Goal: Task Accomplishment & Management: Manage account settings

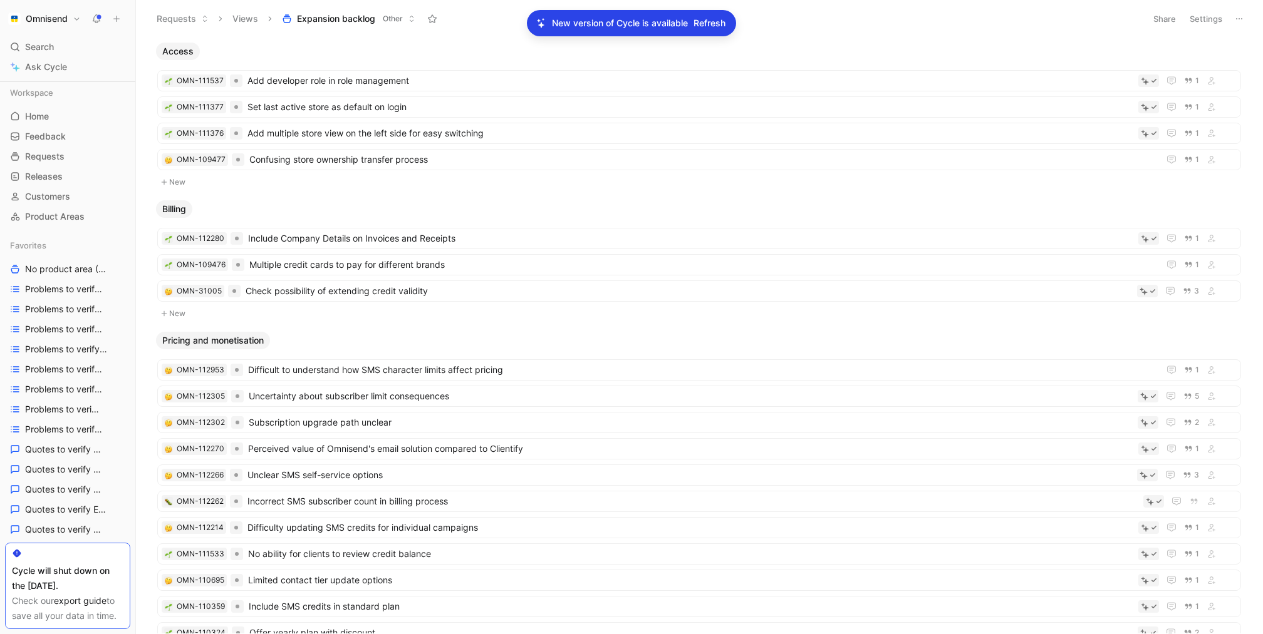
scroll to position [515, 0]
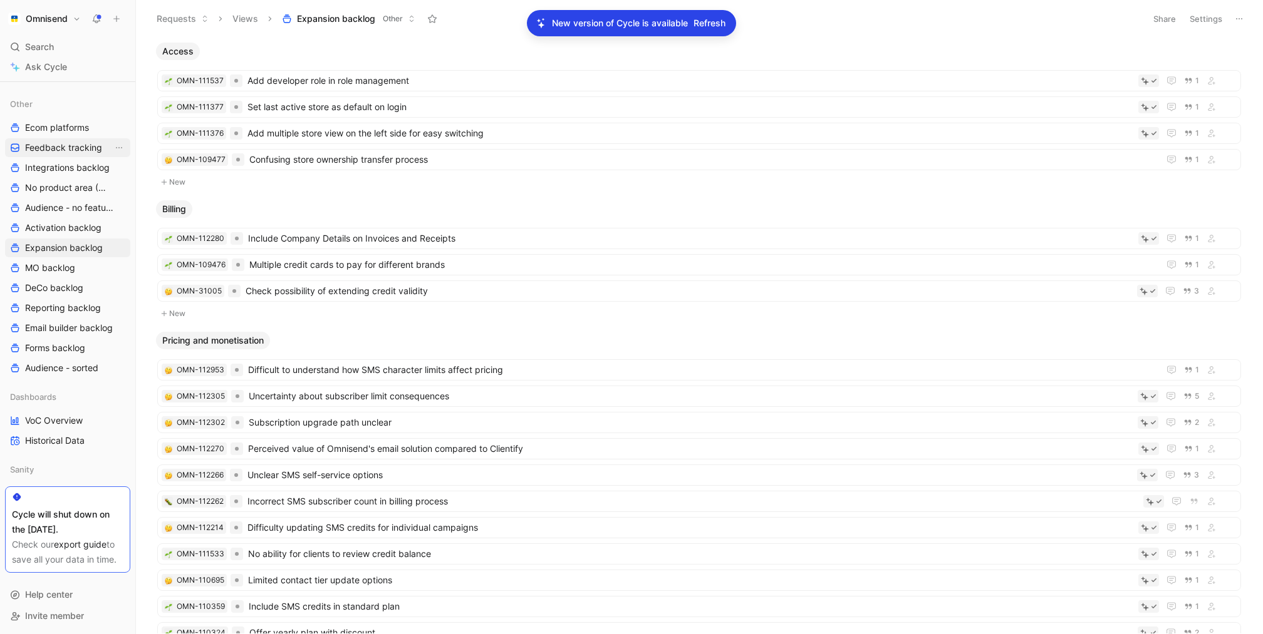
click at [67, 142] on span "Feedback tracking" at bounding box center [63, 148] width 77 height 13
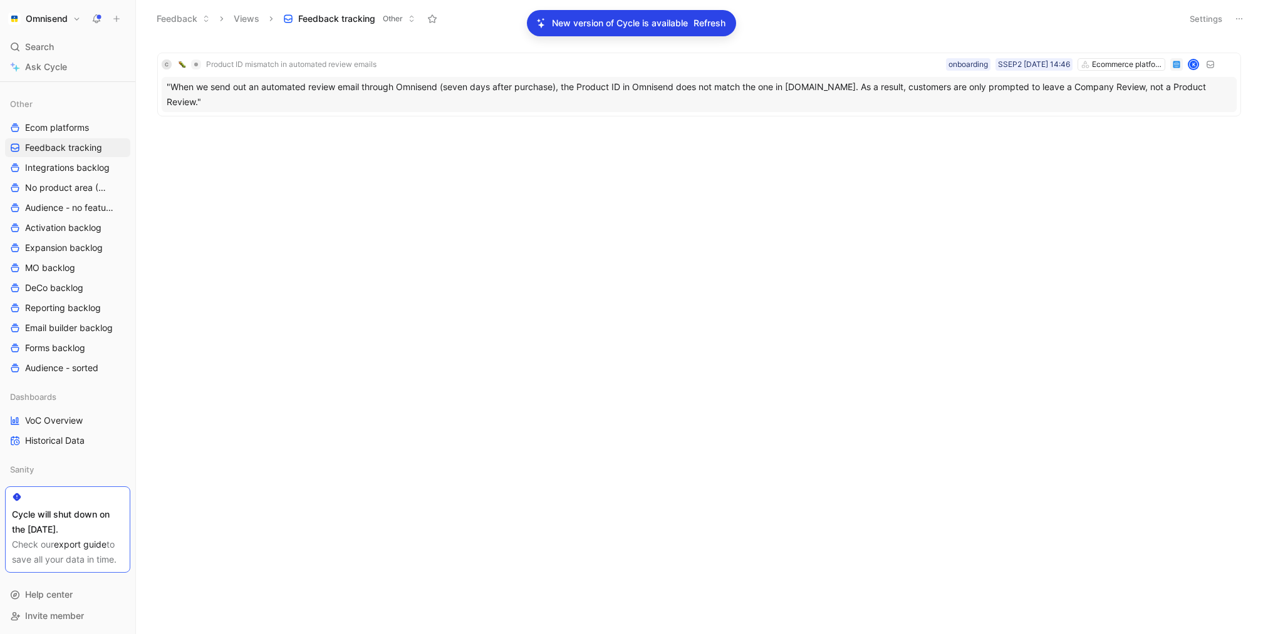
click at [1198, 24] on button "Settings" at bounding box center [1206, 19] width 44 height 18
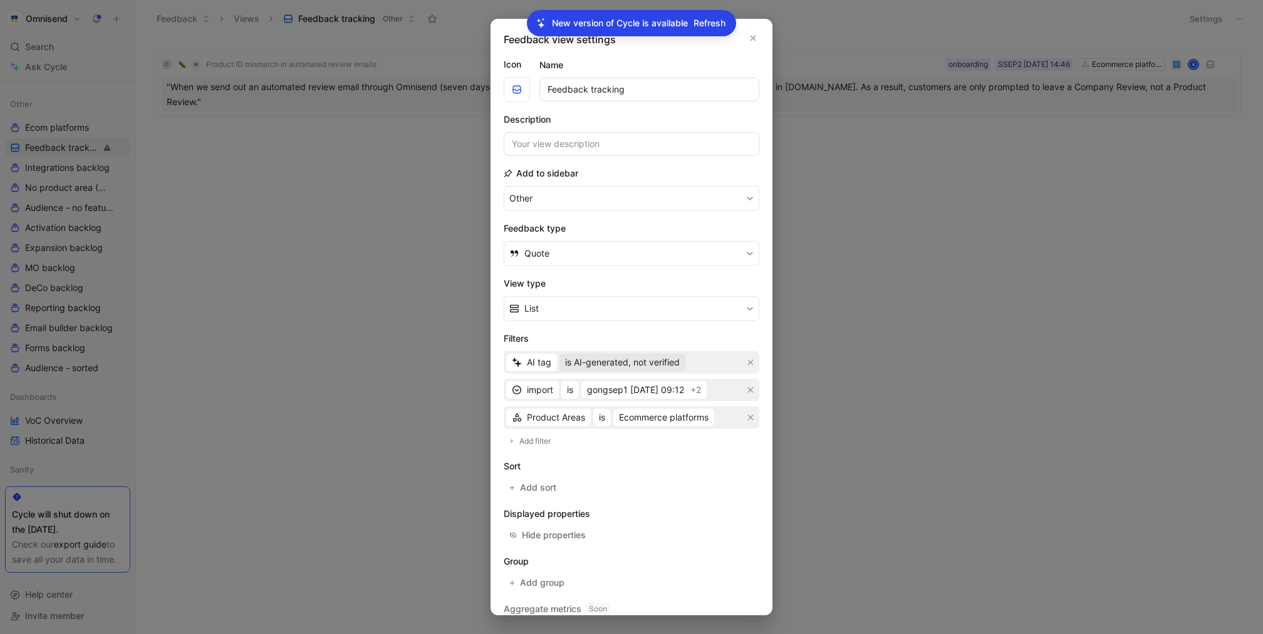
click at [628, 365] on span "is AI-generated, not verified" at bounding box center [622, 362] width 115 height 15
click at [651, 408] on span "is AI-generated, user-verified" at bounding box center [624, 405] width 120 height 11
click at [748, 417] on icon "button" at bounding box center [751, 418] width 8 height 8
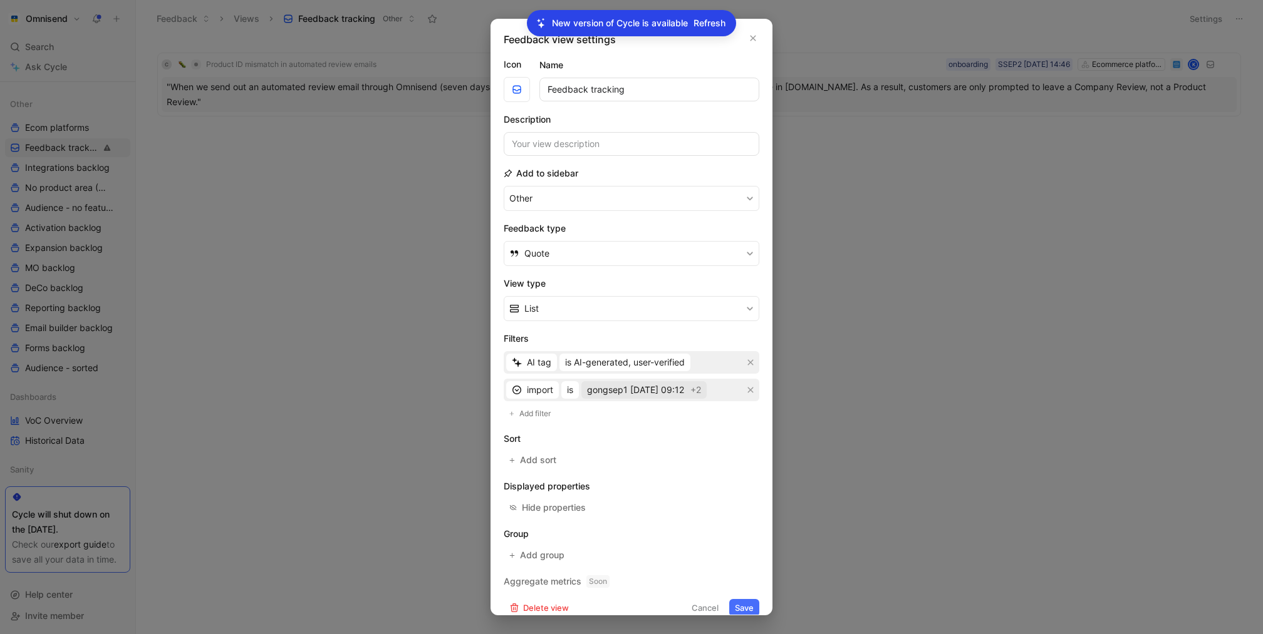
click at [662, 386] on span "gongsep1 [DATE] 09:12" at bounding box center [635, 390] width 97 height 15
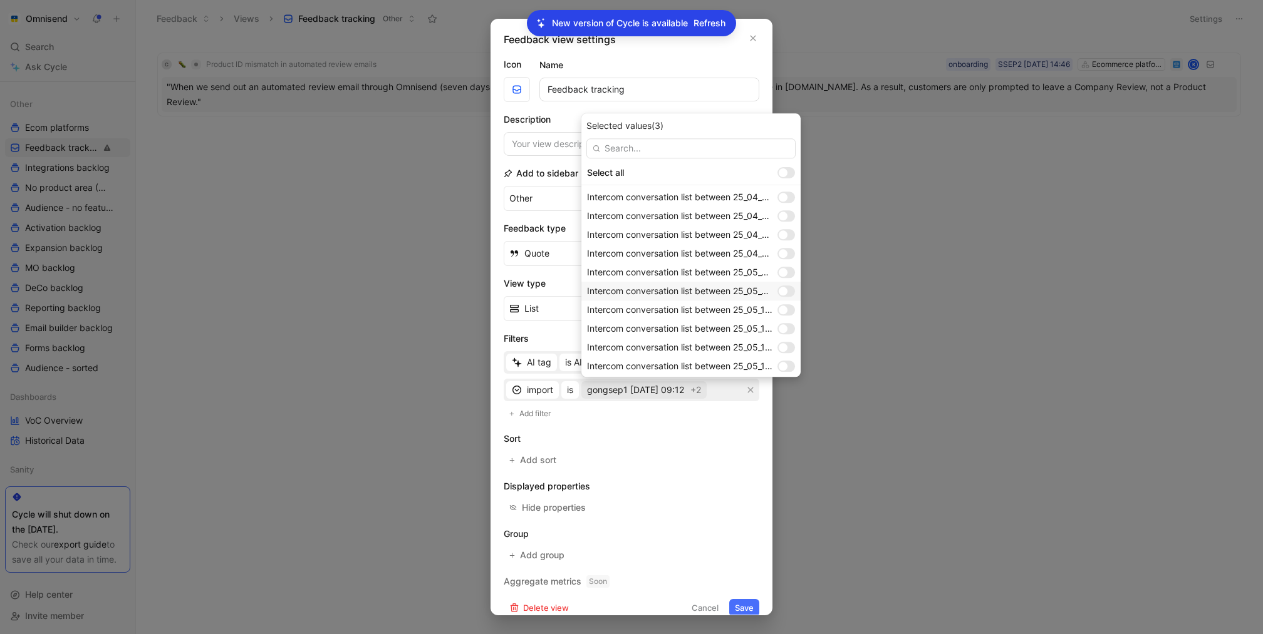
scroll to position [1000, 0]
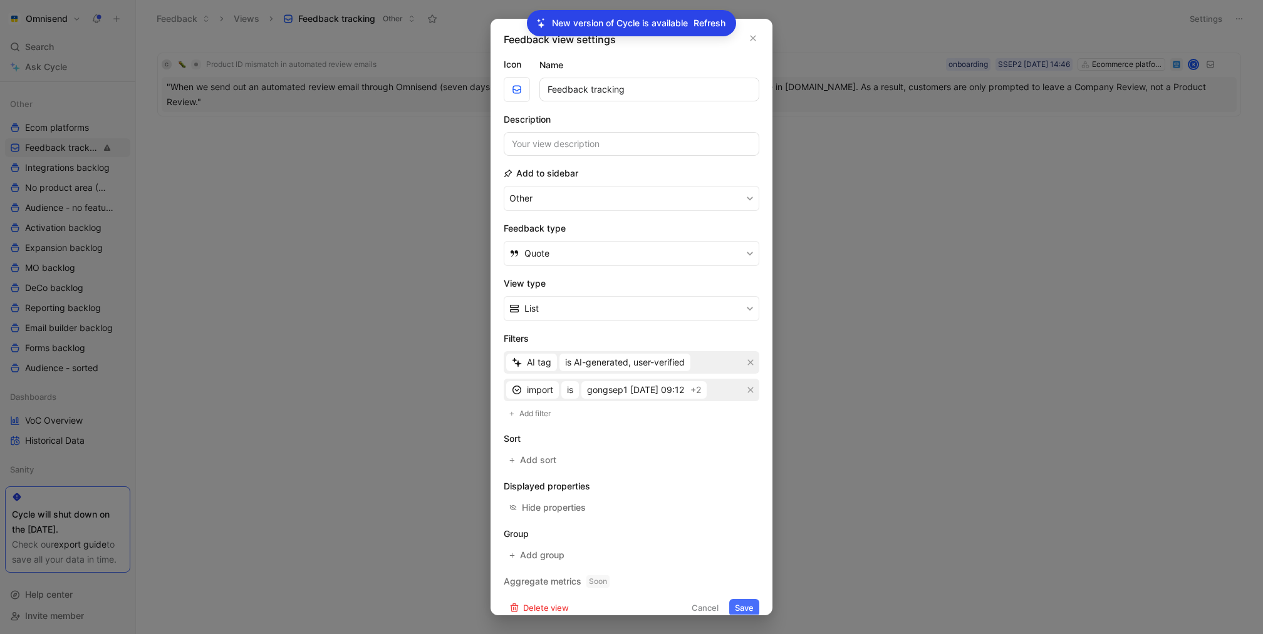
click at [740, 606] on button "Save" at bounding box center [744, 608] width 30 height 18
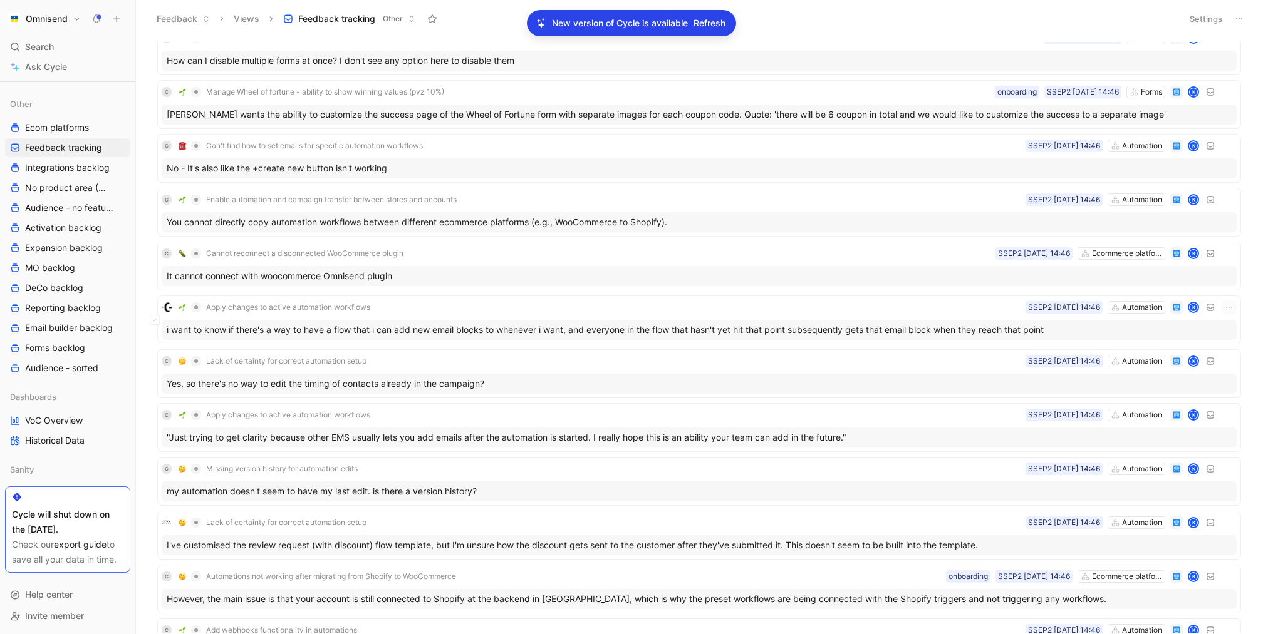
scroll to position [0, 0]
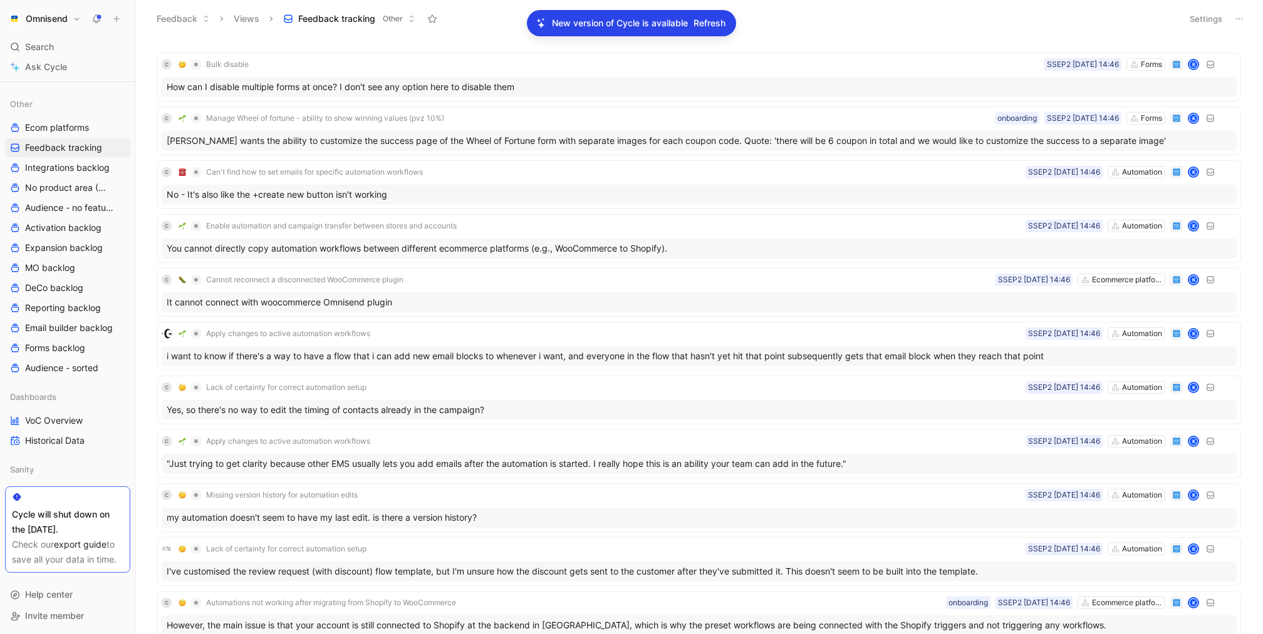
click at [1209, 8] on header "Feedback Views Feedback tracking Other Settings" at bounding box center [699, 19] width 1127 height 38
click at [1209, 15] on button "Settings" at bounding box center [1206, 19] width 44 height 18
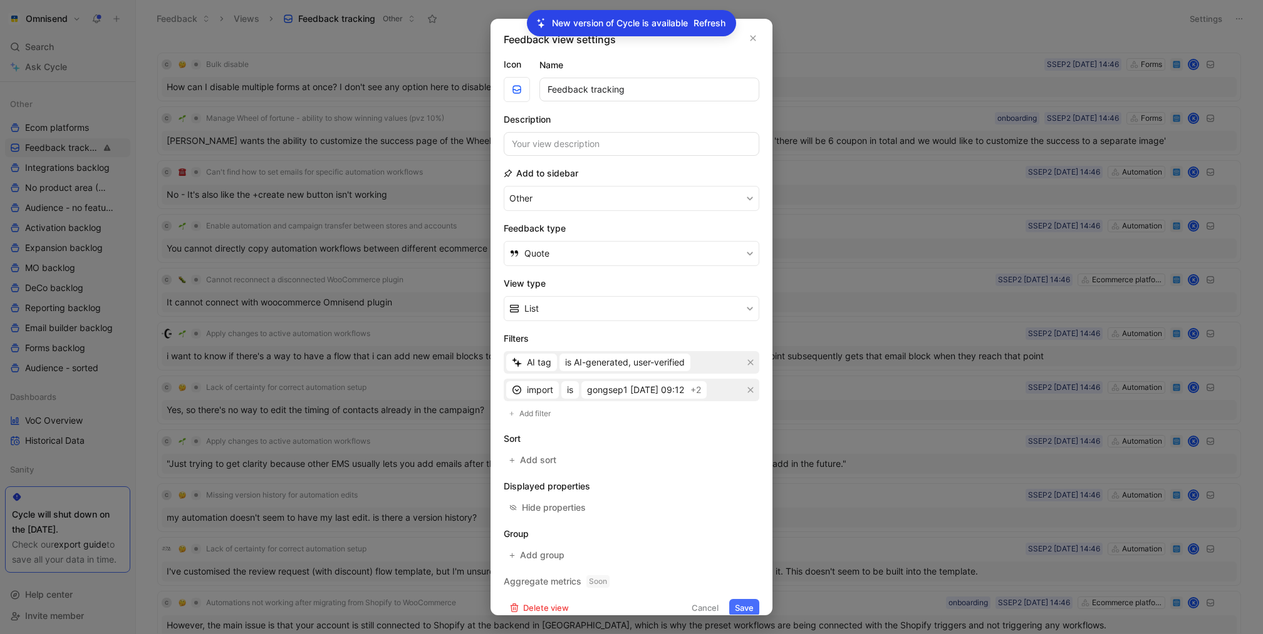
click at [819, 331] on div at bounding box center [631, 317] width 1263 height 634
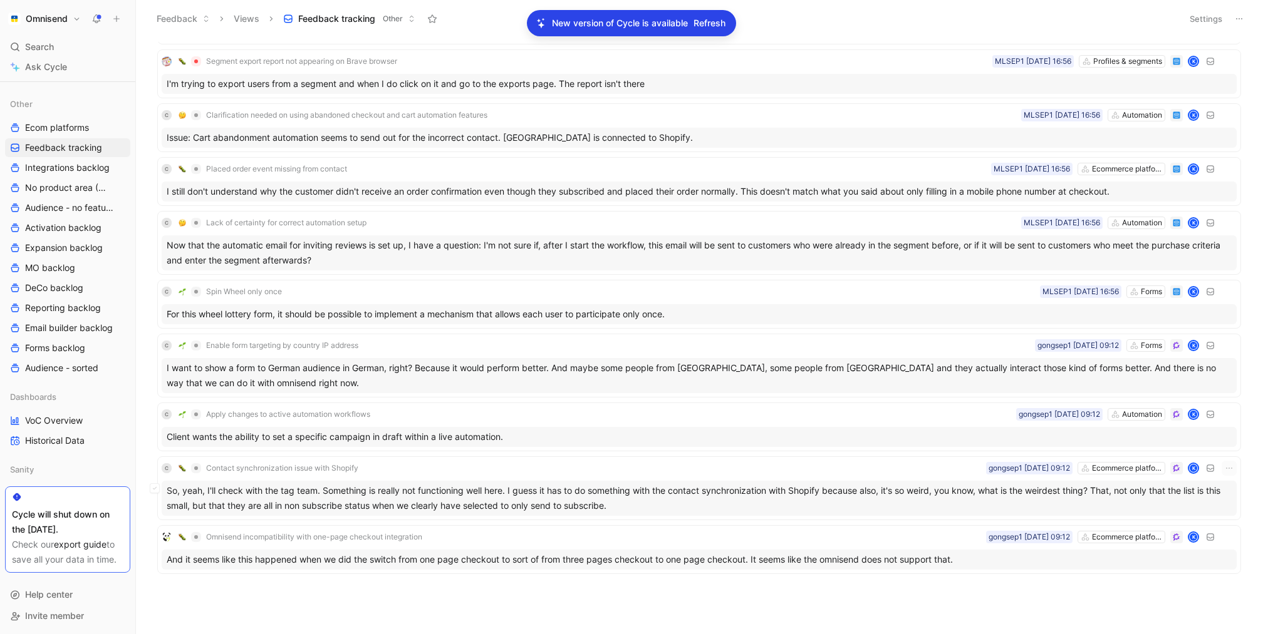
scroll to position [1254, 0]
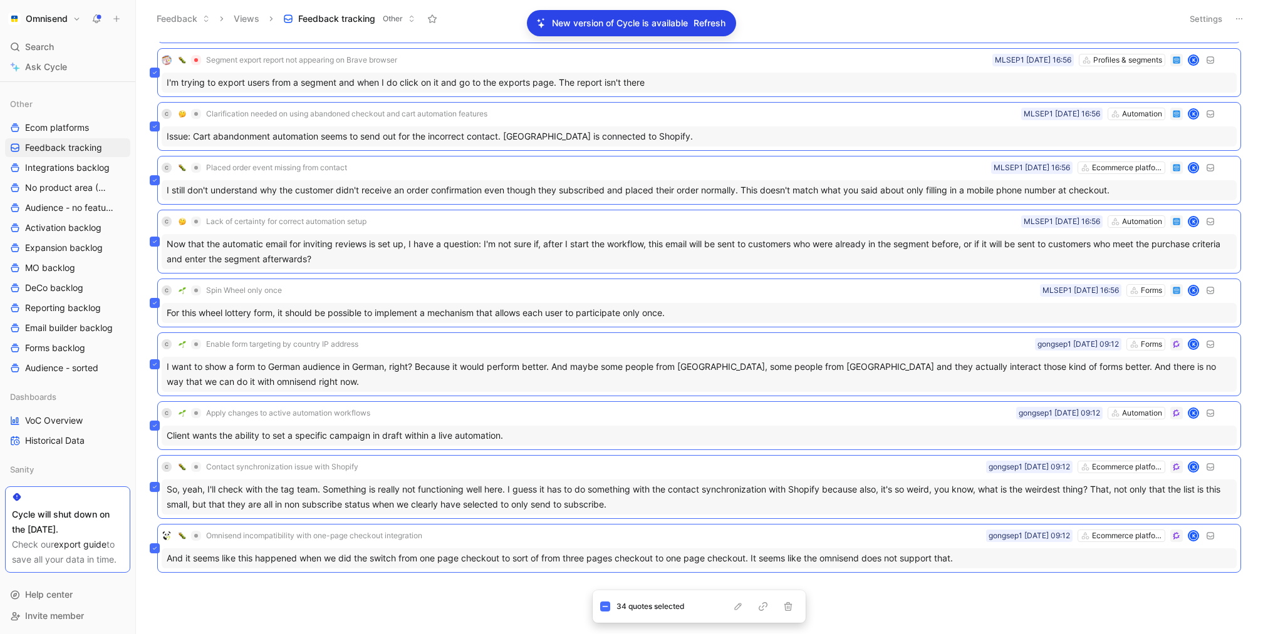
click at [700, 11] on div "New version of Cycle is available Refresh" at bounding box center [631, 23] width 209 height 26
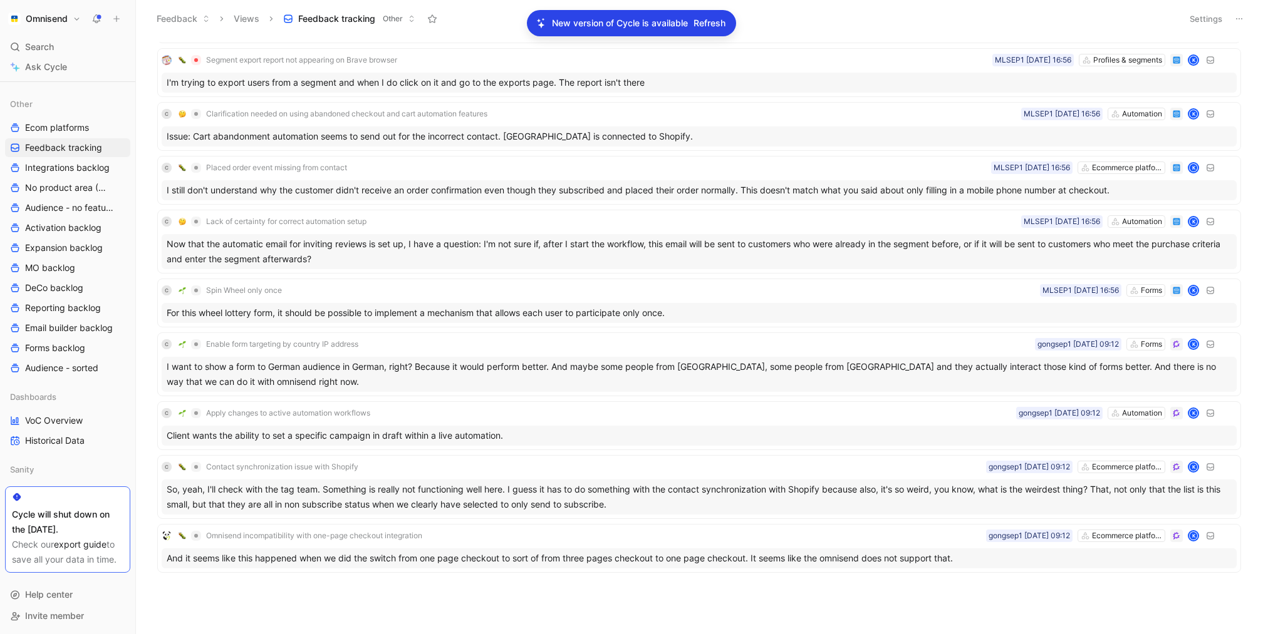
click at [700, 17] on span "Refresh" at bounding box center [709, 23] width 32 height 15
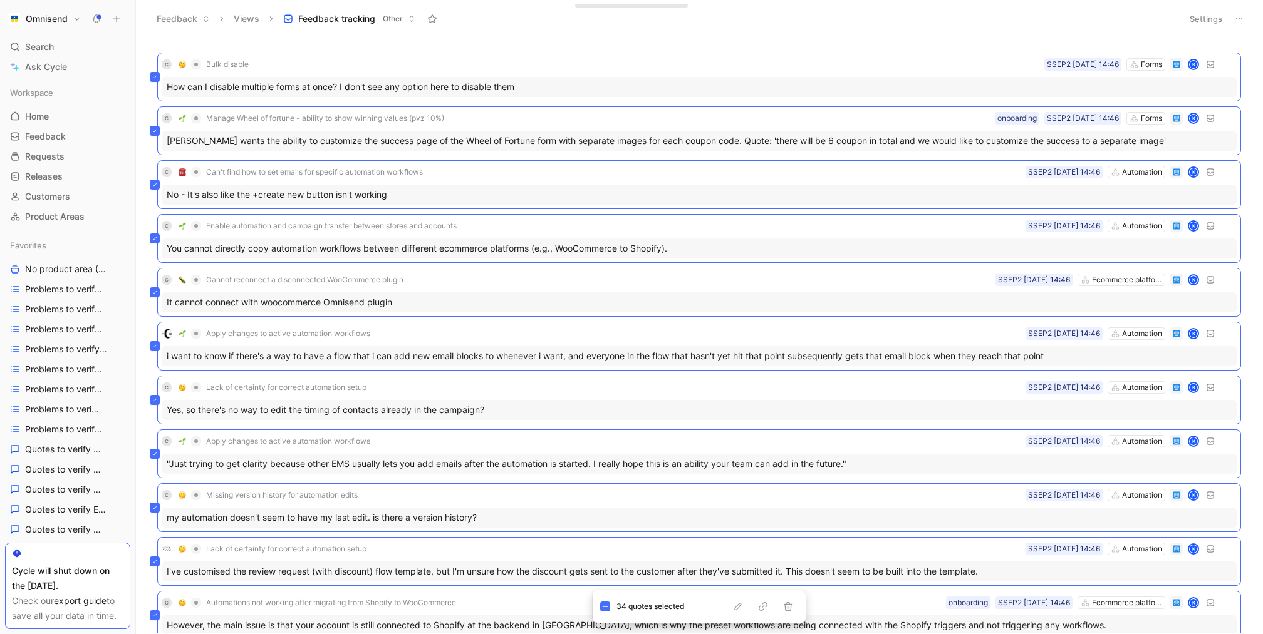
click at [1224, 9] on header "Feedback Views Feedback tracking Other Settings" at bounding box center [699, 19] width 1127 height 38
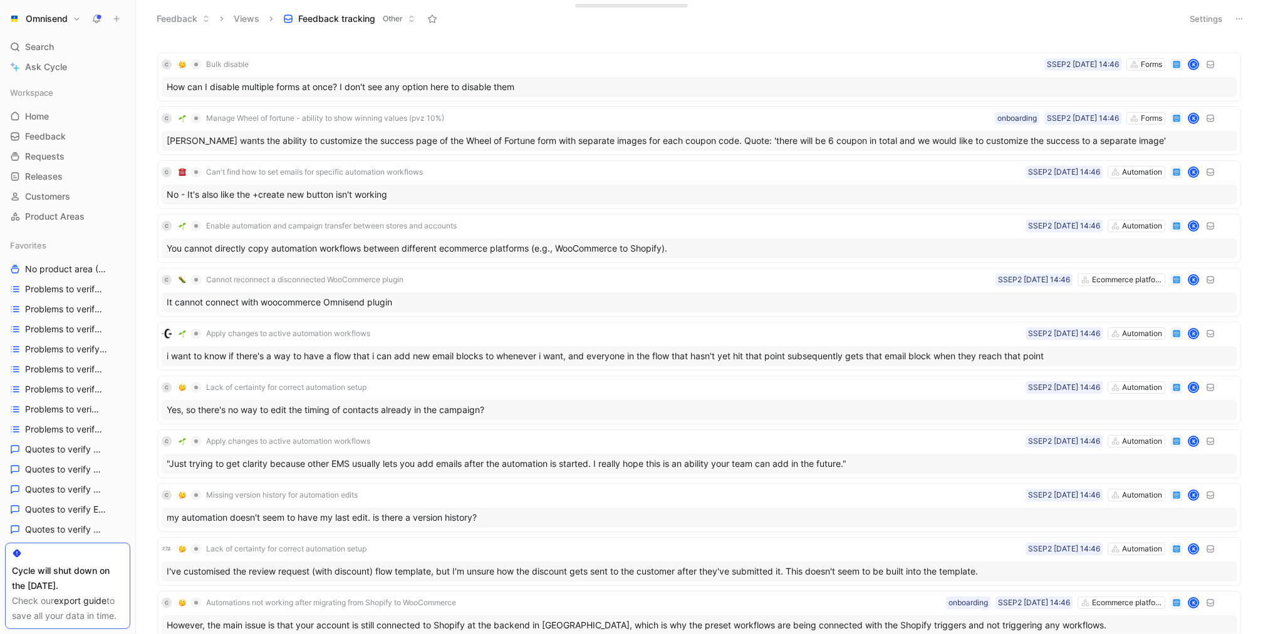
click at [1213, 16] on button "Settings" at bounding box center [1206, 19] width 44 height 18
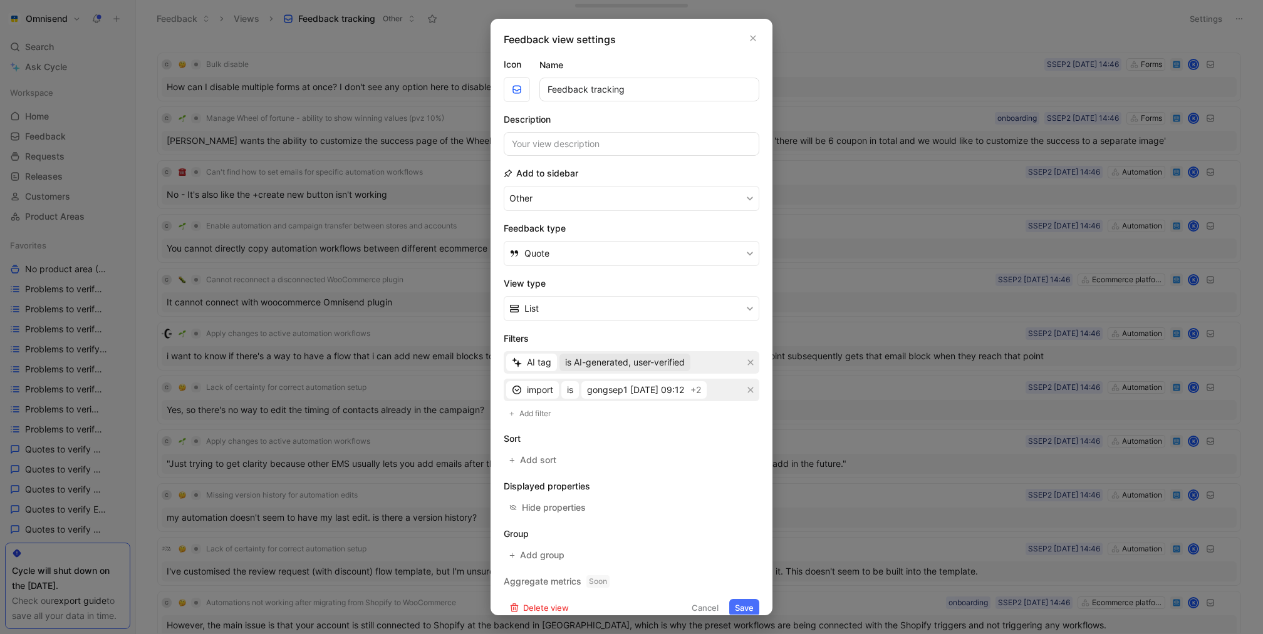
click at [665, 361] on span "is AI-generated, user-verified" at bounding box center [625, 362] width 120 height 15
click at [662, 402] on span "is AI-generated, user-verified" at bounding box center [624, 405] width 120 height 11
click at [751, 608] on button "Save" at bounding box center [744, 608] width 30 height 18
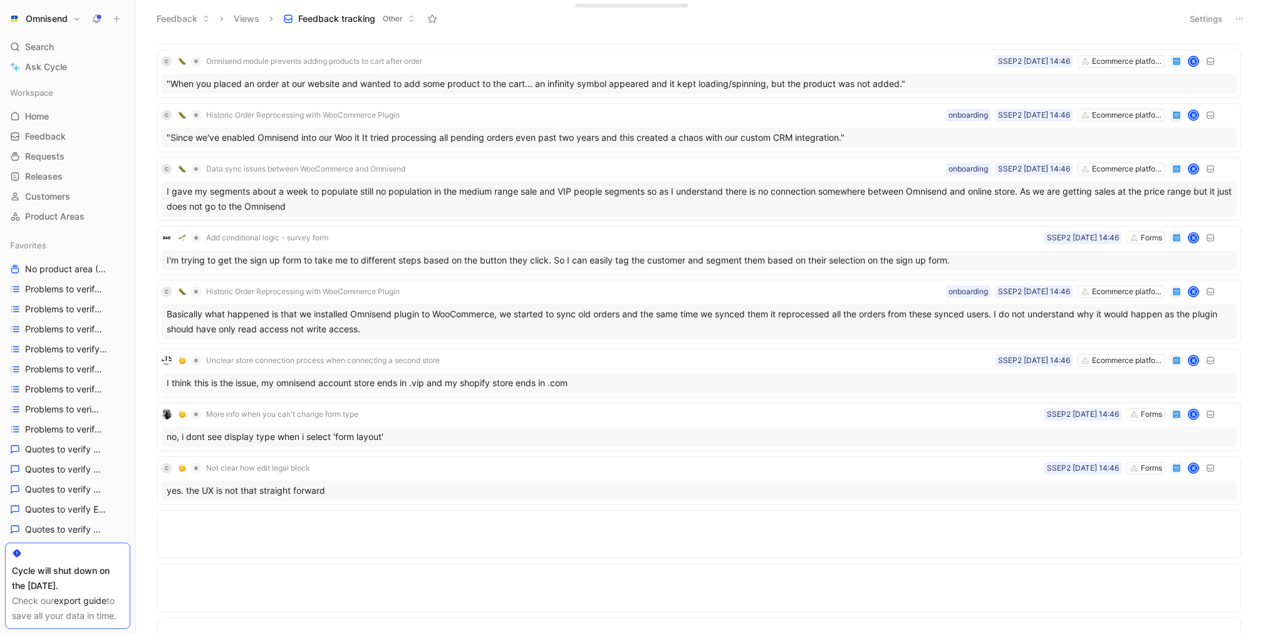
scroll to position [1373, 0]
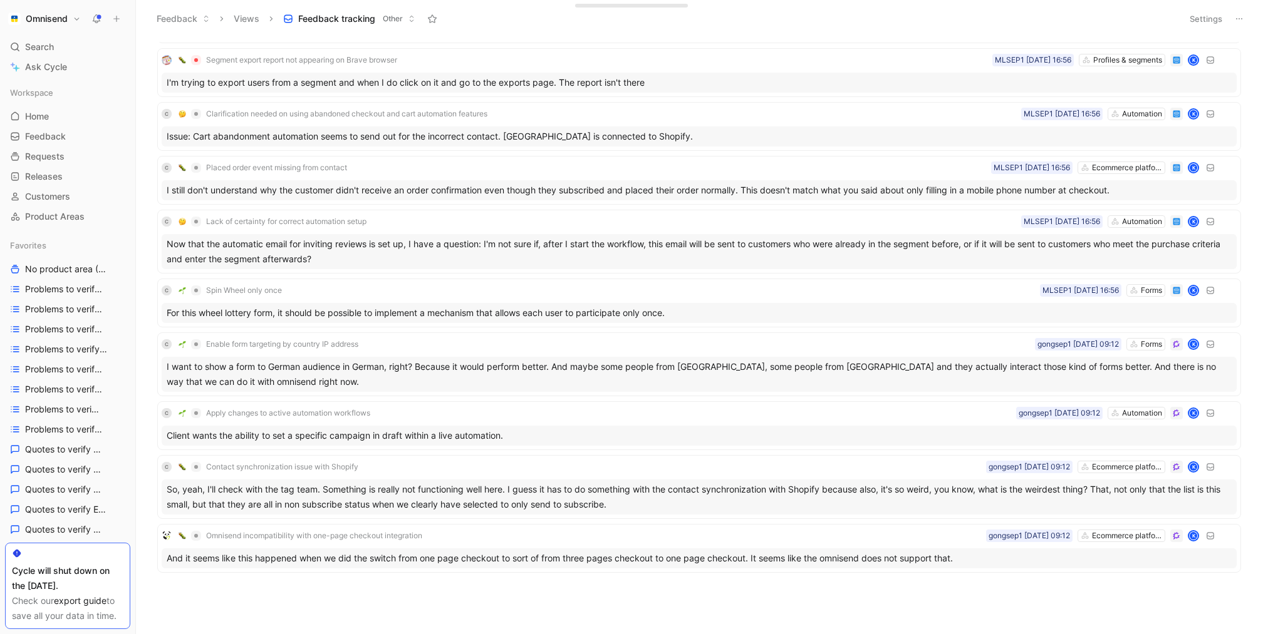
click at [1212, 24] on button "Settings" at bounding box center [1206, 19] width 44 height 18
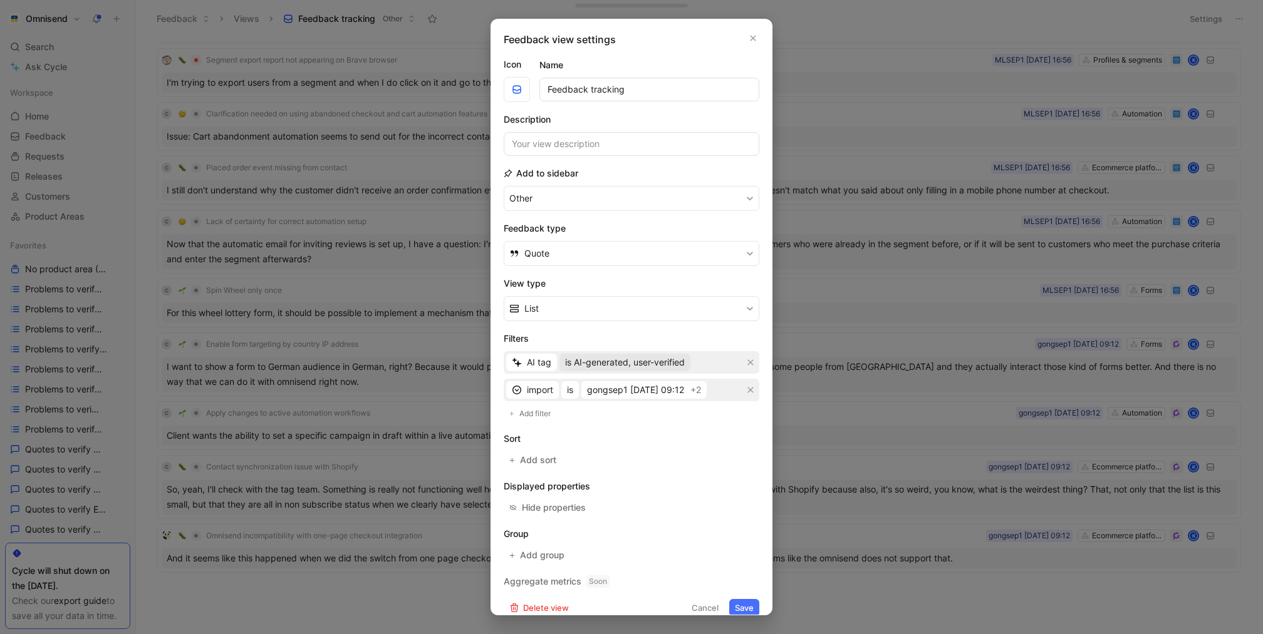
click at [666, 357] on span "is AI-generated, user-verified" at bounding box center [625, 362] width 120 height 15
click at [664, 393] on div "is AI-generated, not verified" at bounding box center [643, 386] width 159 height 15
click at [745, 609] on button "Save" at bounding box center [744, 608] width 30 height 18
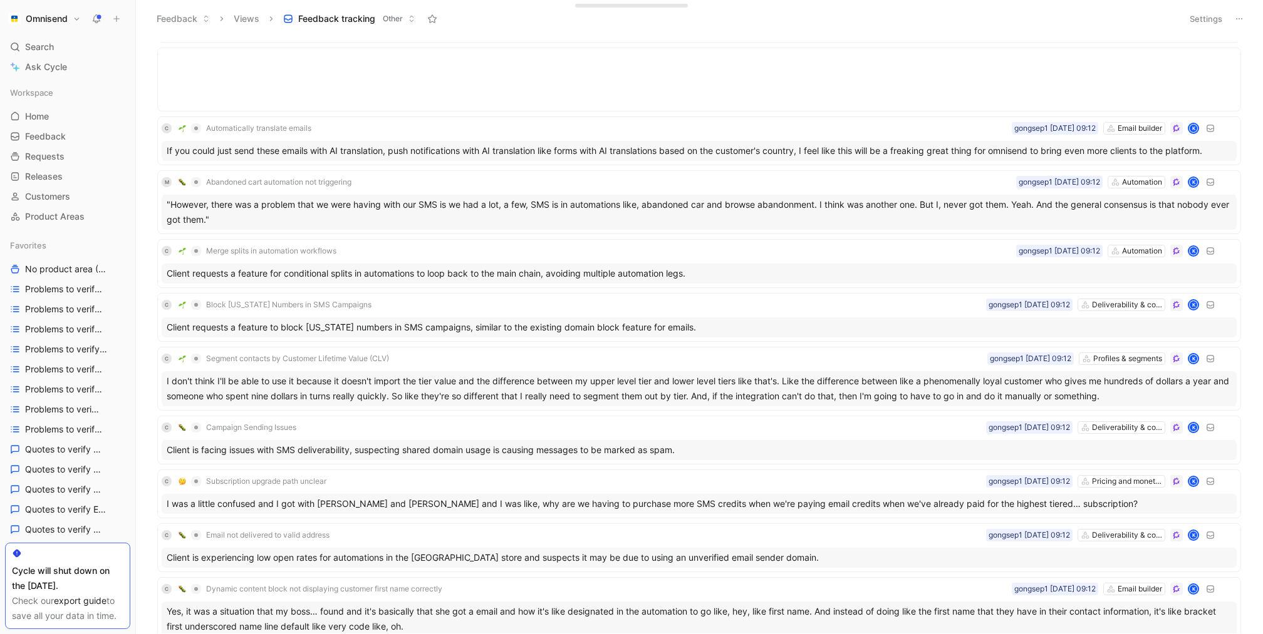
scroll to position [7800, 0]
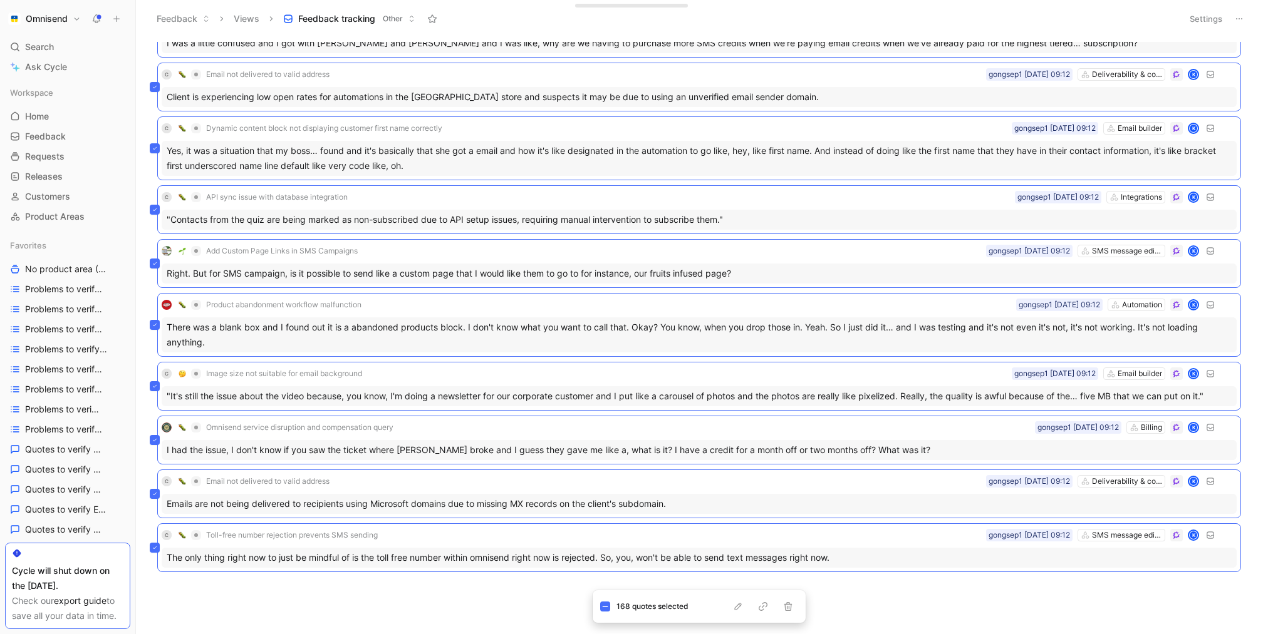
click at [395, 601] on div "C Merge splits in automation workflows Automation gongsep1 01-09-2025 09:12 K C…" at bounding box center [698, 338] width 1110 height 592
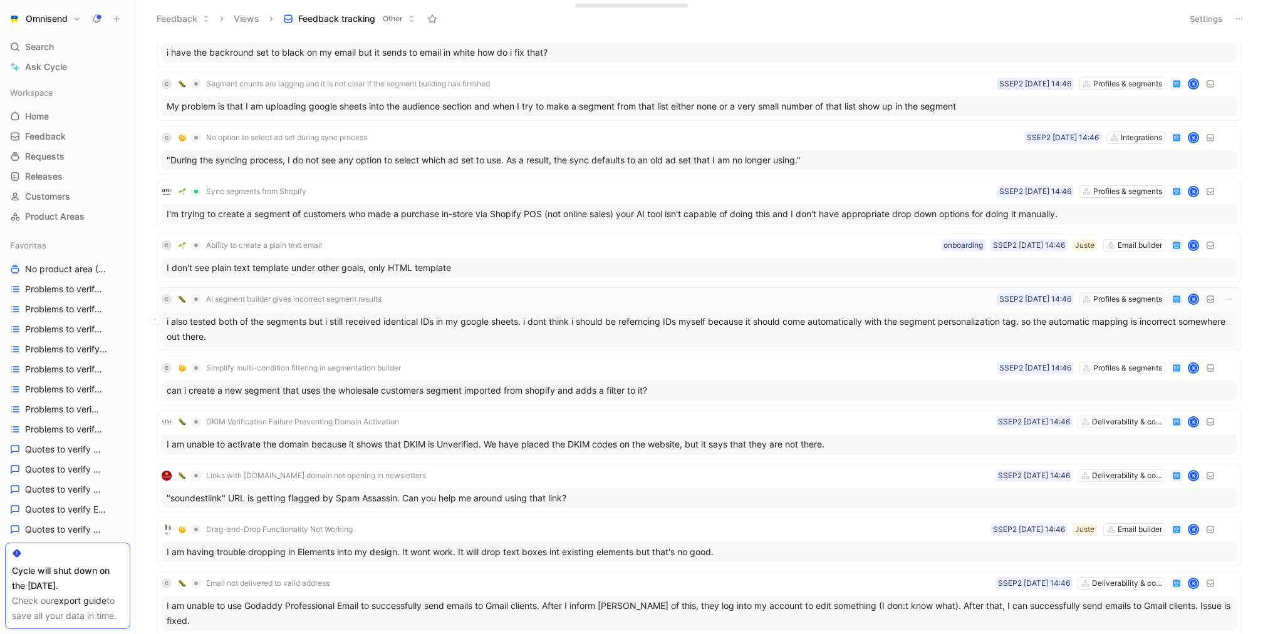
scroll to position [0, 0]
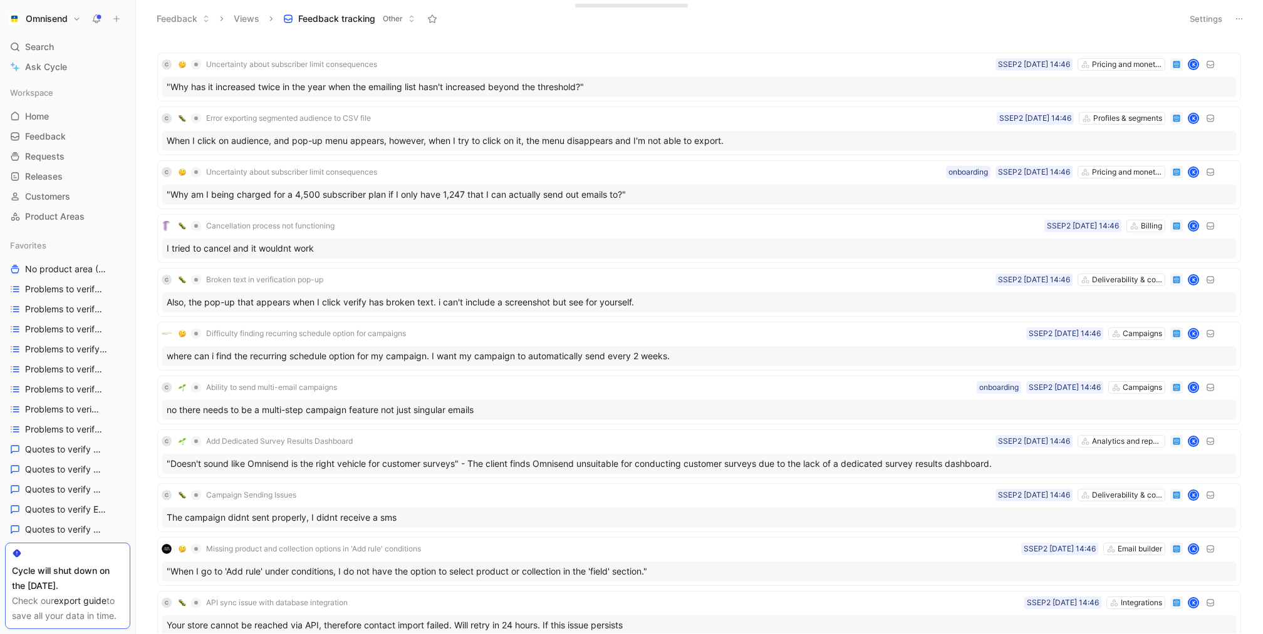
click at [1206, 22] on button "Settings" at bounding box center [1206, 19] width 44 height 18
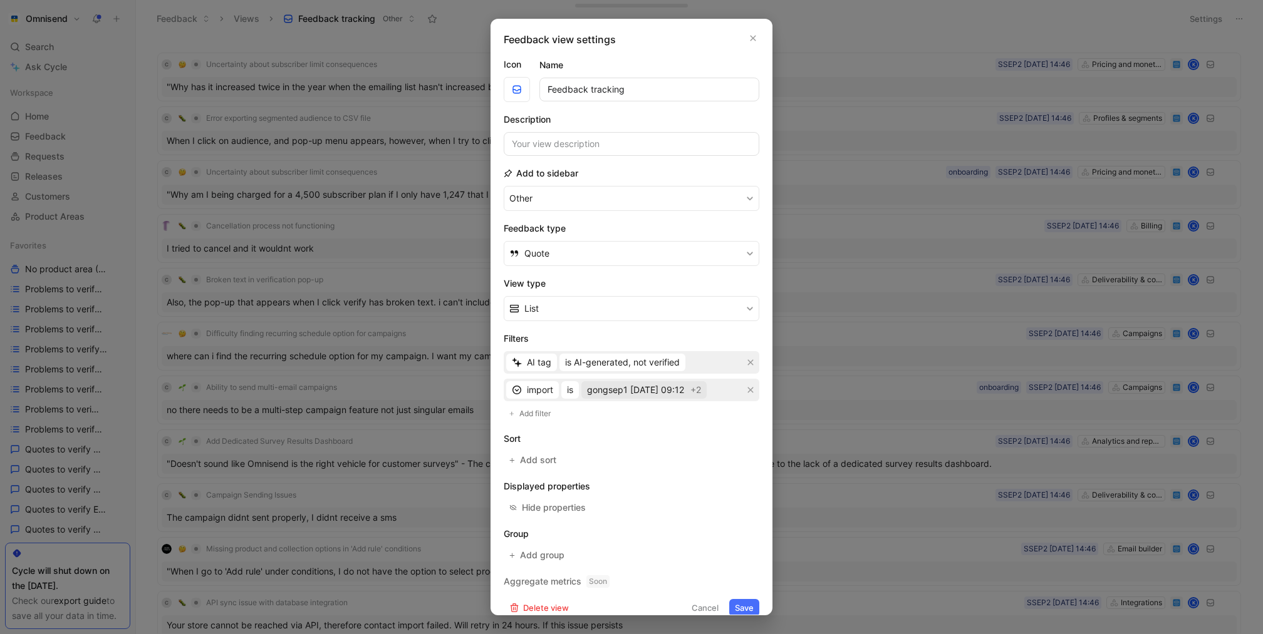
click at [673, 388] on span "gongsep1 [DATE] 09:12" at bounding box center [635, 390] width 97 height 15
click at [338, 232] on div at bounding box center [631, 317] width 1263 height 634
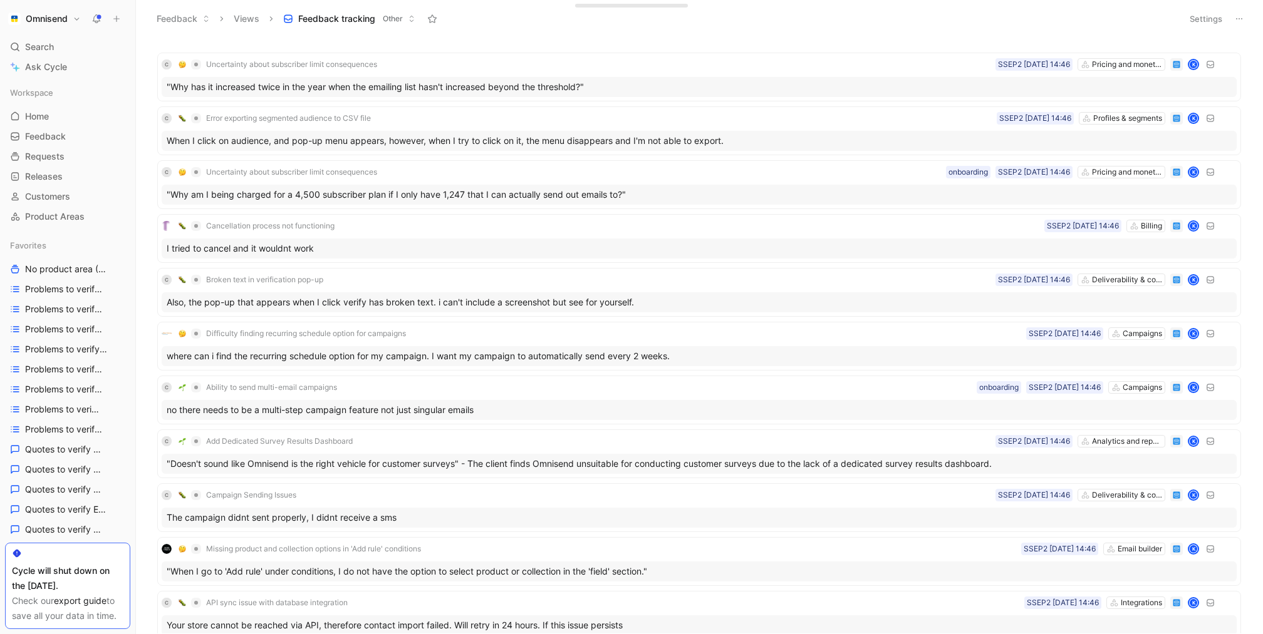
click at [1219, 20] on button "Settings" at bounding box center [1206, 19] width 44 height 18
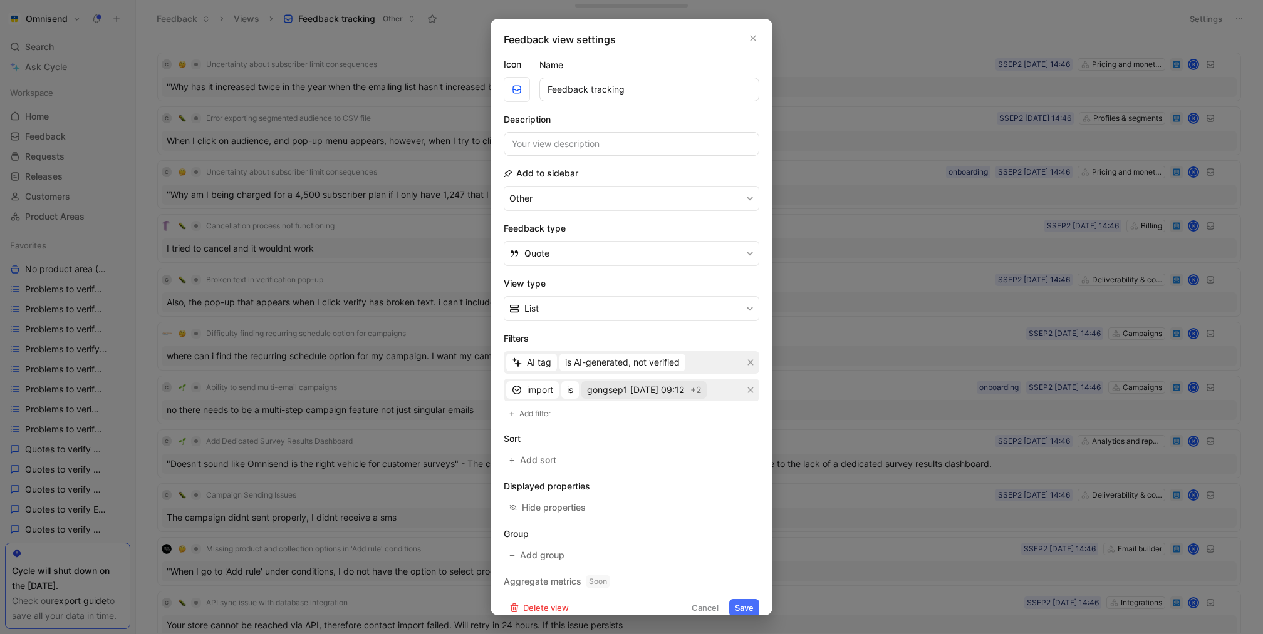
click at [666, 396] on button "gongsep1 [DATE] 09:12 +2" at bounding box center [643, 390] width 125 height 18
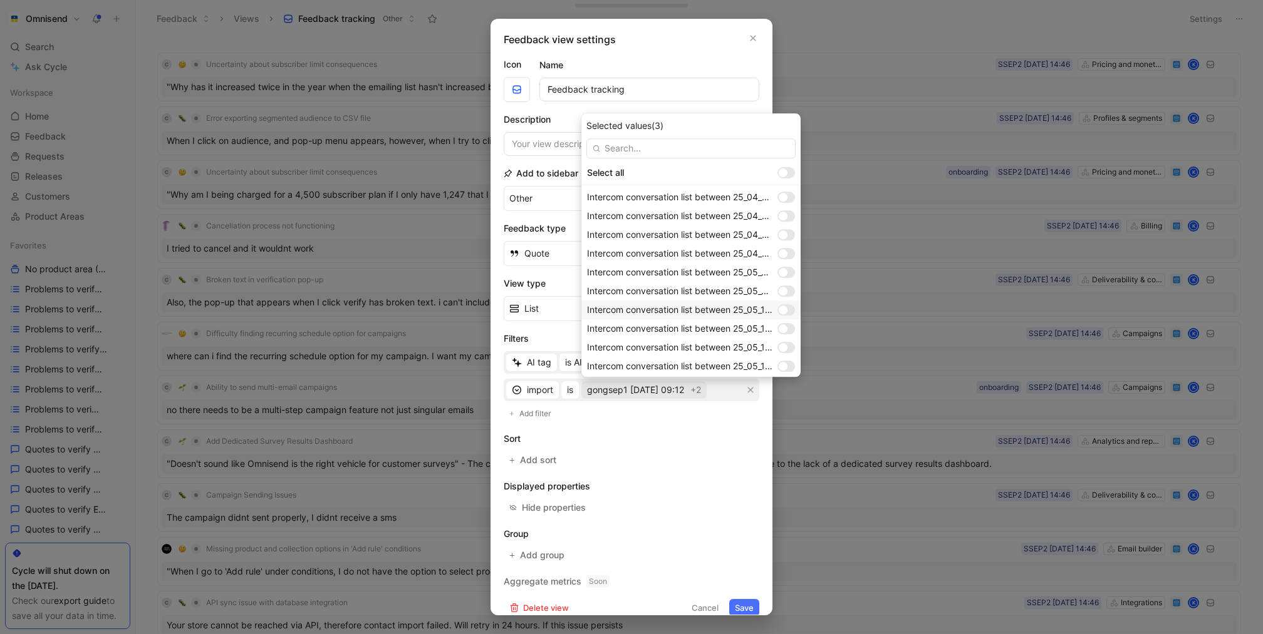
scroll to position [1000, 0]
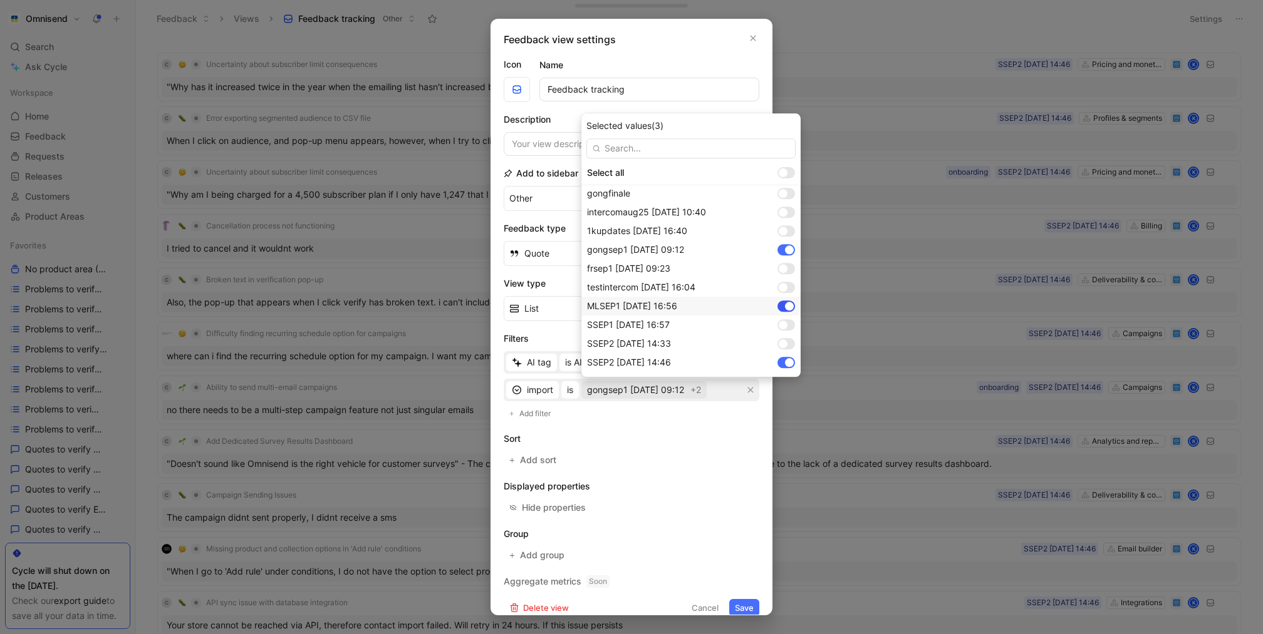
click at [790, 304] on div at bounding box center [789, 306] width 9 height 9
click at [790, 243] on div "gongsep1 [DATE] 09:12" at bounding box center [690, 250] width 219 height 19
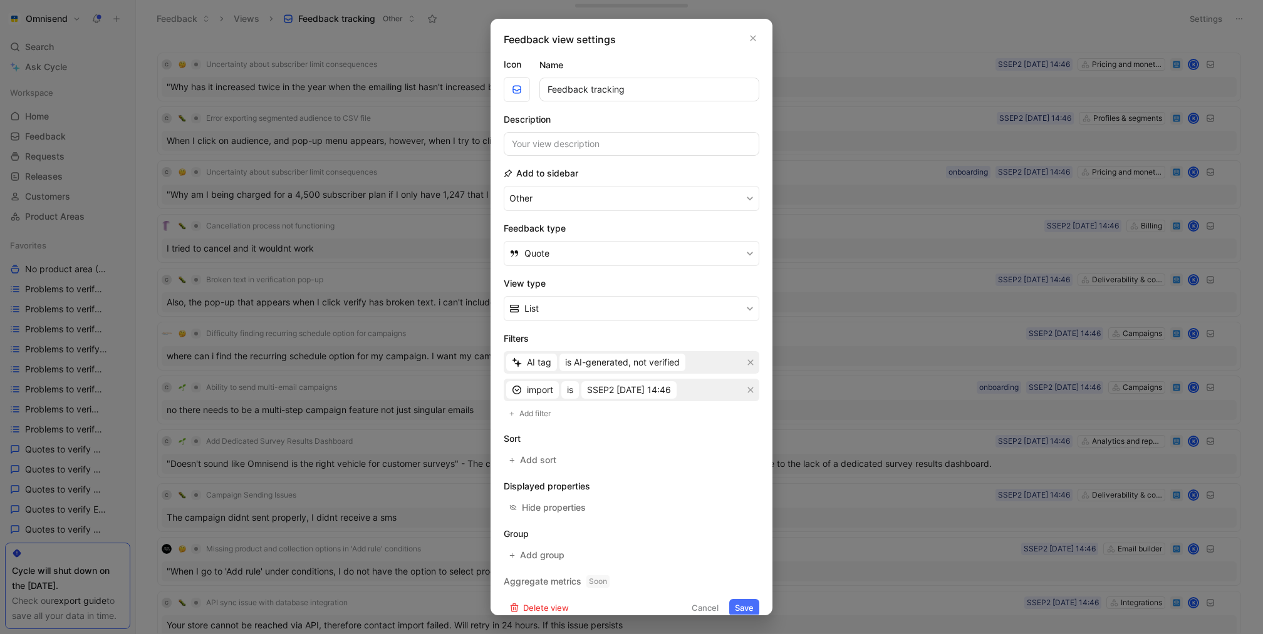
click at [752, 602] on button "Save" at bounding box center [744, 608] width 30 height 18
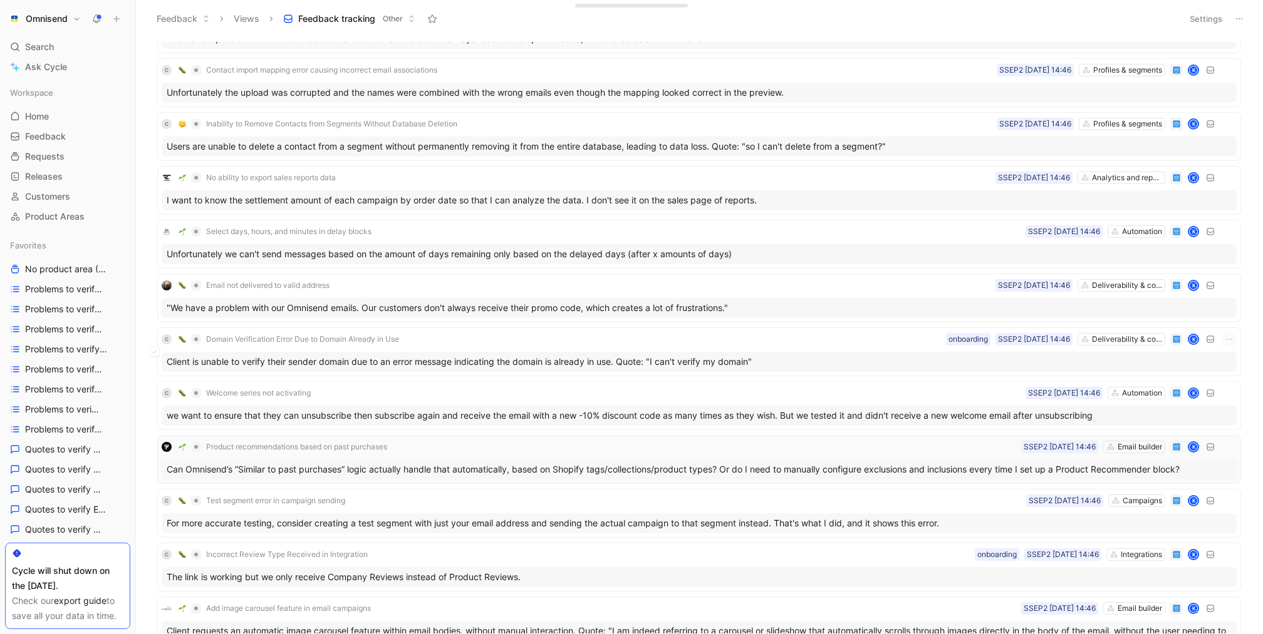
scroll to position [2446, 0]
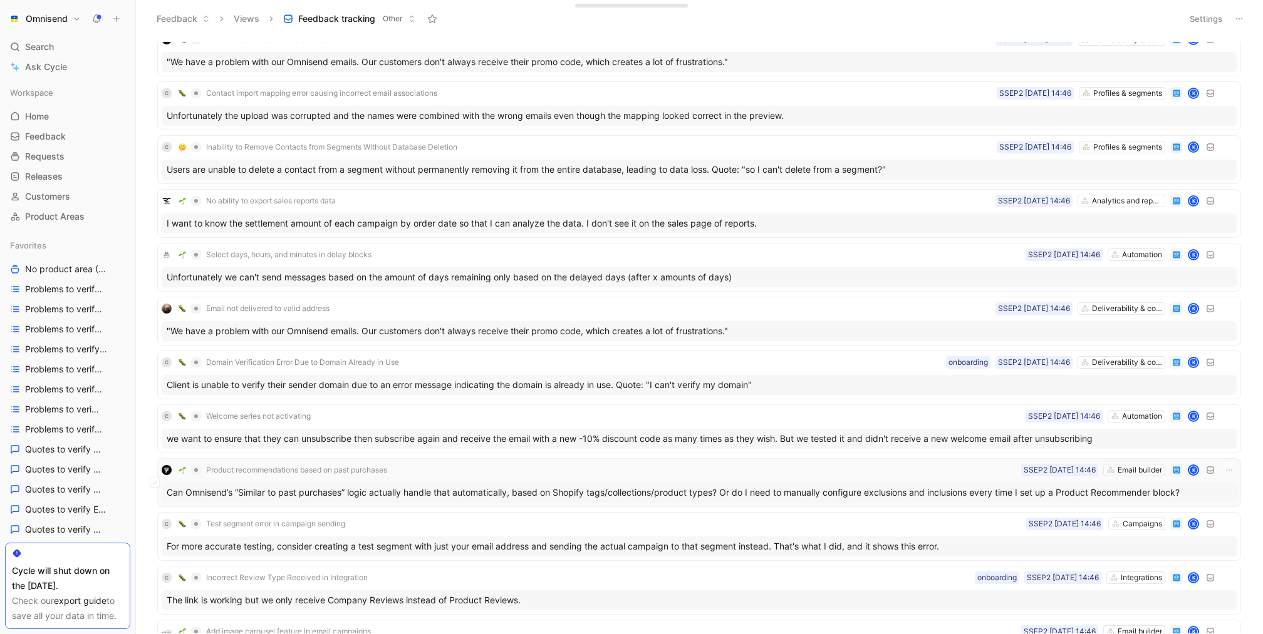
click at [753, 483] on div "Can Omnisend’s “Similar to past purchases” logic actually handle that automatic…" at bounding box center [699, 493] width 1075 height 20
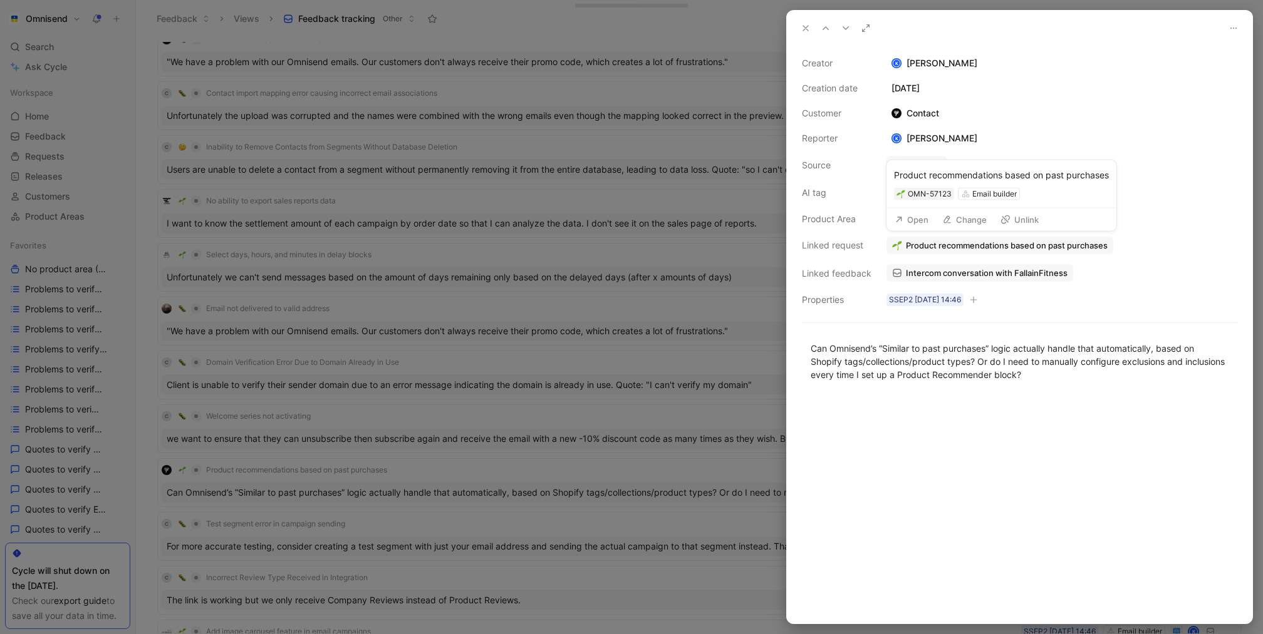
click at [916, 219] on button "Open" at bounding box center [911, 220] width 45 height 18
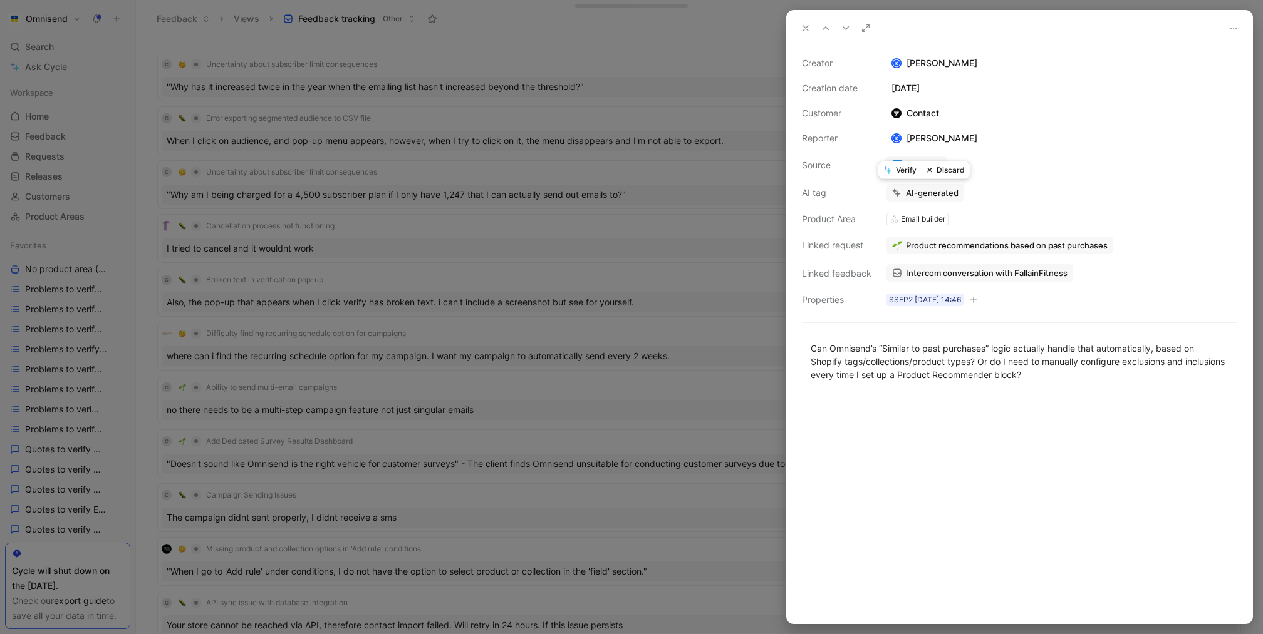
click at [901, 175] on button "Verify" at bounding box center [899, 171] width 43 height 18
click at [631, 347] on div at bounding box center [631, 317] width 1263 height 634
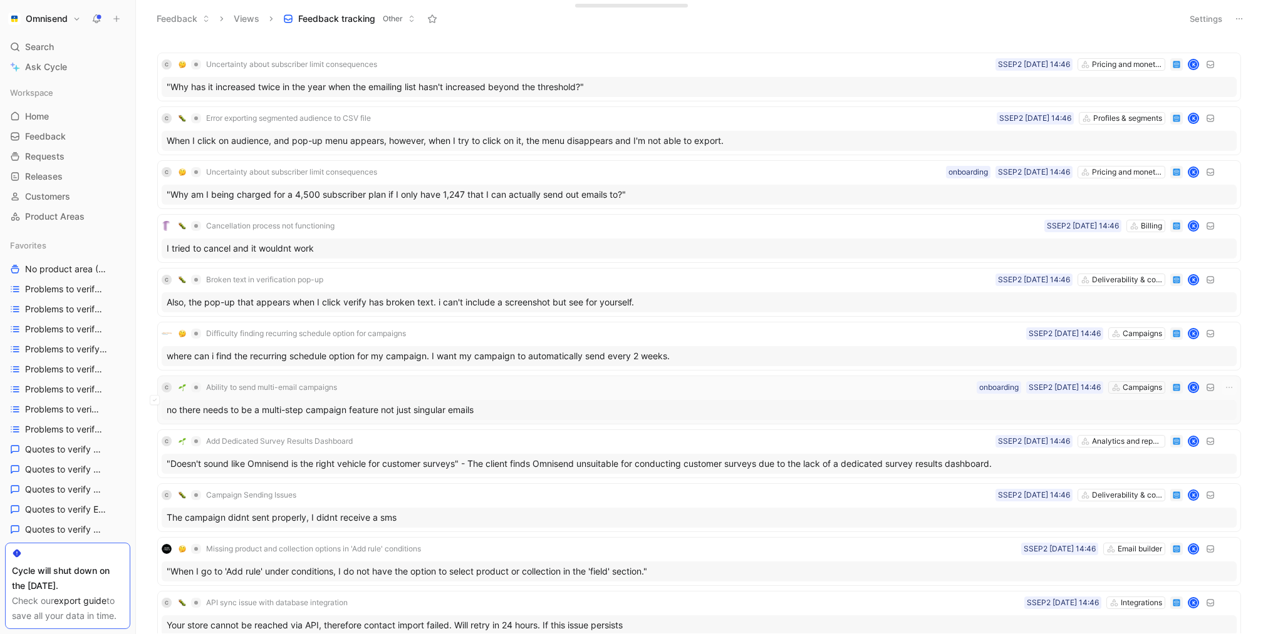
click at [577, 389] on div "C Ability to send multi-email campaigns Campaigns SSEP2 02-09-2025 14:46 onboar…" at bounding box center [699, 387] width 1075 height 15
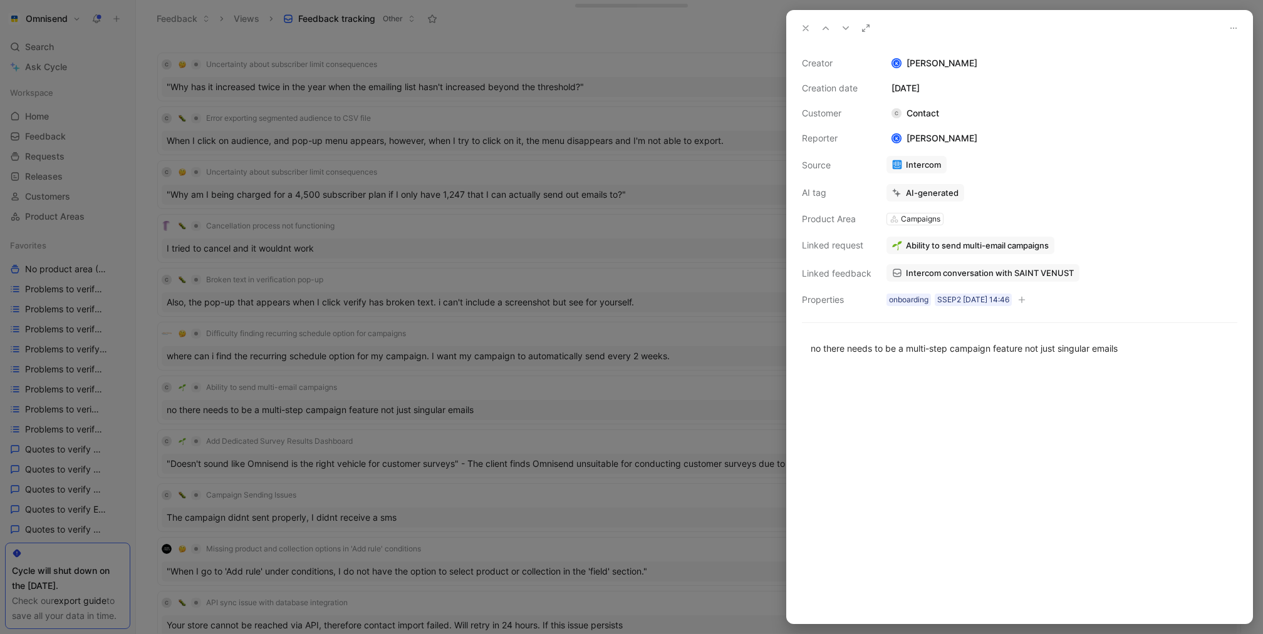
click at [976, 240] on span "Ability to send multi-email campaigns" at bounding box center [977, 245] width 143 height 11
click at [898, 164] on button "Verify" at bounding box center [899, 171] width 43 height 18
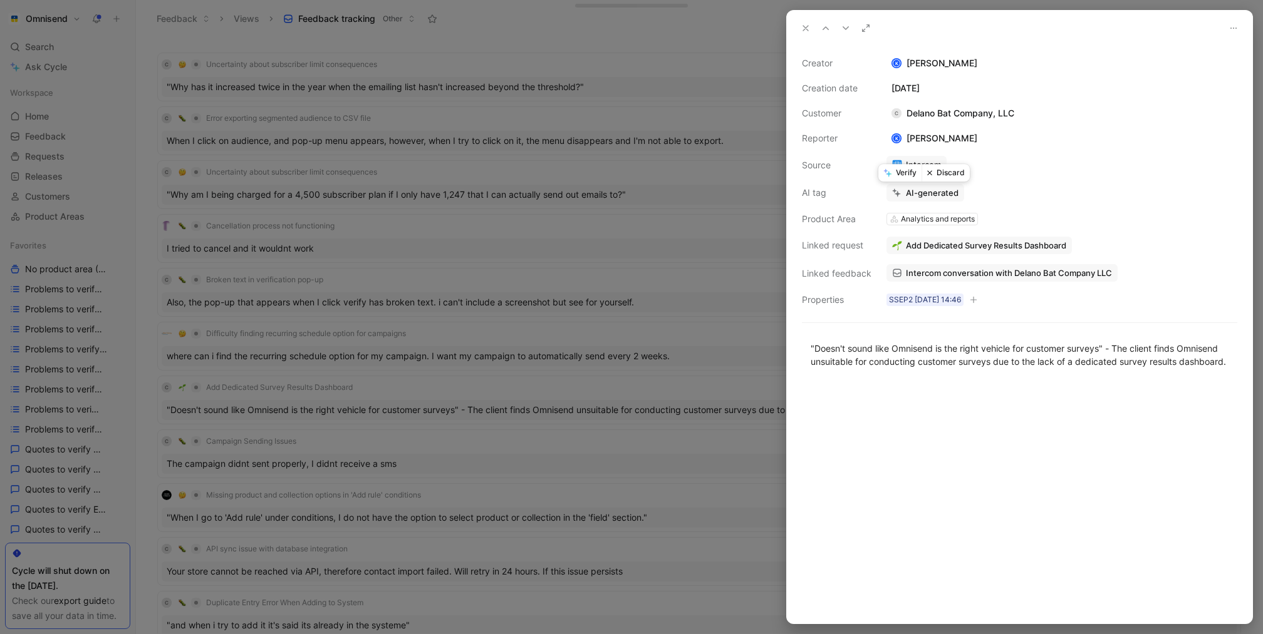
click at [579, 345] on div at bounding box center [631, 317] width 1263 height 634
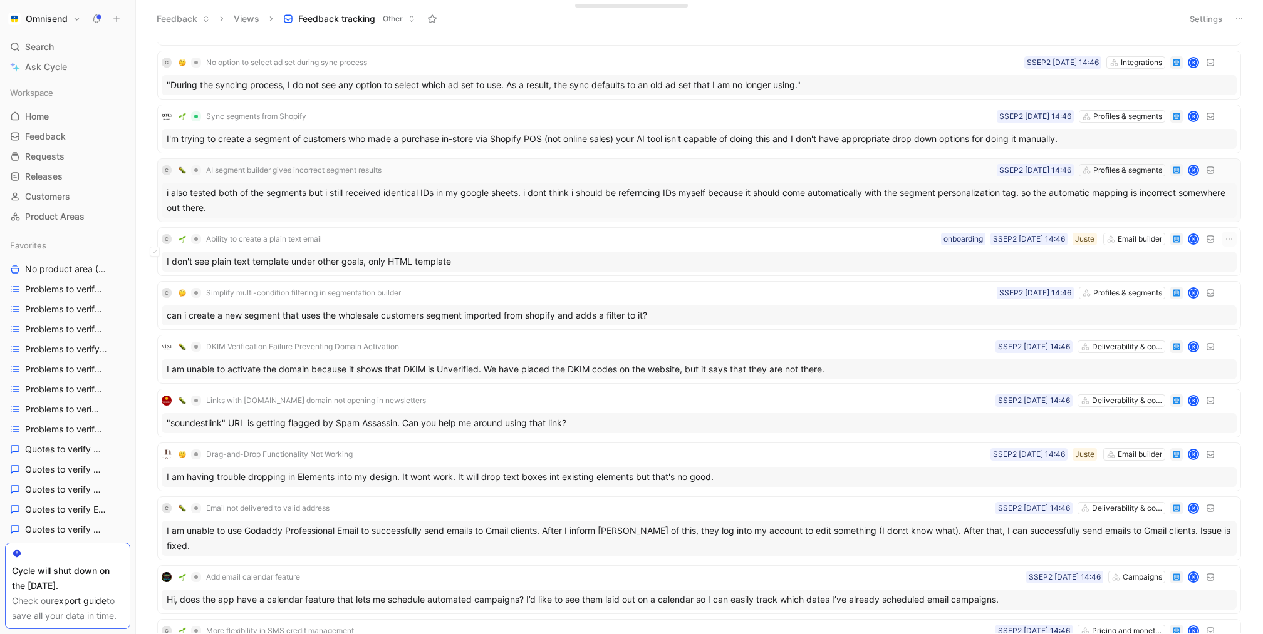
scroll to position [913, 0]
click at [536, 253] on div "I don't see plain text template under other goals, only HTML template" at bounding box center [699, 261] width 1075 height 20
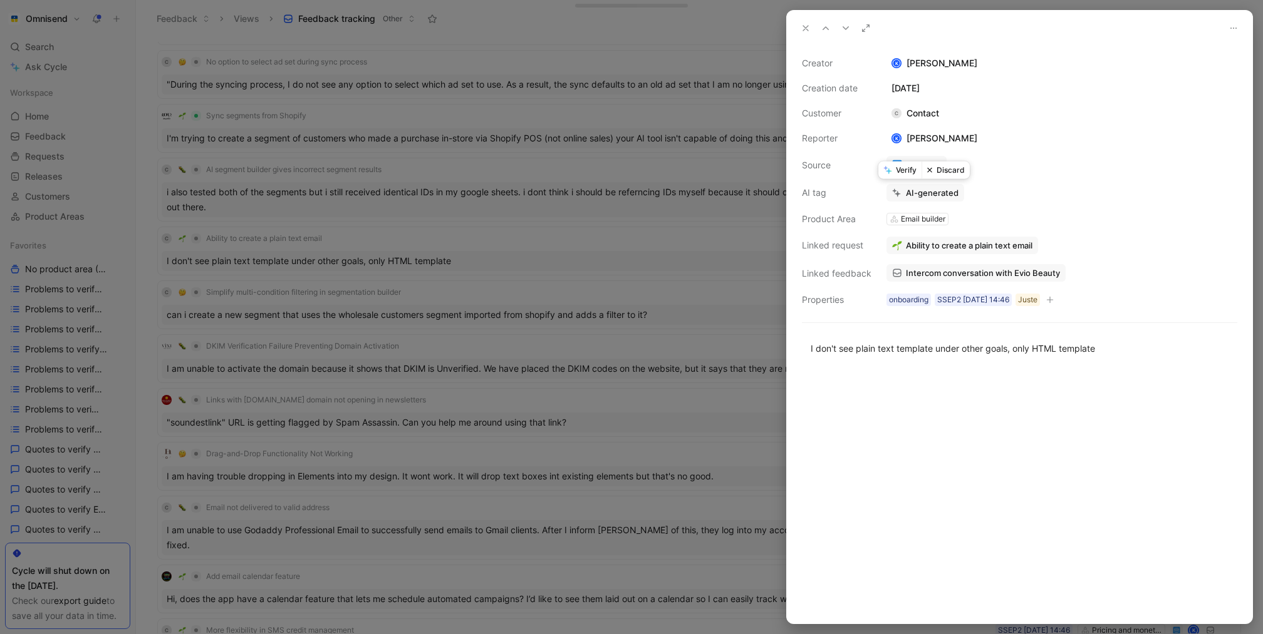
click at [894, 173] on button "Verify" at bounding box center [899, 171] width 43 height 18
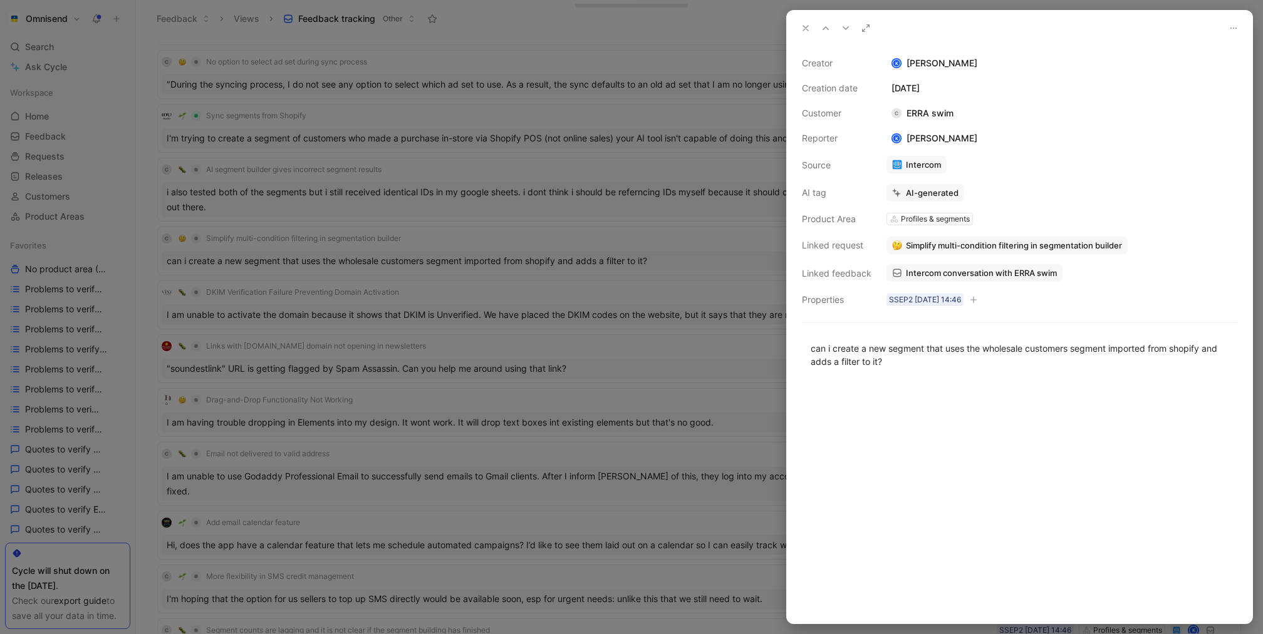
click at [546, 282] on div at bounding box center [631, 317] width 1263 height 634
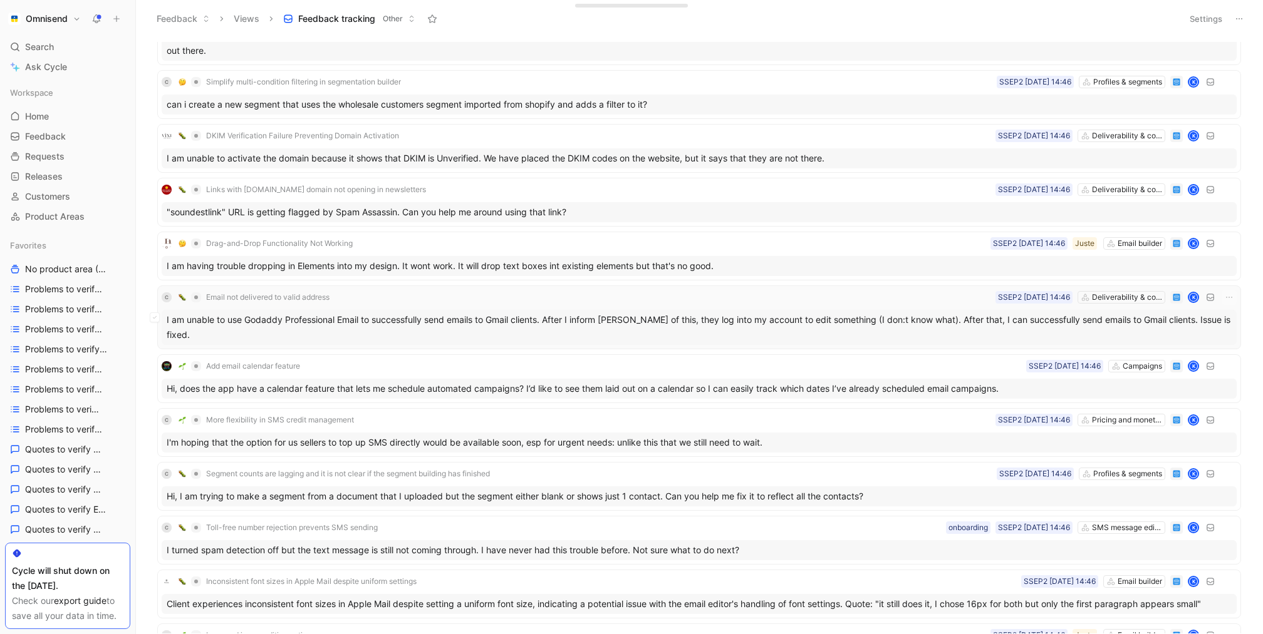
scroll to position [1115, 0]
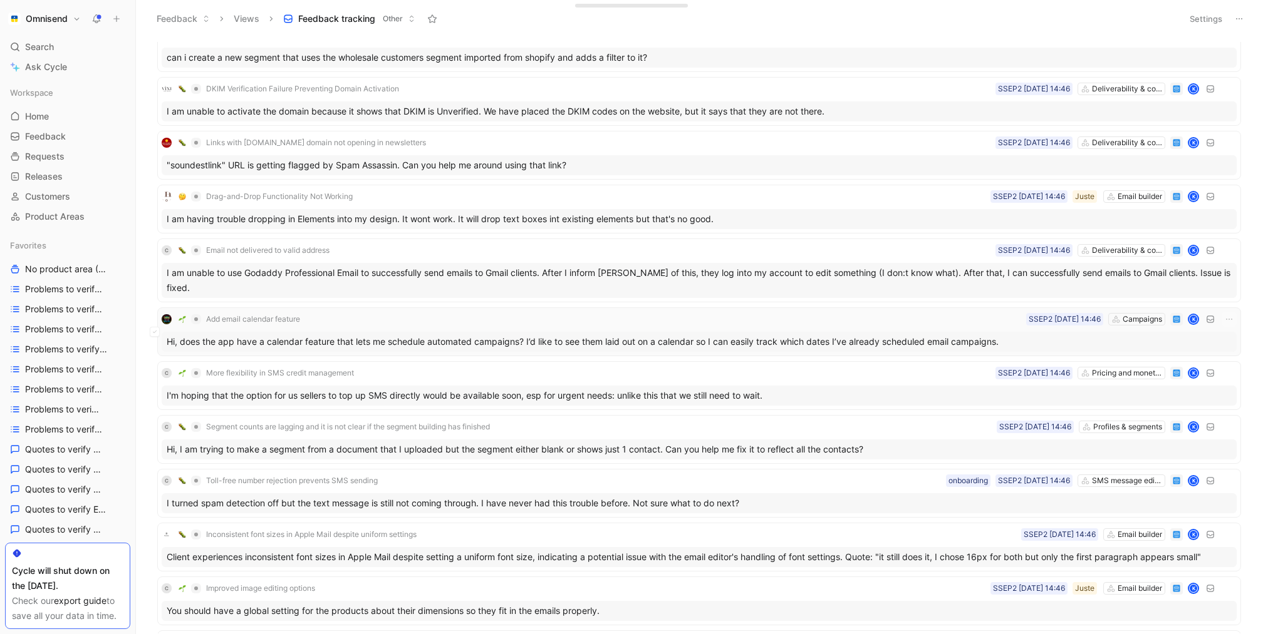
click at [406, 339] on div "Hi, does the app have a calendar feature that lets me schedule automated campai…" at bounding box center [699, 342] width 1075 height 20
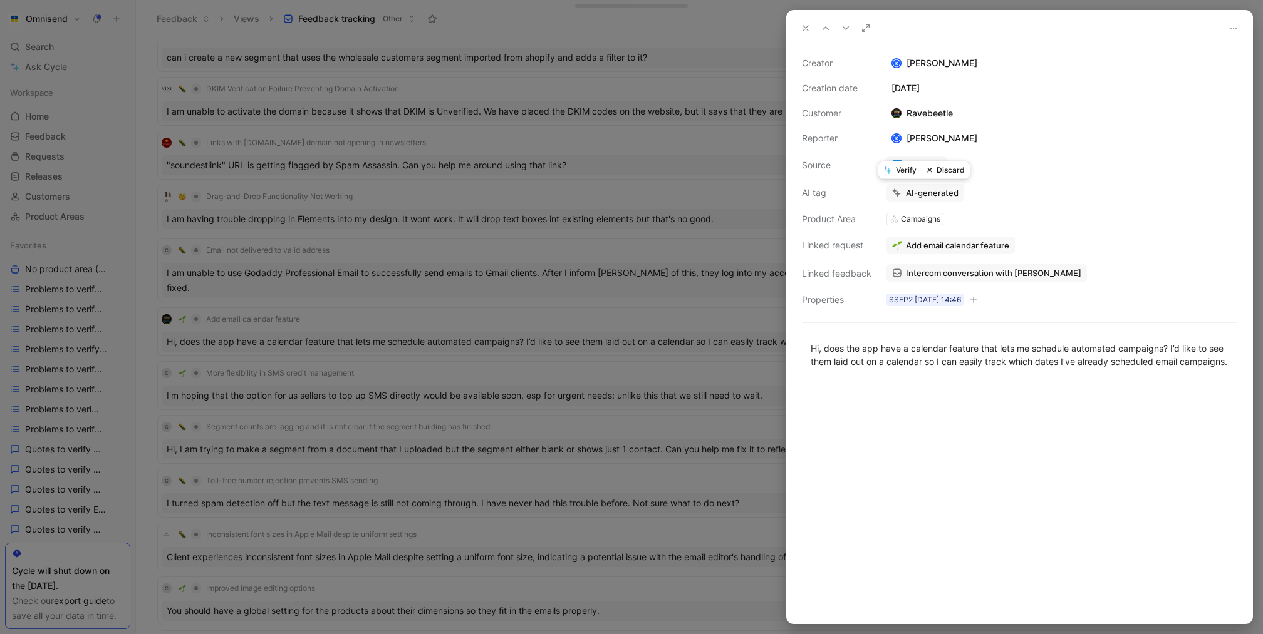
click at [906, 175] on button "Verify" at bounding box center [899, 171] width 43 height 18
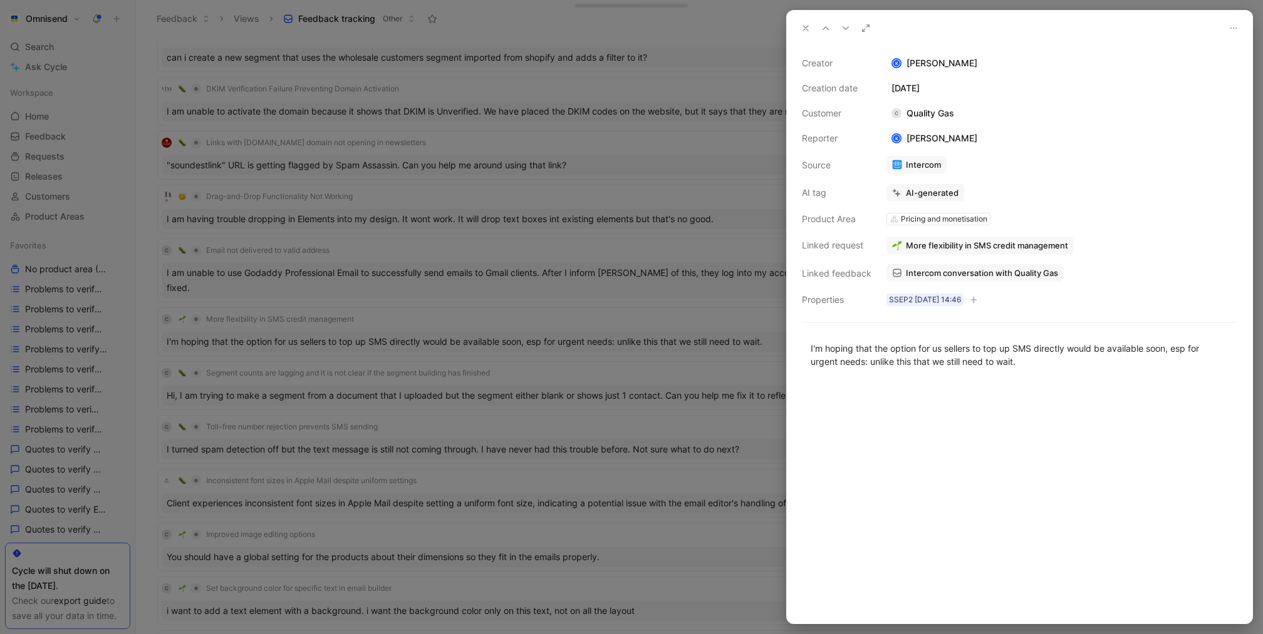
click at [582, 288] on div at bounding box center [631, 317] width 1263 height 634
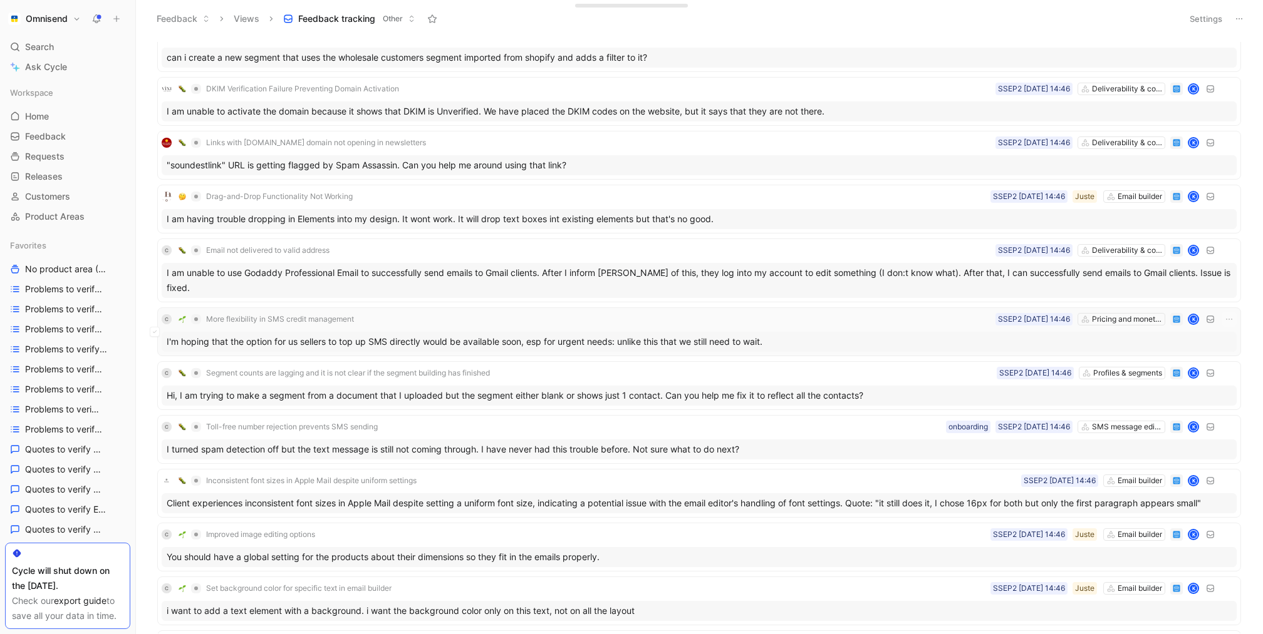
click at [443, 339] on div "I'm hoping that the option for us sellers to top up SMS directly would be avail…" at bounding box center [699, 342] width 1075 height 20
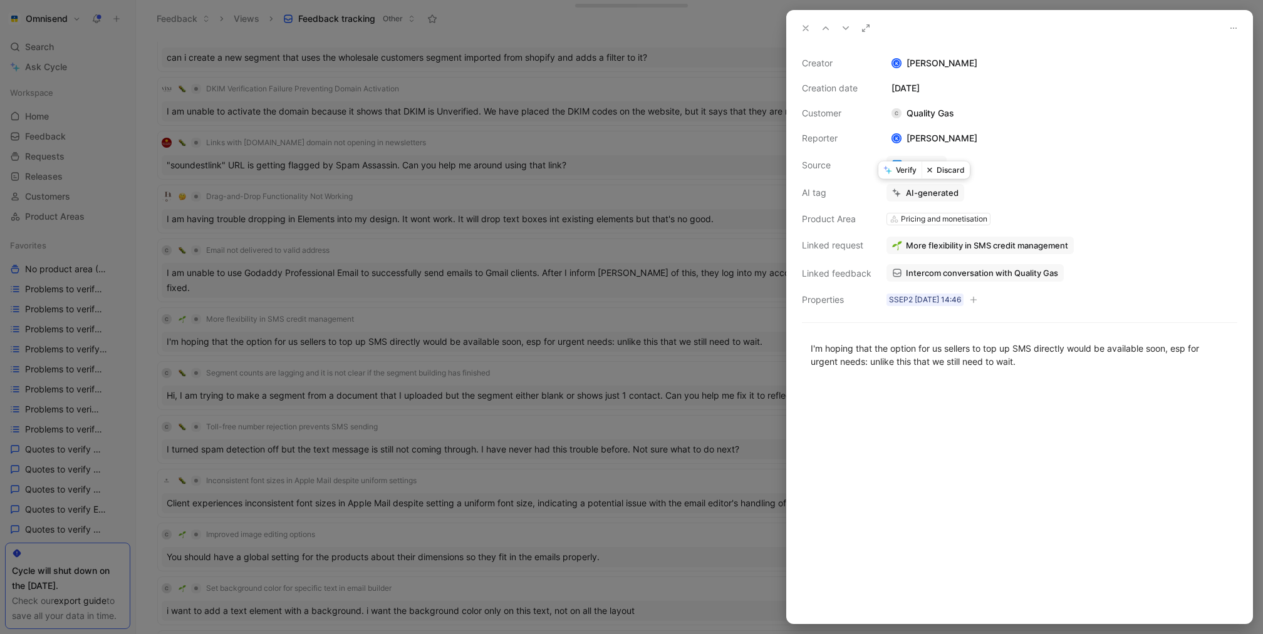
click at [890, 164] on button "Verify" at bounding box center [899, 171] width 43 height 18
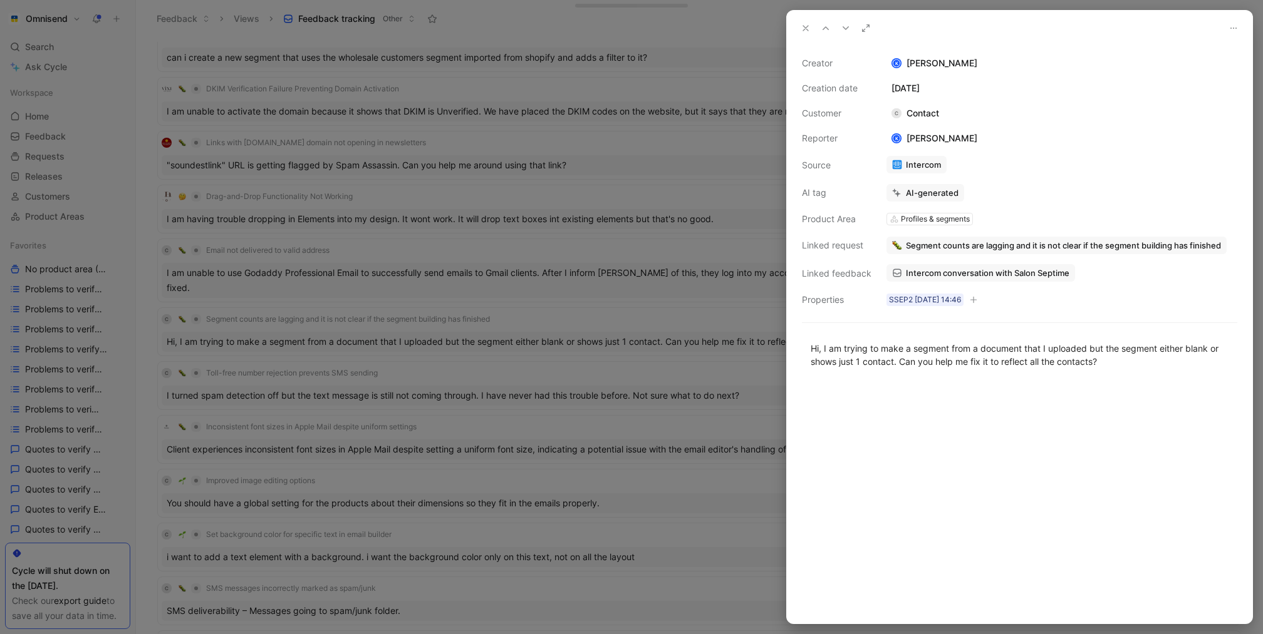
click at [598, 281] on div at bounding box center [631, 317] width 1263 height 634
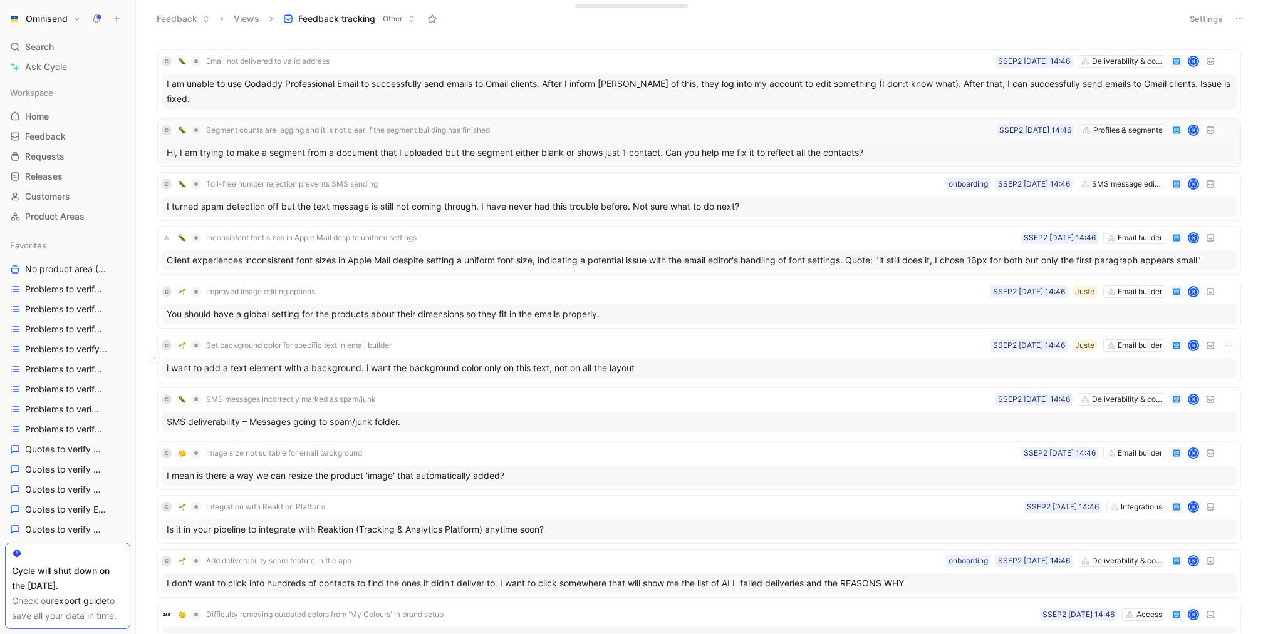
scroll to position [1228, 0]
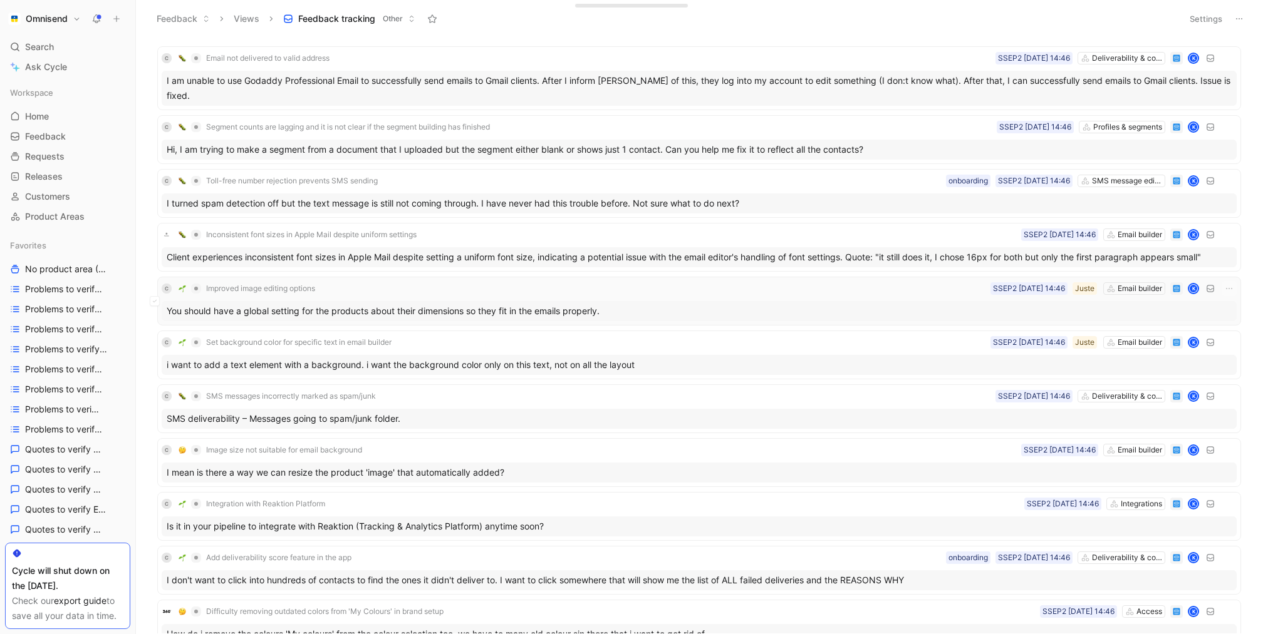
click at [478, 303] on div "You should have a global setting for the products about their dimensions so the…" at bounding box center [699, 311] width 1075 height 20
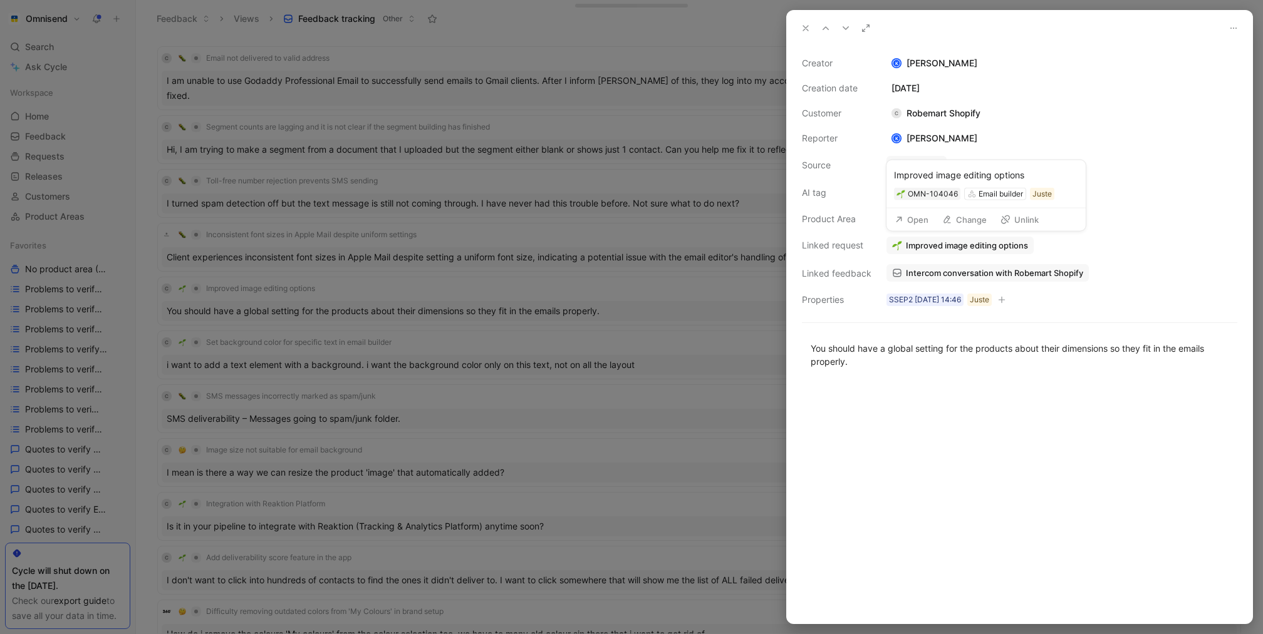
click at [960, 222] on button "Change" at bounding box center [964, 220] width 56 height 18
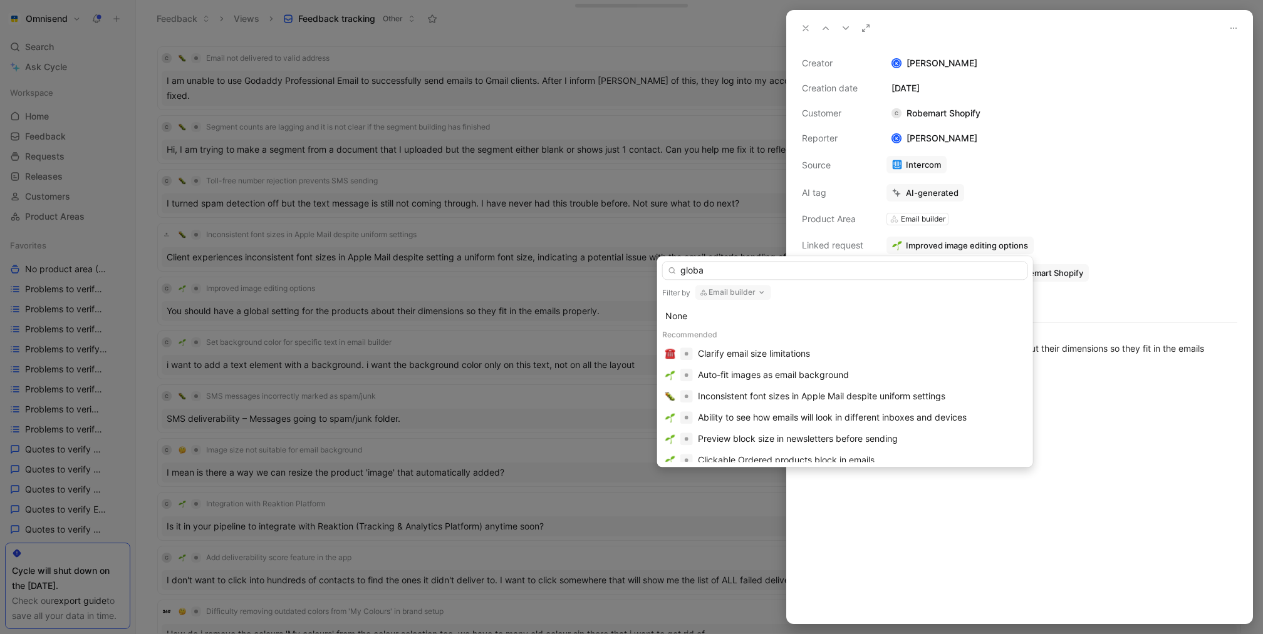
type input "global"
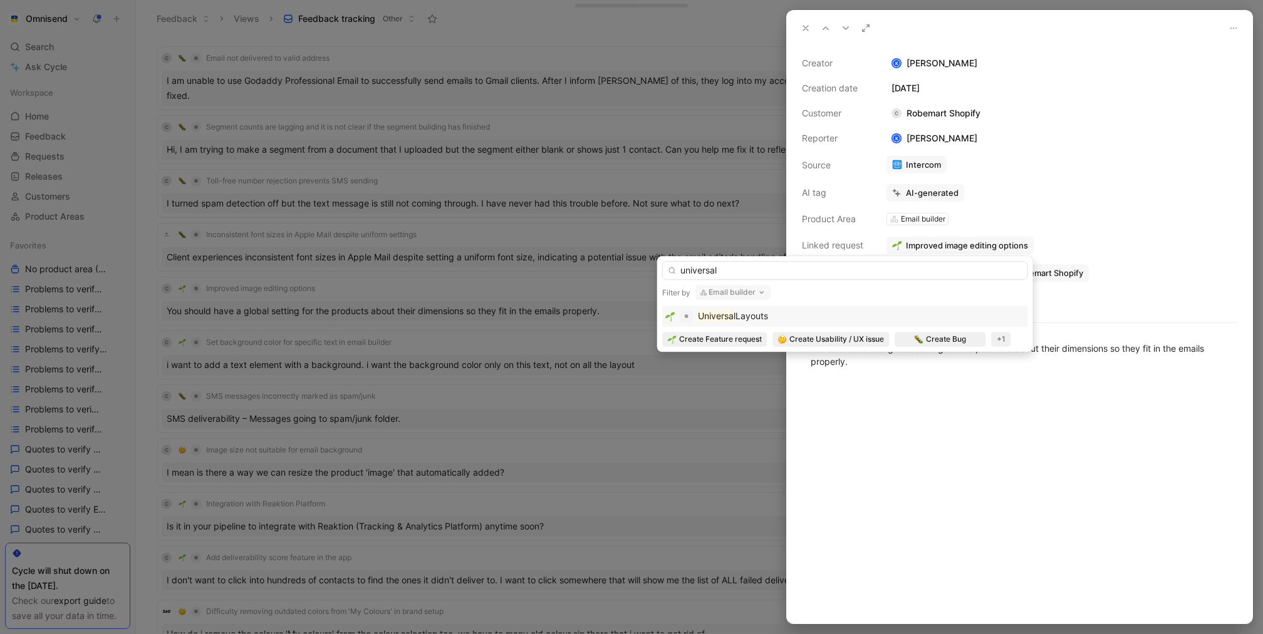
type input "universal"
click at [822, 319] on div "Universal Layouts" at bounding box center [845, 316] width 360 height 15
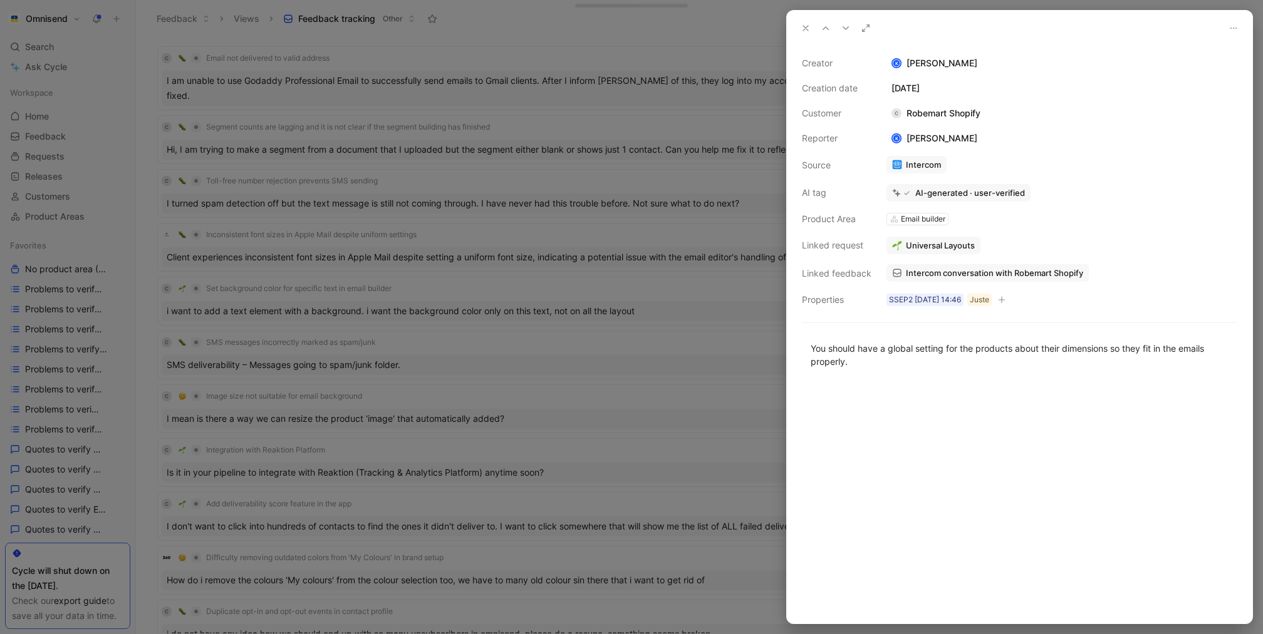
click at [978, 415] on div at bounding box center [1019, 503] width 465 height 242
click at [611, 376] on div at bounding box center [631, 317] width 1263 height 634
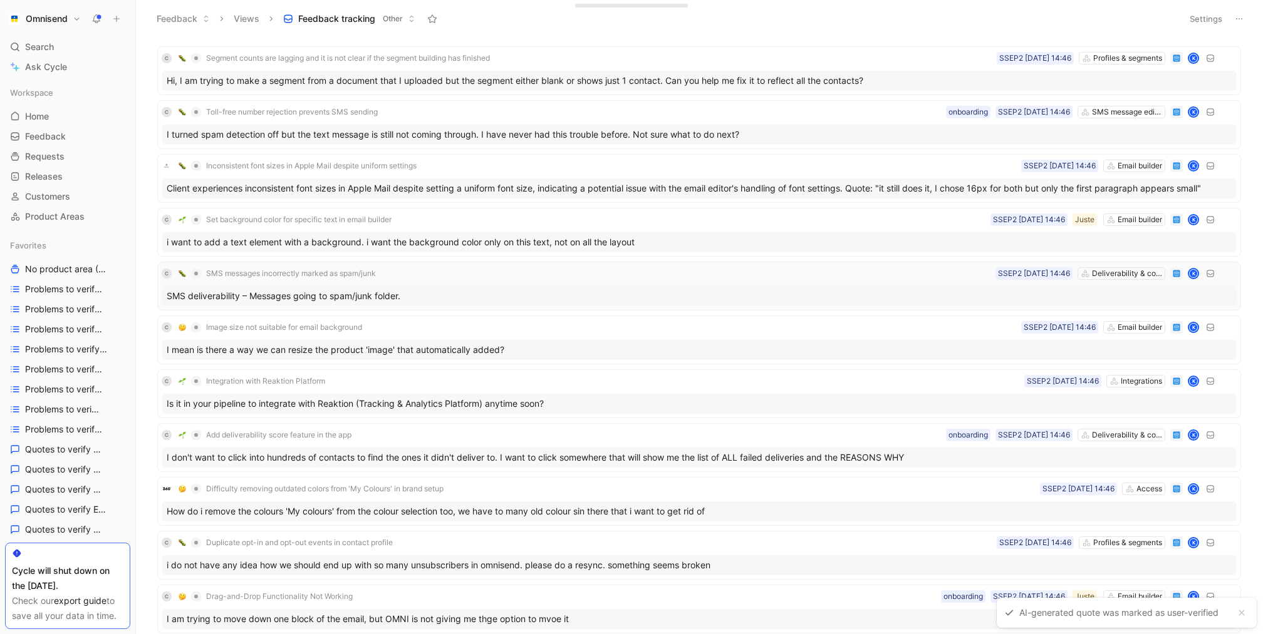
scroll to position [1230, 0]
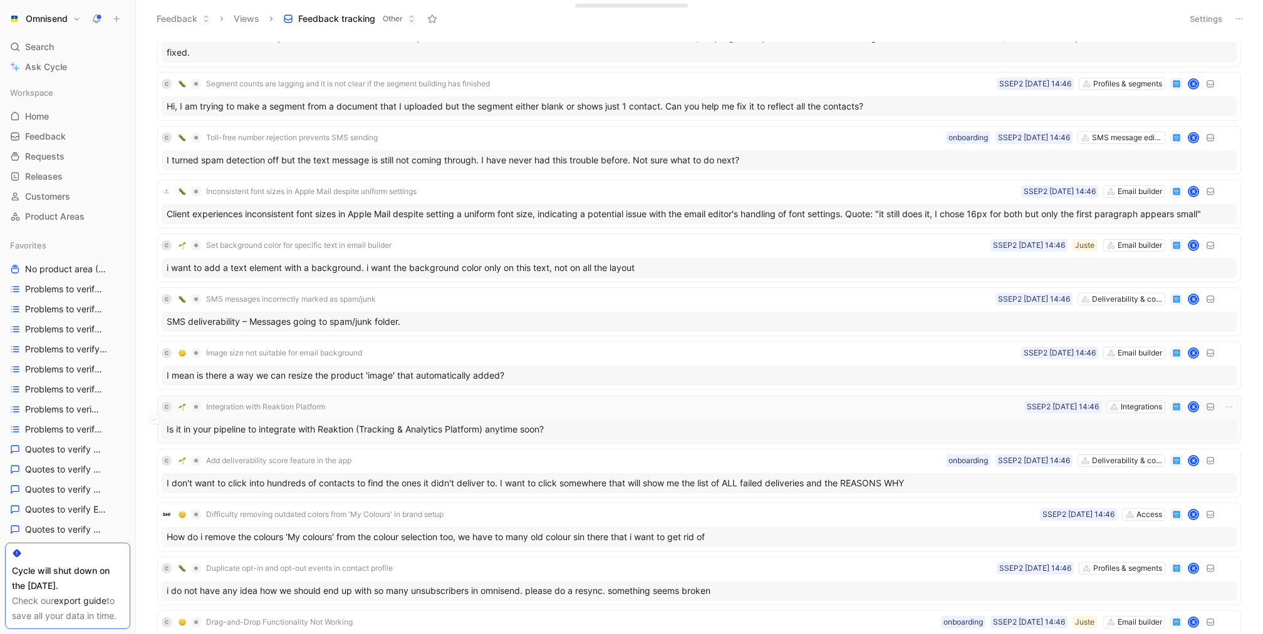
click at [526, 420] on div "Is it in your pipeline to integrate with Reaktion (Tracking & Analytics Platfor…" at bounding box center [699, 430] width 1075 height 20
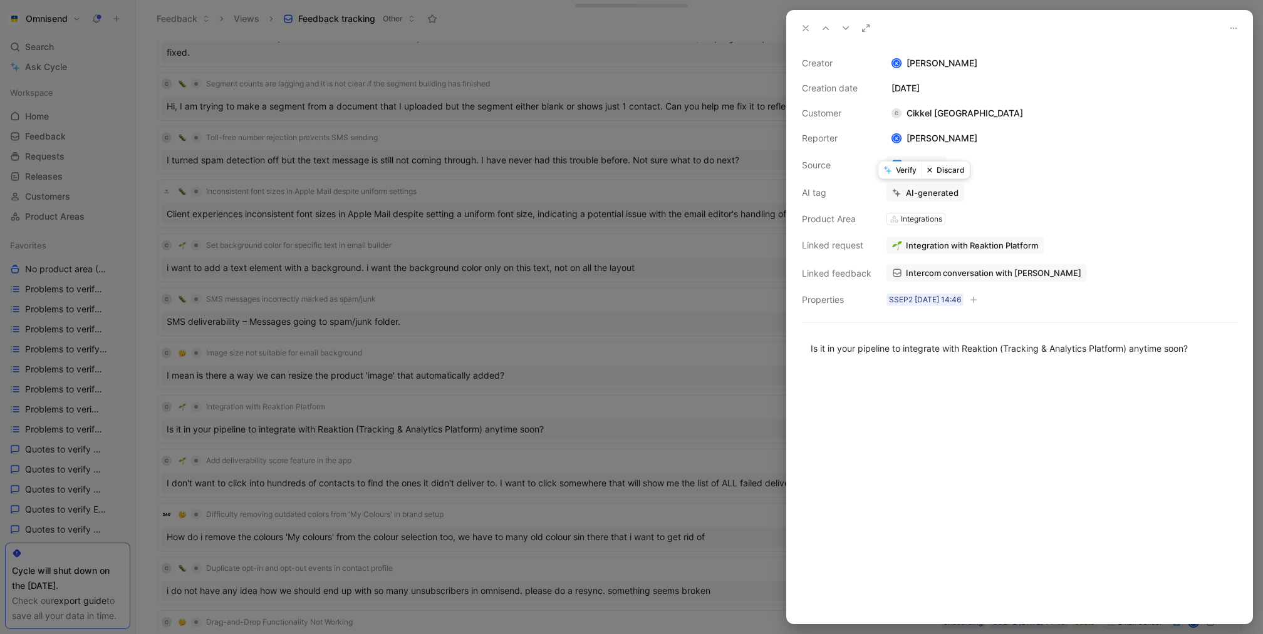
click at [900, 172] on button "Verify" at bounding box center [899, 171] width 43 height 18
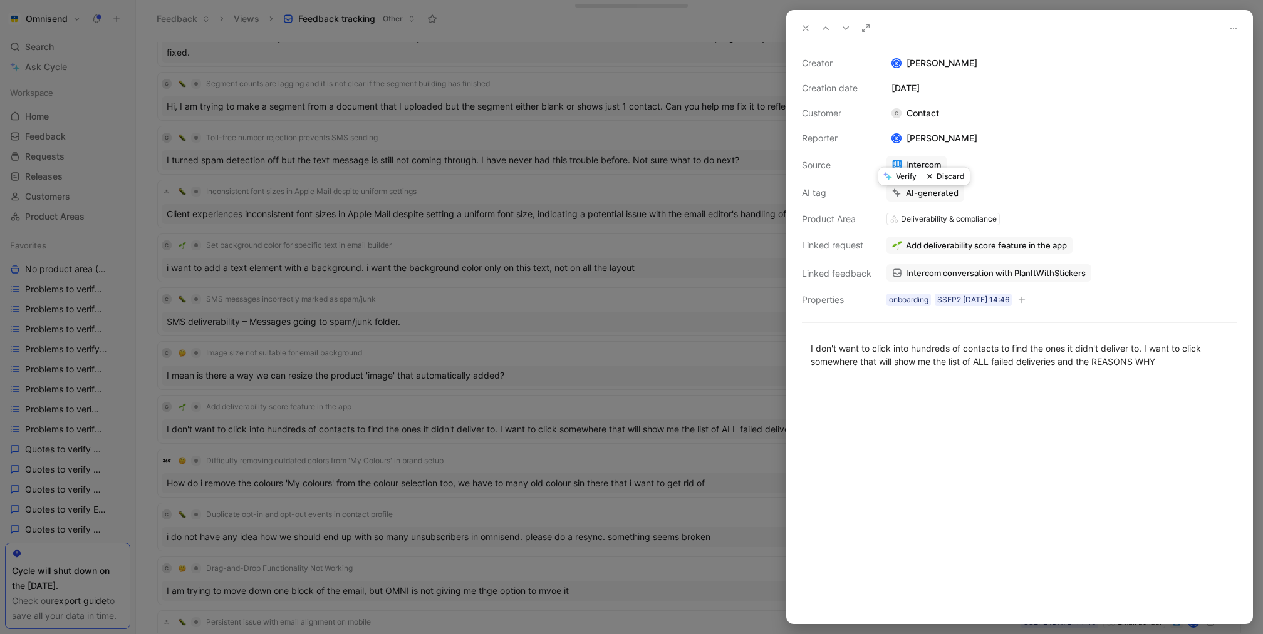
click at [606, 264] on div at bounding box center [631, 317] width 1263 height 634
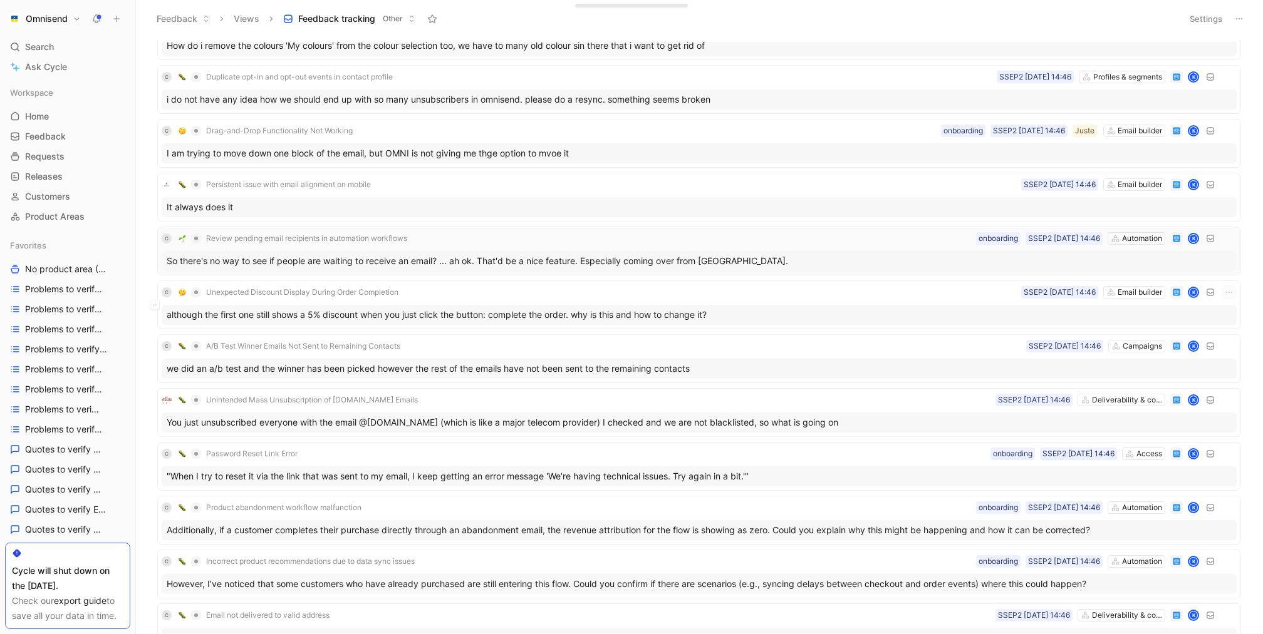
scroll to position [1457, 0]
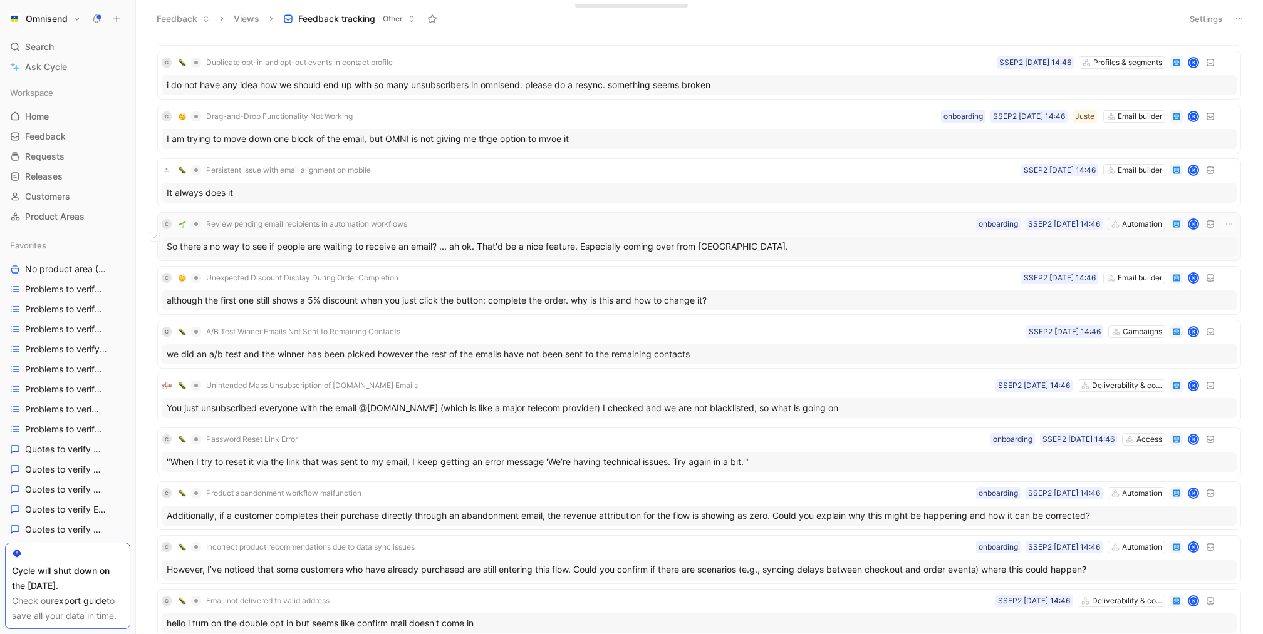
click at [775, 241] on div "So there's no way to see if people are waiting to receive an email? ... ah ok. …" at bounding box center [699, 247] width 1075 height 20
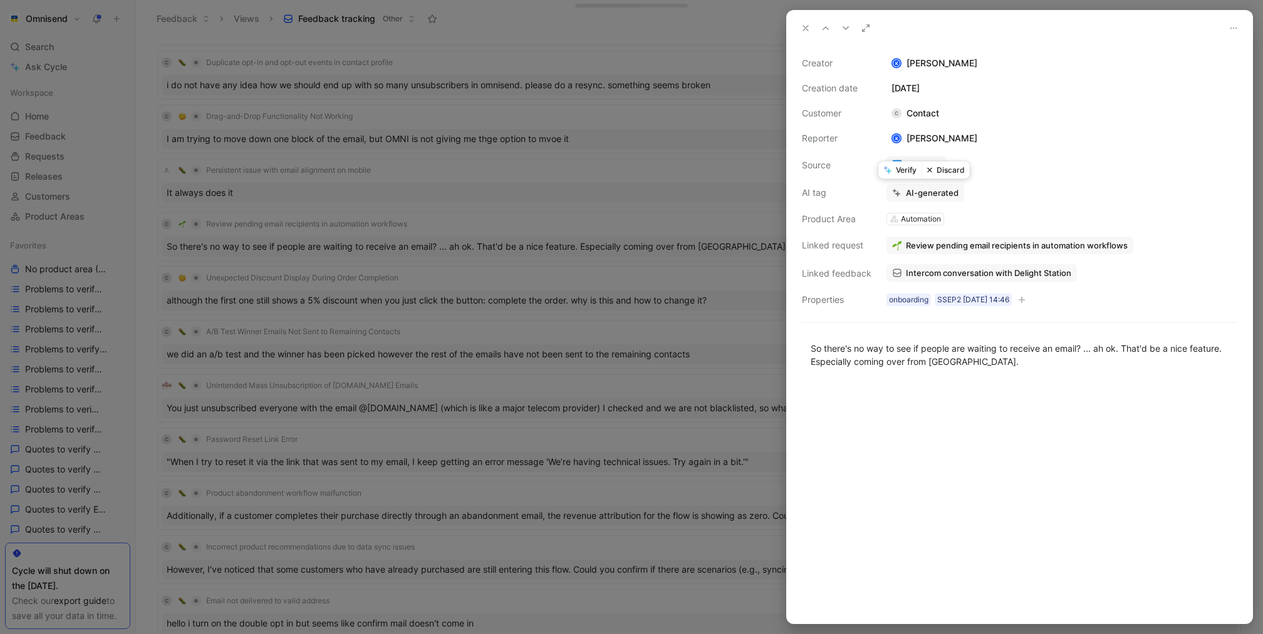
click at [903, 166] on button "Verify" at bounding box center [899, 171] width 43 height 18
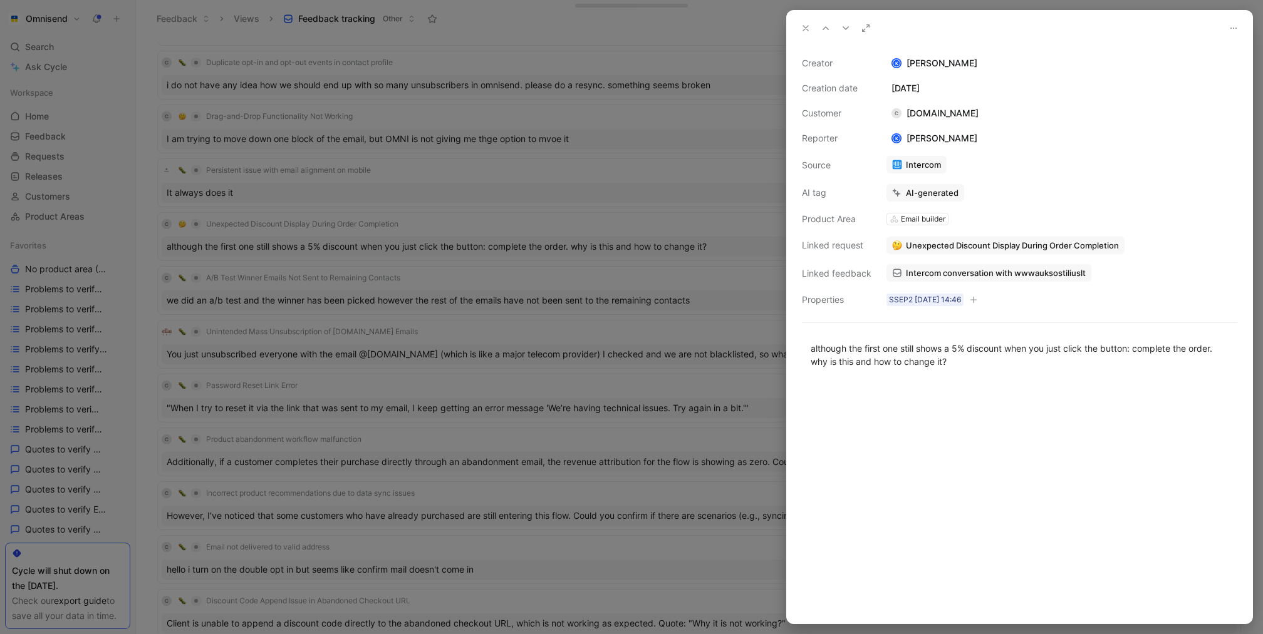
click at [666, 279] on div at bounding box center [631, 317] width 1263 height 634
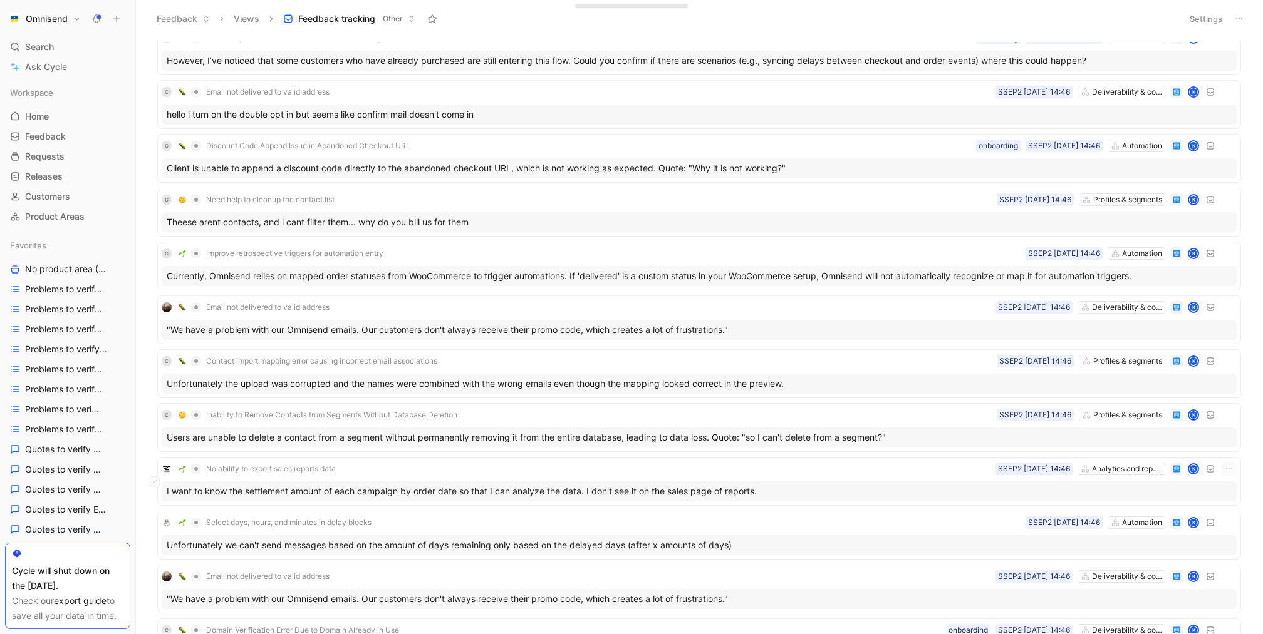
scroll to position [2261, 0]
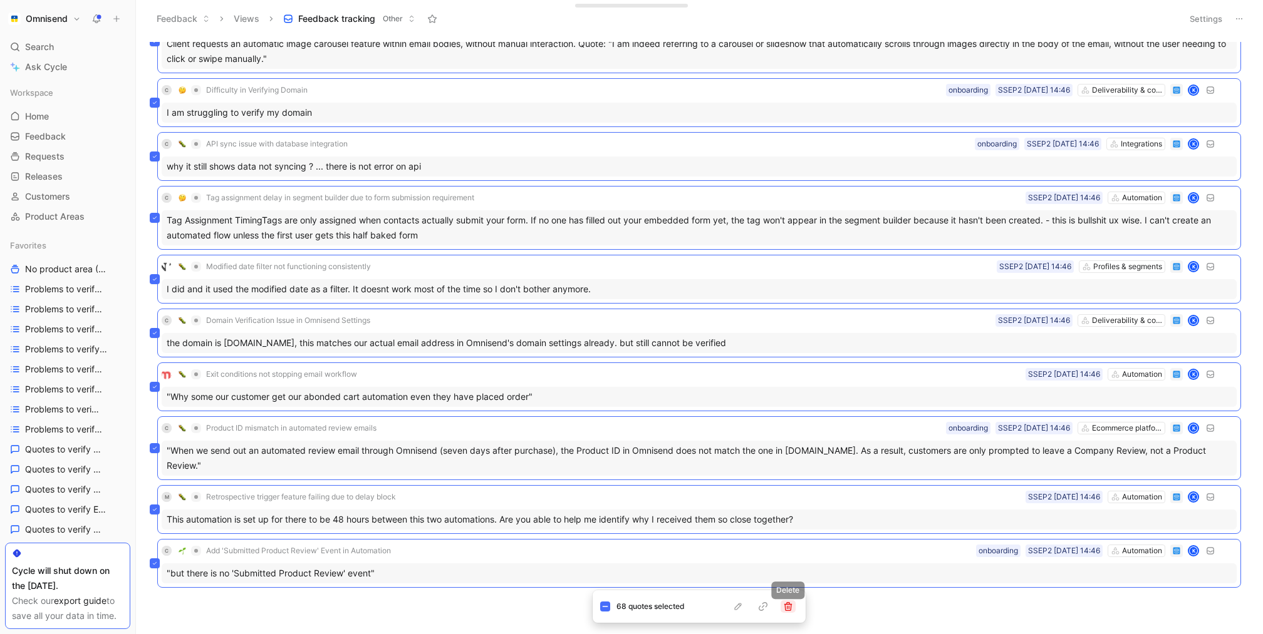
click at [787, 605] on icon "button" at bounding box center [788, 607] width 8 height 9
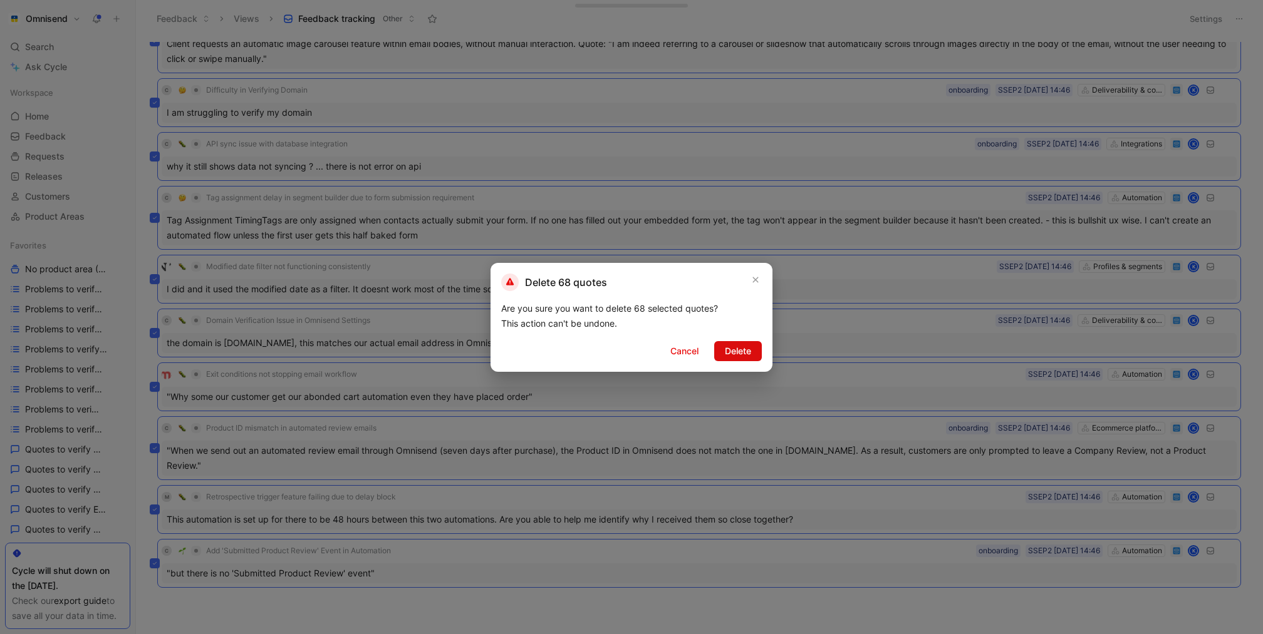
click at [745, 355] on span "Delete" at bounding box center [738, 351] width 26 height 15
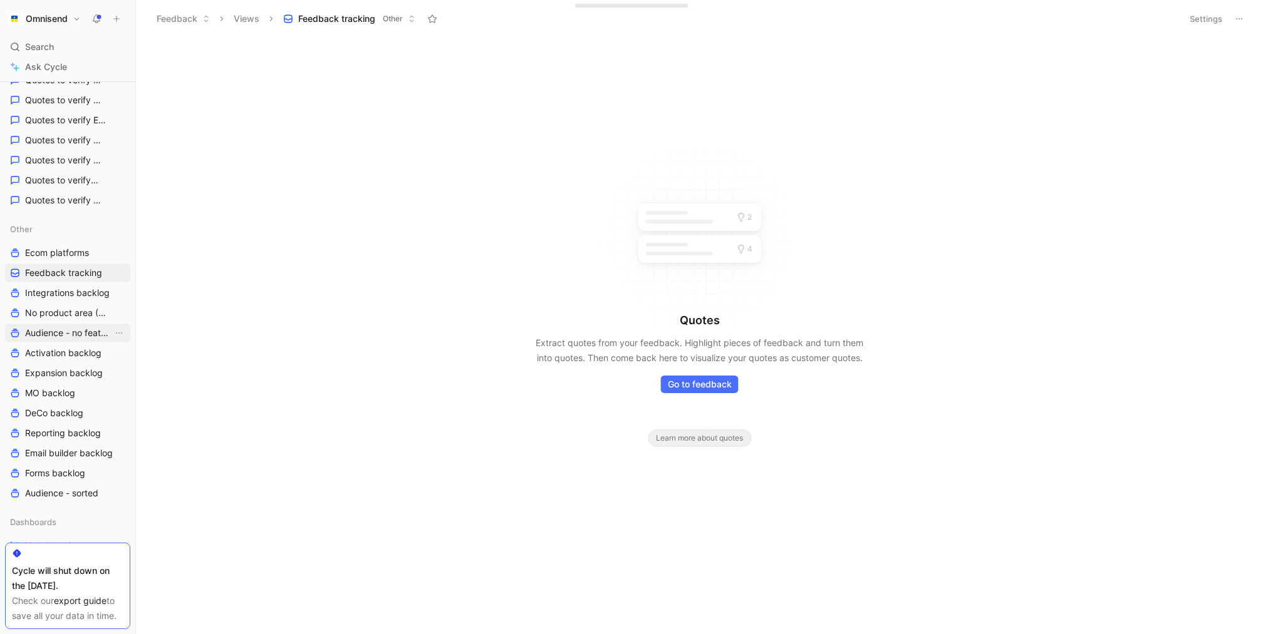
scroll to position [385, 0]
click at [104, 239] on button "button" at bounding box center [104, 234] width 13 height 13
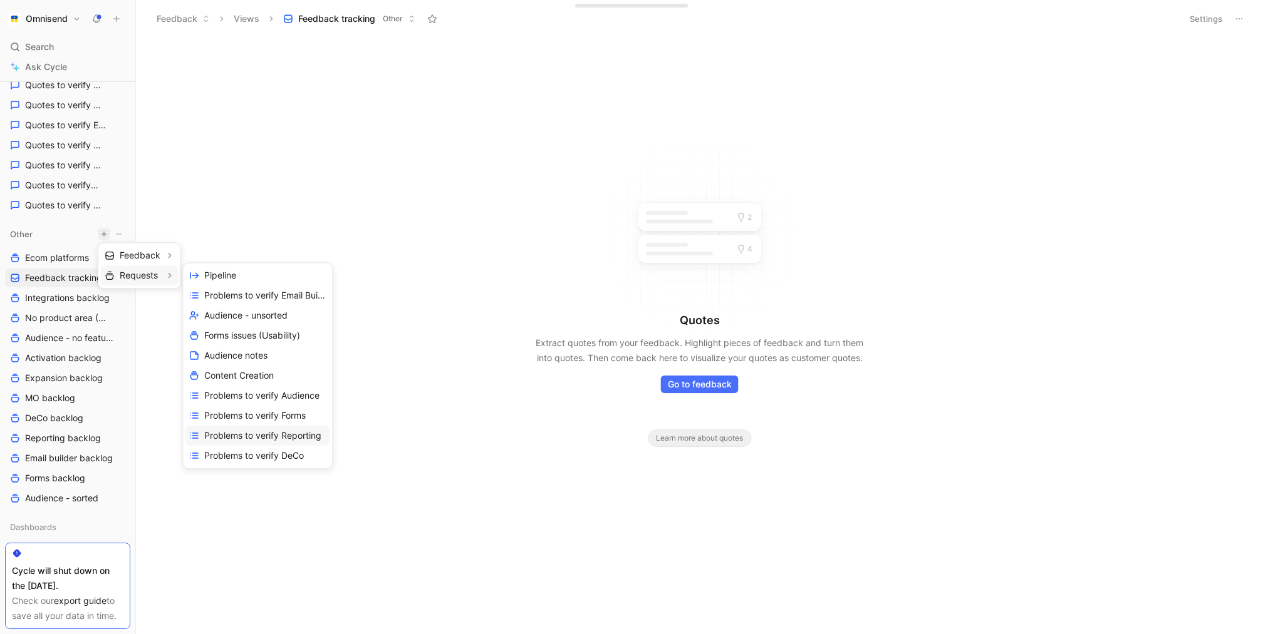
scroll to position [100, 0]
click at [267, 455] on div "Create view" at bounding box center [257, 456] width 144 height 20
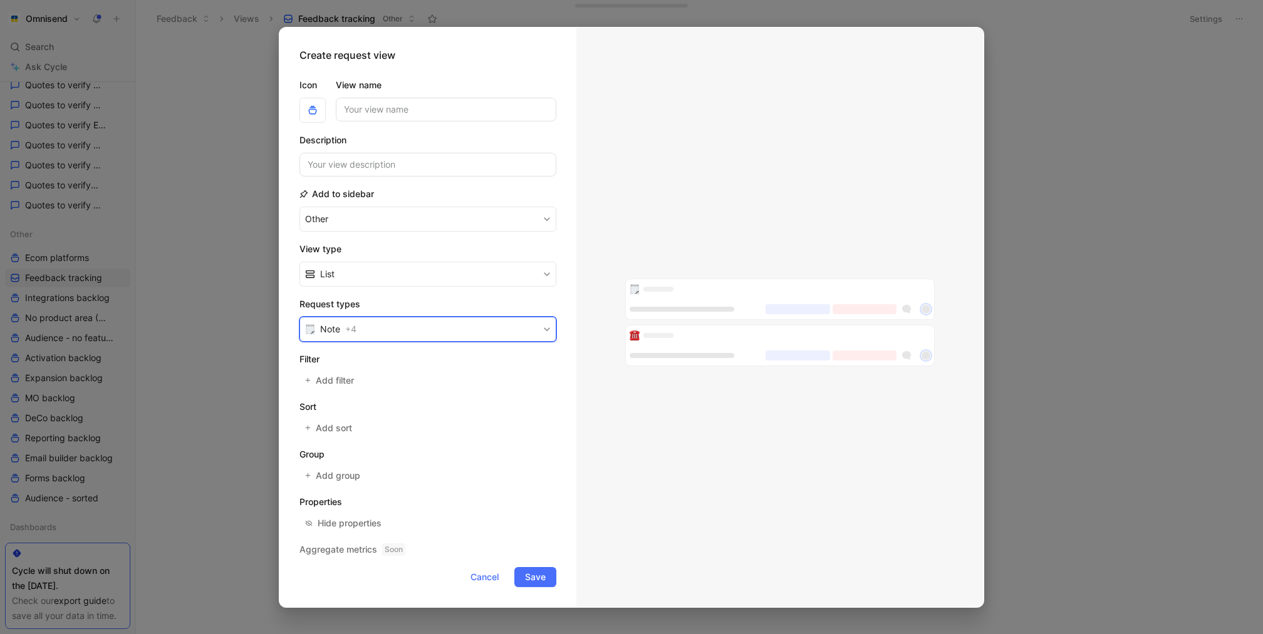
click at [455, 333] on button "Note + 4" at bounding box center [427, 329] width 257 height 25
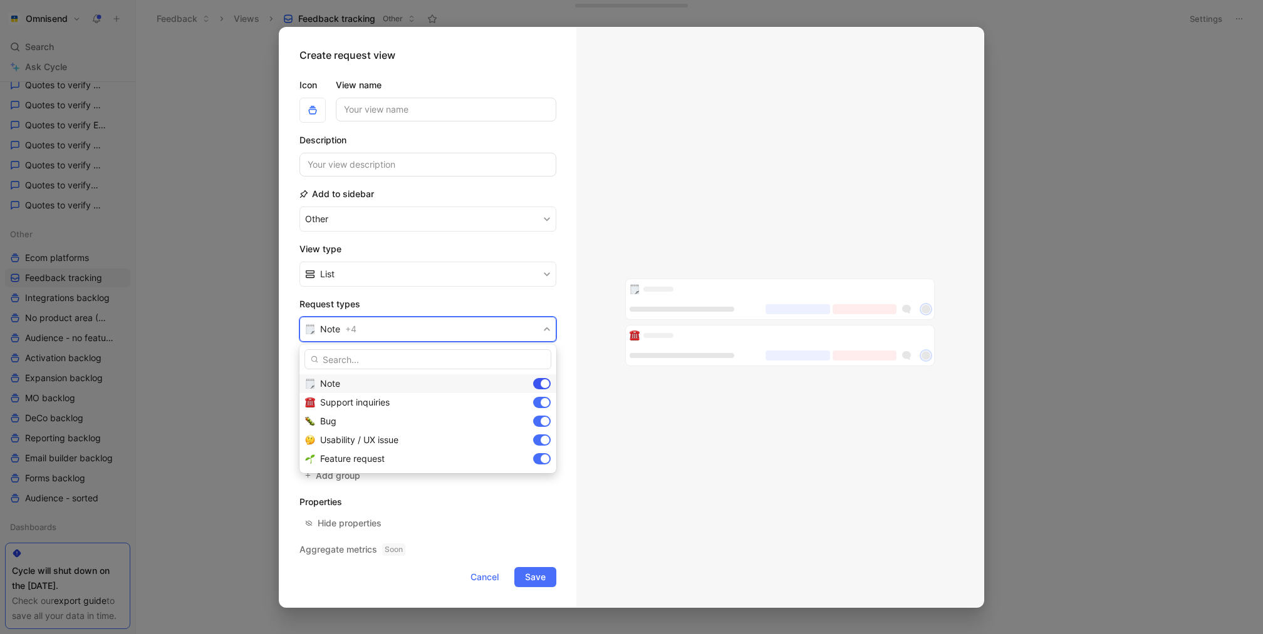
click at [542, 385] on div at bounding box center [545, 384] width 9 height 9
click at [542, 402] on div at bounding box center [545, 402] width 9 height 9
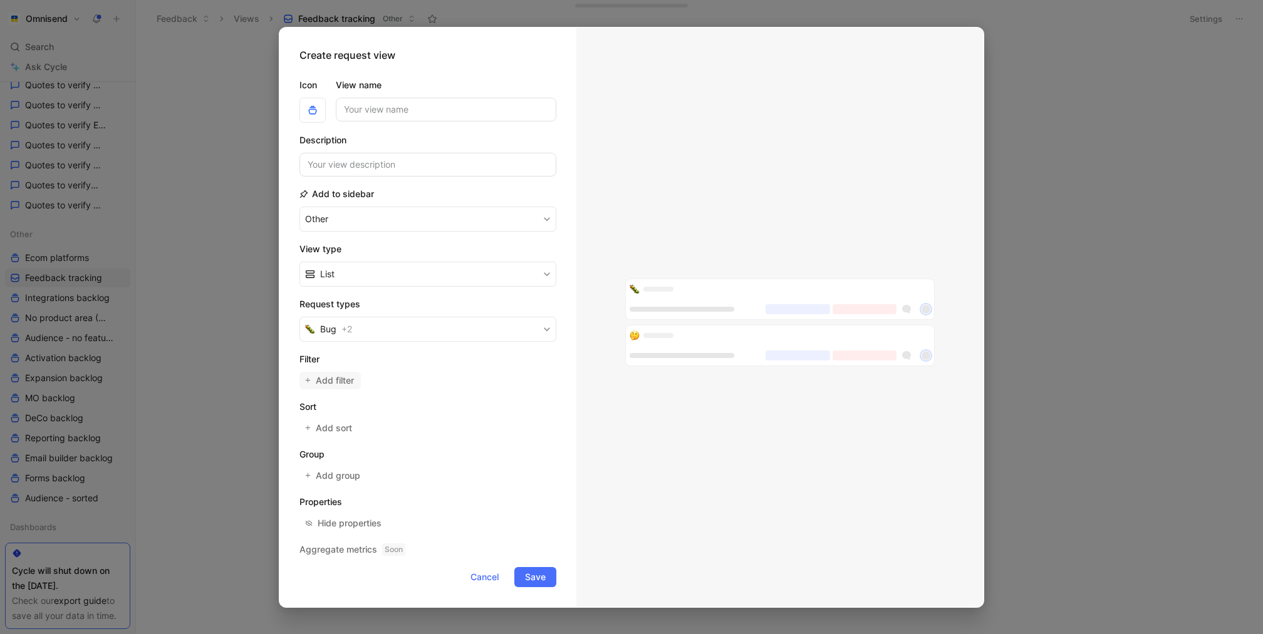
click at [339, 375] on span "Add filter" at bounding box center [335, 380] width 39 height 15
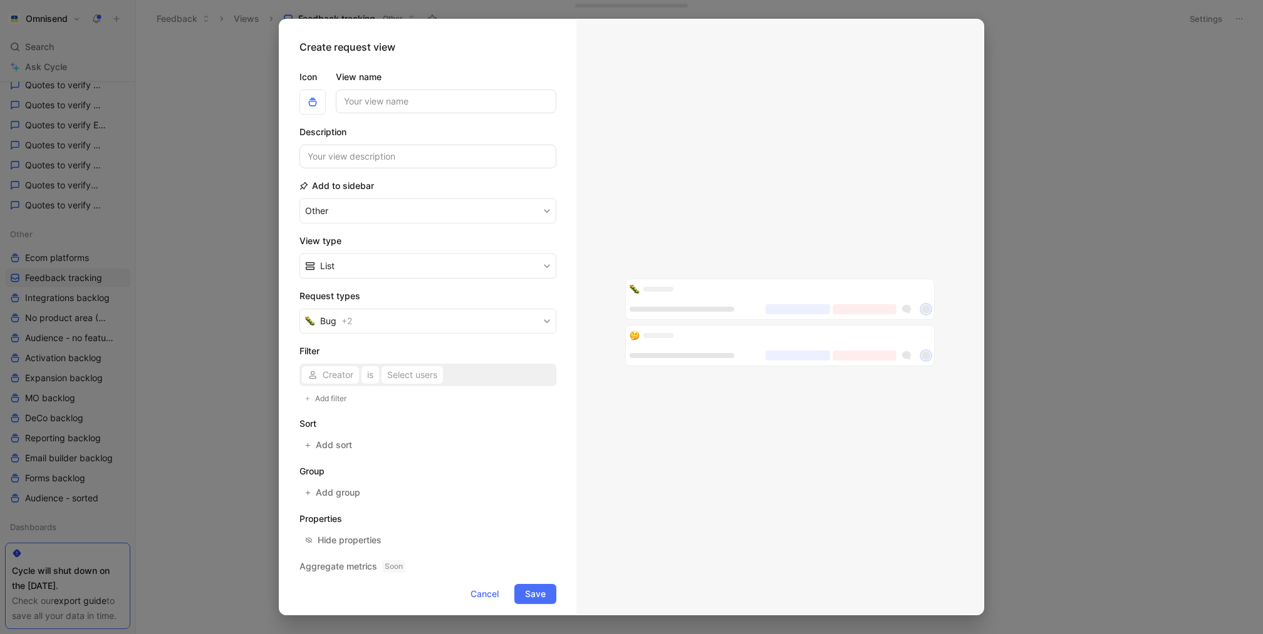
click at [323, 373] on div "Creator is Select users" at bounding box center [427, 375] width 257 height 23
click at [343, 376] on div "Creator is Select users" at bounding box center [427, 375] width 257 height 23
click at [343, 395] on span "Add filter" at bounding box center [331, 399] width 33 height 13
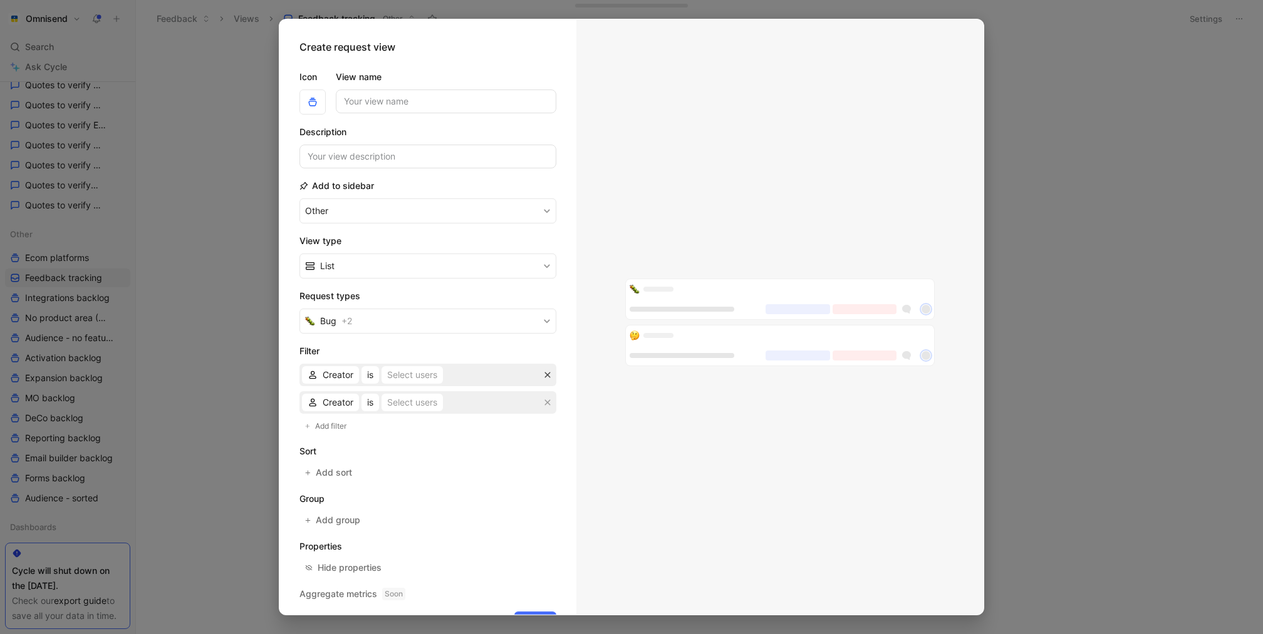
click at [551, 375] on button "button" at bounding box center [547, 375] width 13 height 13
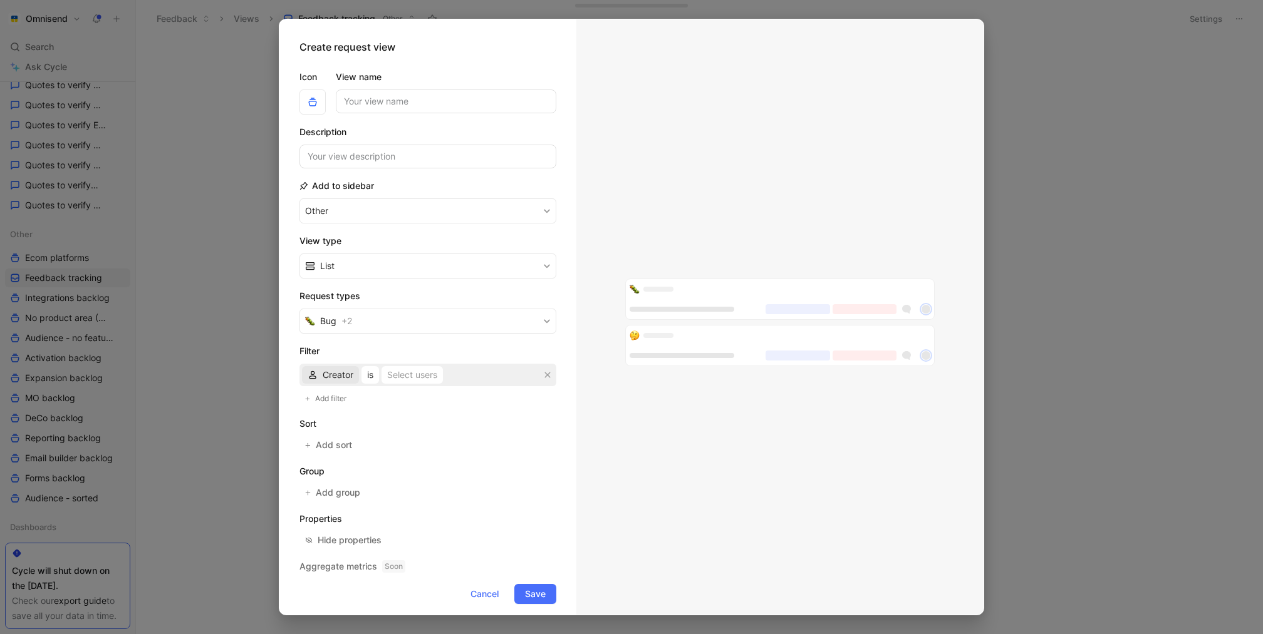
click at [327, 376] on span "Creator" at bounding box center [338, 375] width 31 height 15
click at [338, 413] on span "AI tag" at bounding box center [335, 417] width 24 height 11
click at [446, 374] on span "is AI-generated, not verified" at bounding box center [418, 375] width 115 height 15
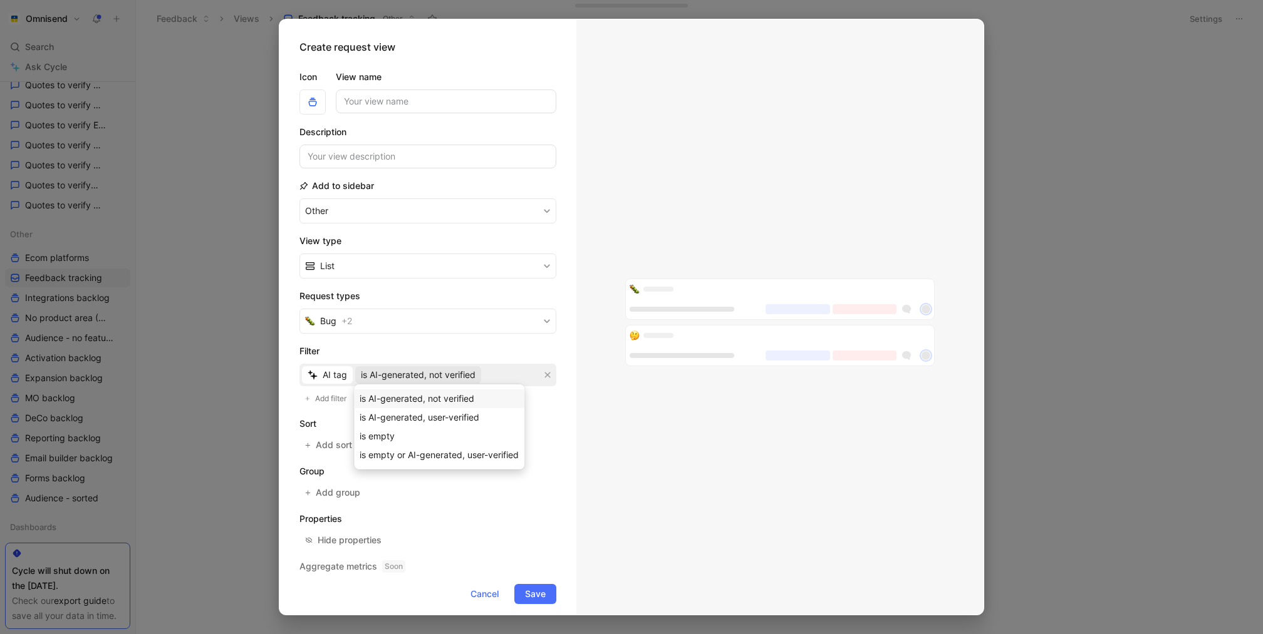
click at [494, 397] on div "is AI-generated, not verified" at bounding box center [439, 398] width 159 height 15
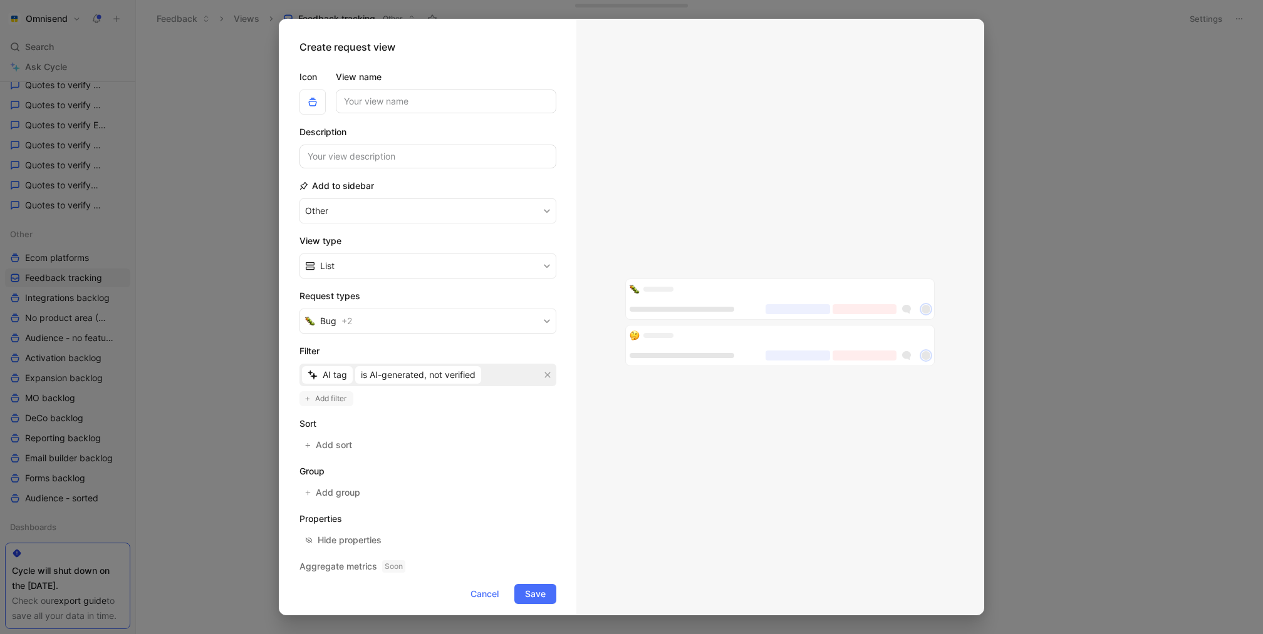
click at [330, 391] on button "Add filter" at bounding box center [326, 398] width 54 height 15
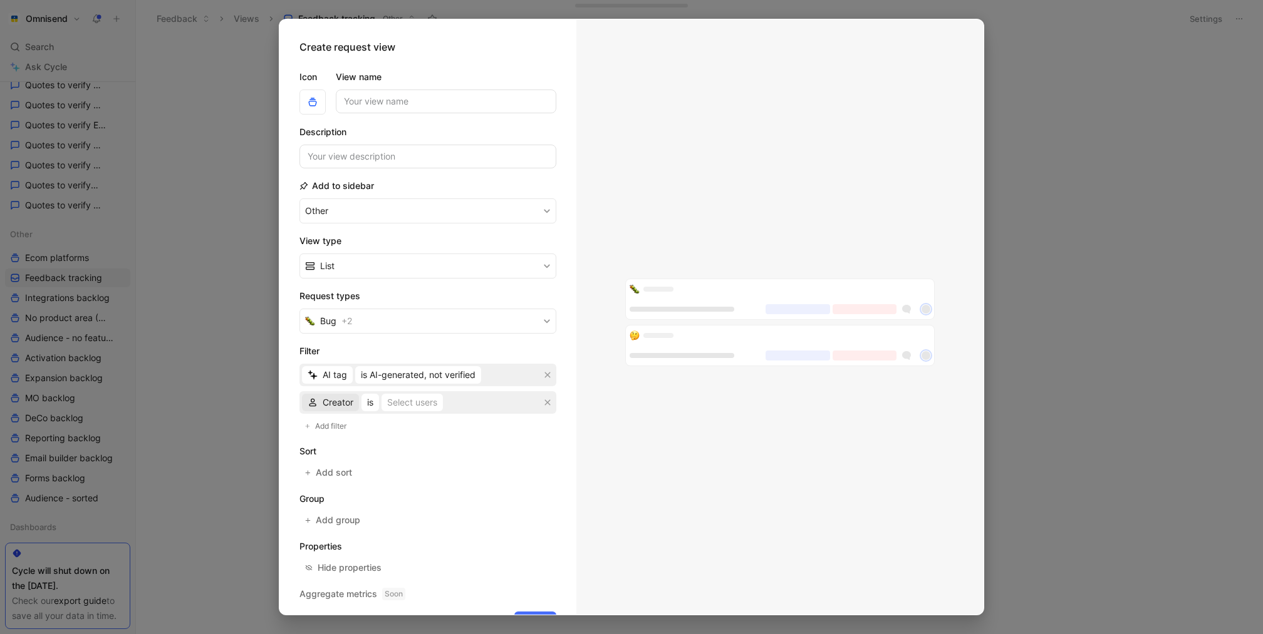
click at [334, 400] on span "Creator" at bounding box center [338, 402] width 31 height 15
click at [360, 479] on div "Status" at bounding box center [355, 482] width 65 height 15
click at [439, 406] on div "Select statuses" at bounding box center [414, 402] width 63 height 15
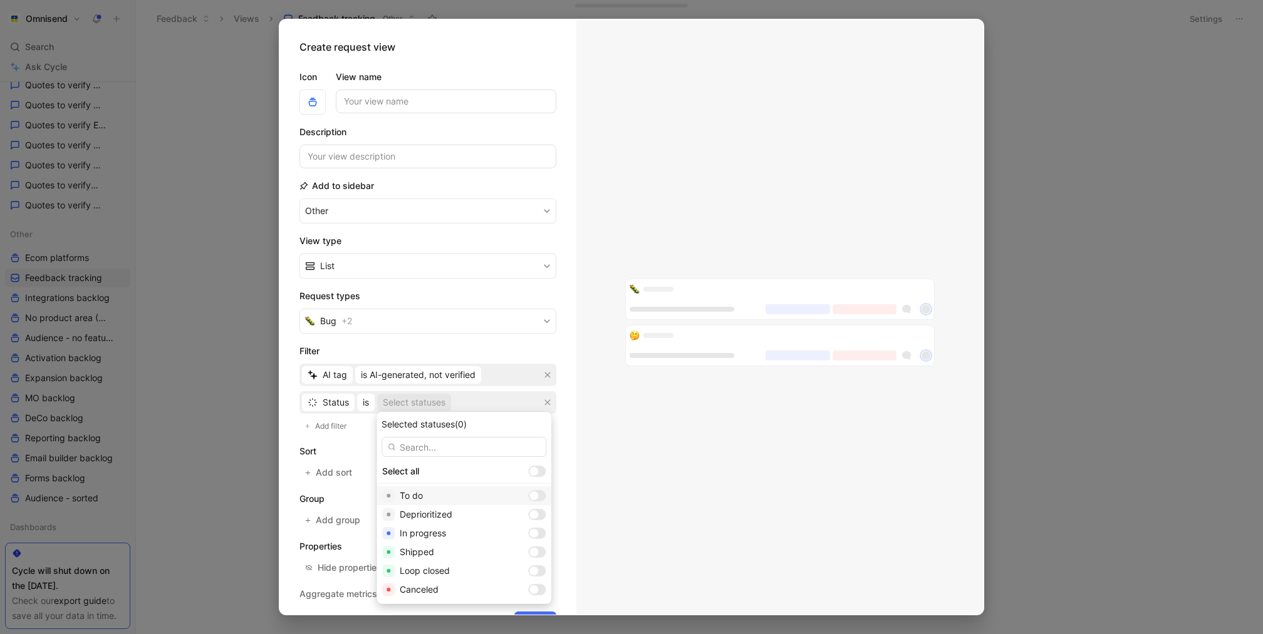
drag, startPoint x: 437, startPoint y: 470, endPoint x: 438, endPoint y: 490, distance: 20.7
click at [438, 490] on div "Select all To do Deprioritized In progress Shipped Loop closed Canceled" at bounding box center [463, 530] width 175 height 137
click at [438, 490] on div "To do" at bounding box center [461, 496] width 123 height 15
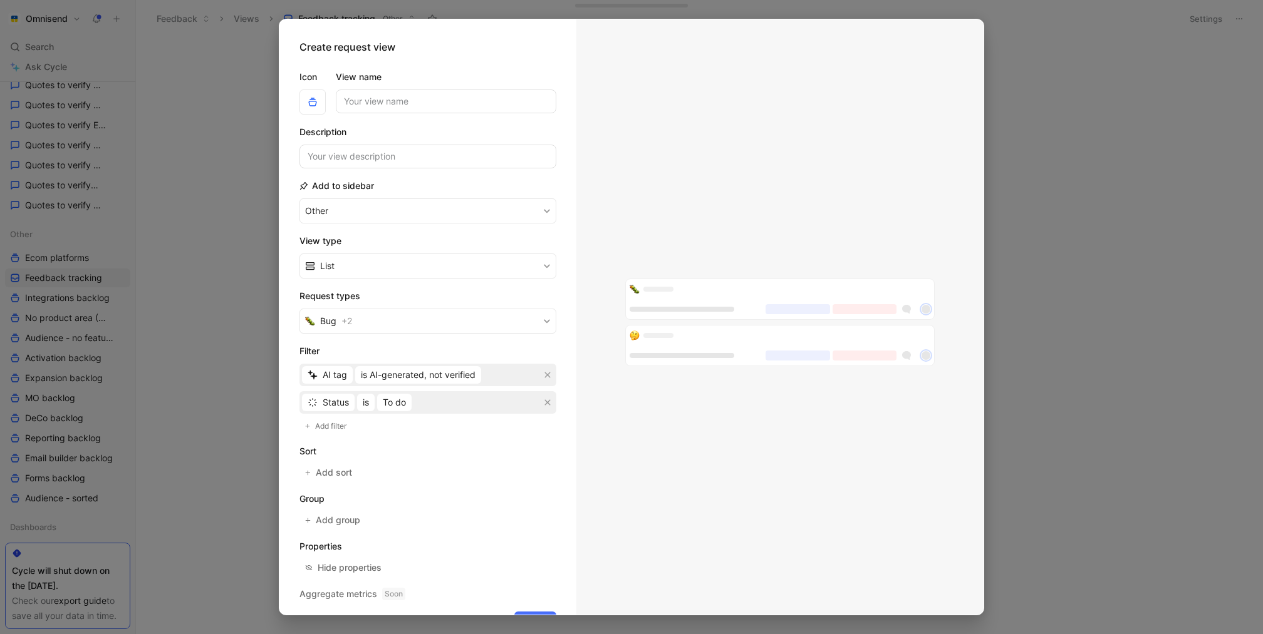
scroll to position [33, 0]
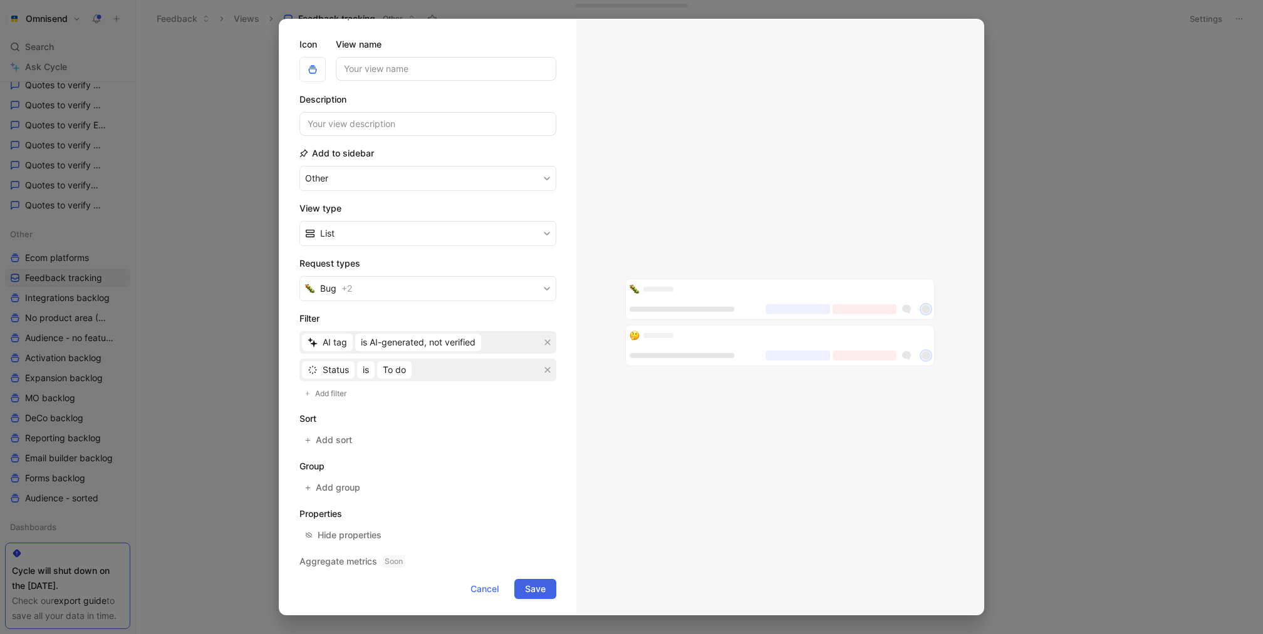
click at [547, 588] on button "Save" at bounding box center [535, 589] width 42 height 20
type input "test"
click at [537, 594] on button "Save" at bounding box center [535, 589] width 42 height 20
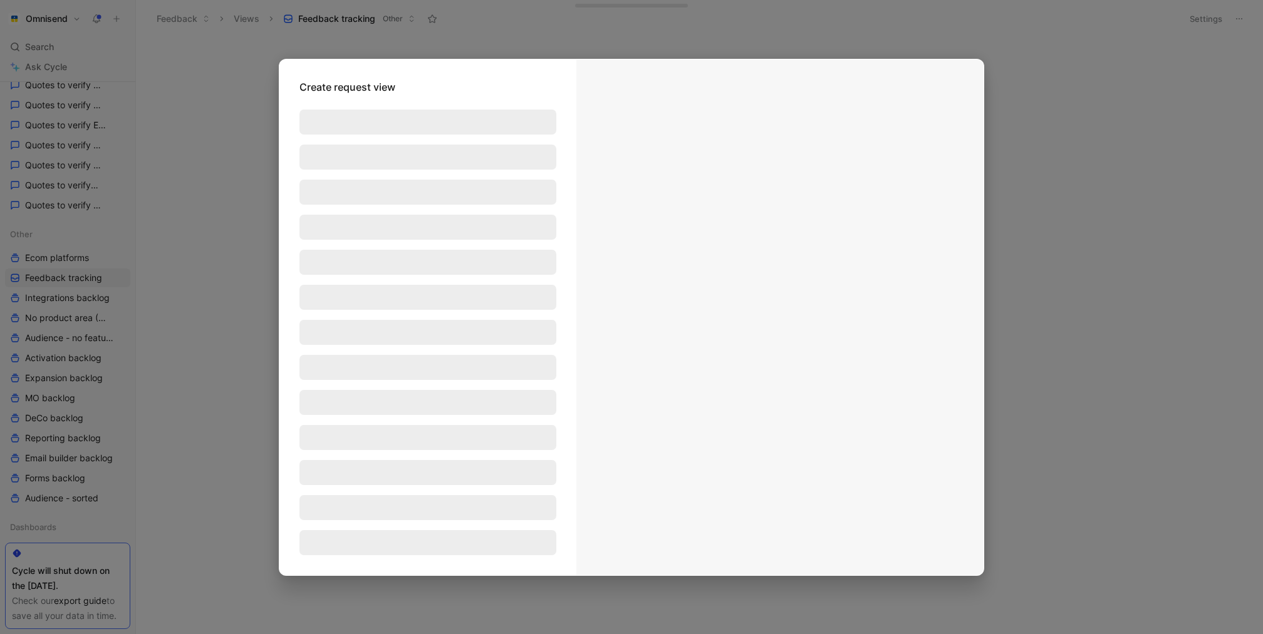
scroll to position [0, 0]
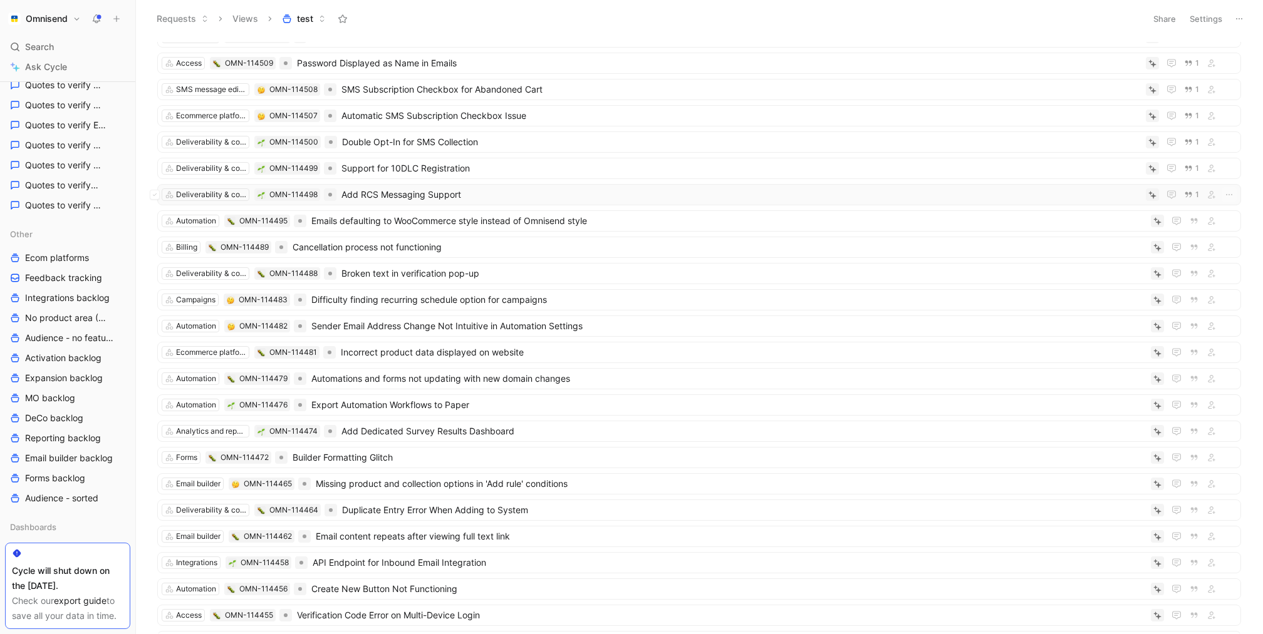
scroll to position [51, 0]
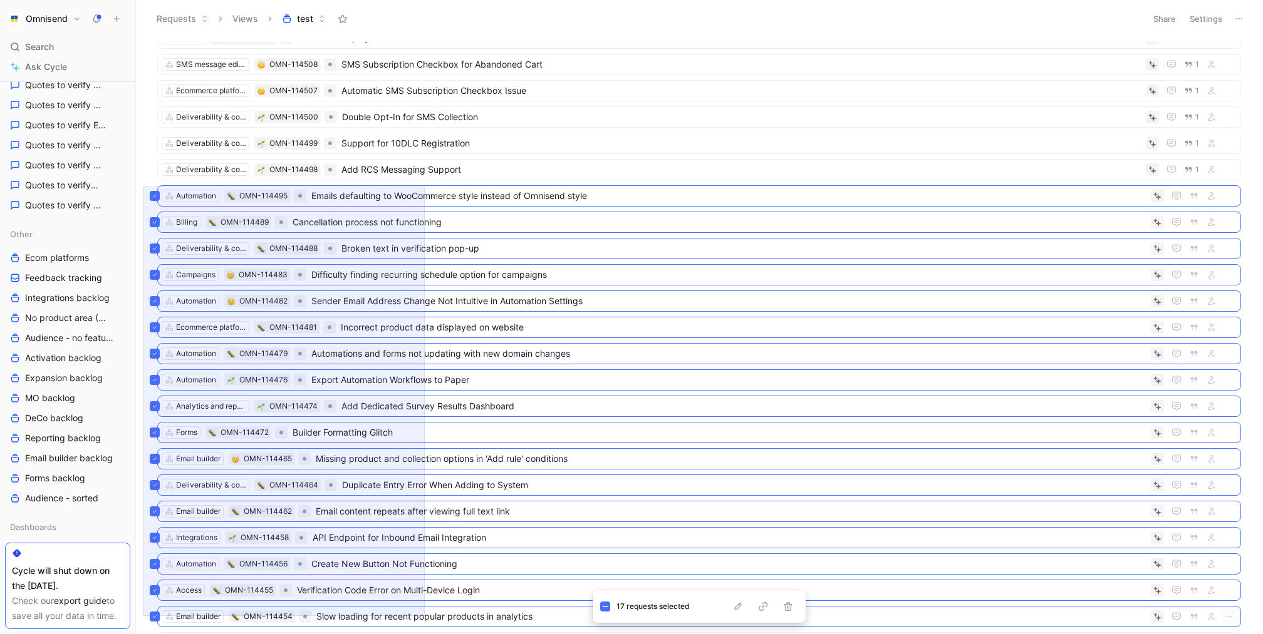
drag, startPoint x: 143, startPoint y: 187, endPoint x: 425, endPoint y: 616, distance: 513.9
click at [425, 616] on div "Automation OMN-114532 Exclude Specific Items from Discount in Automation Workfl…" at bounding box center [698, 338] width 1110 height 592
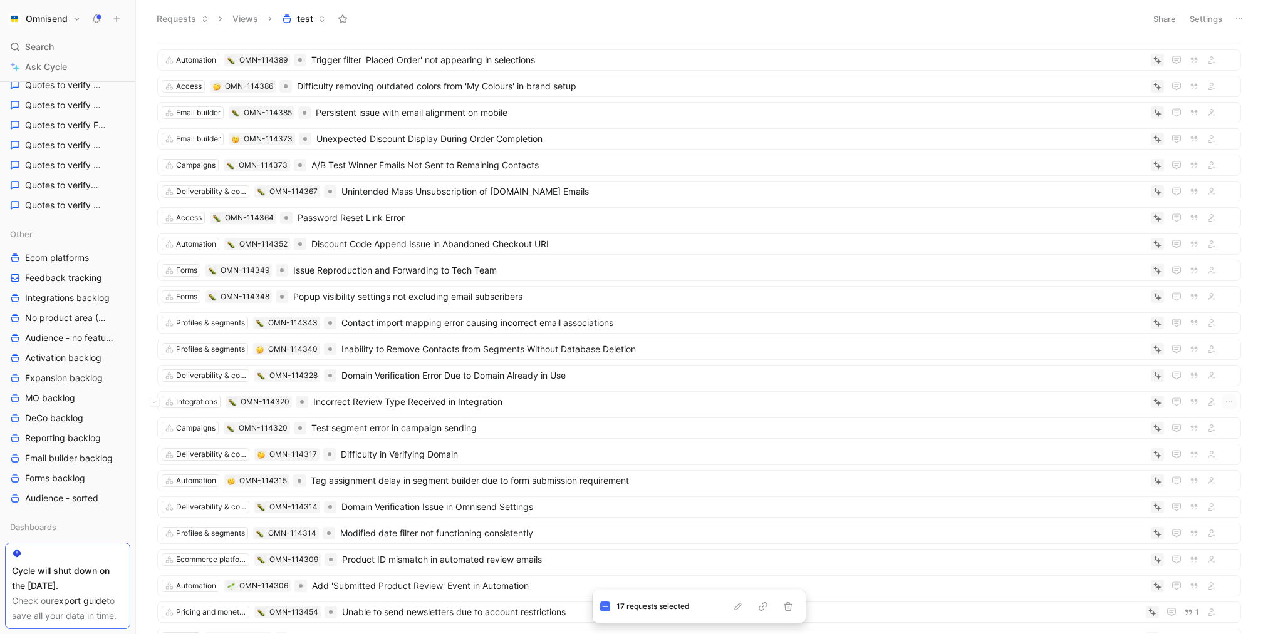
scroll to position [755, 0]
click at [785, 602] on icon "button" at bounding box center [788, 607] width 10 height 10
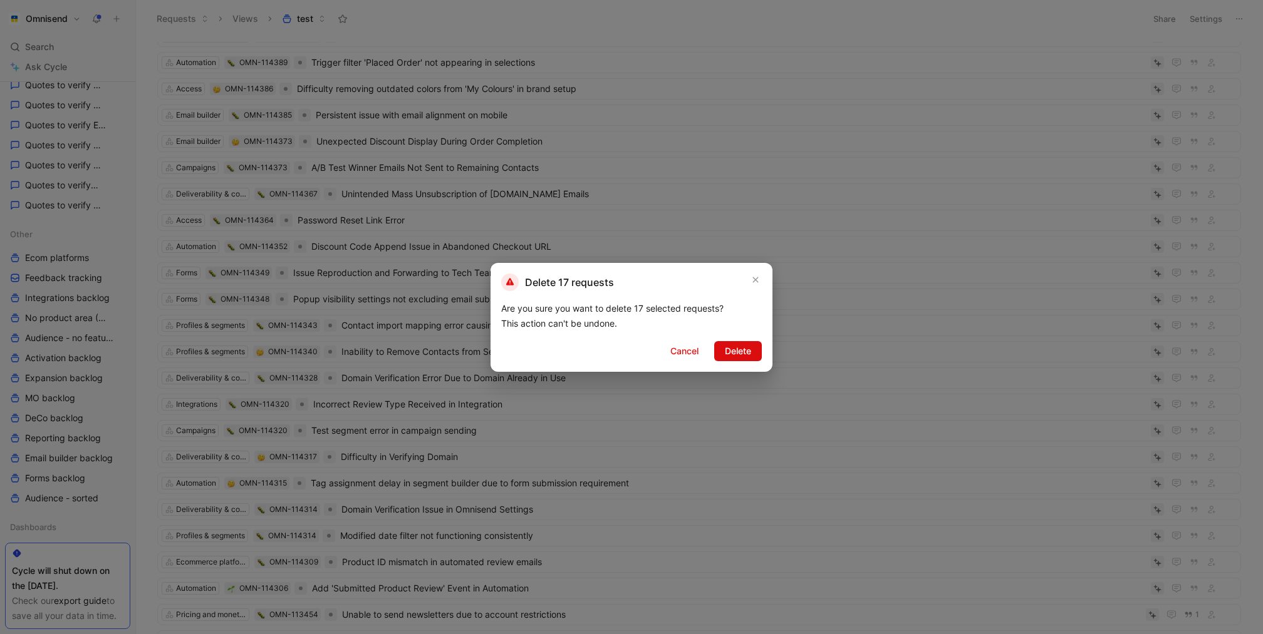
click at [727, 355] on span "Delete" at bounding box center [738, 351] width 26 height 15
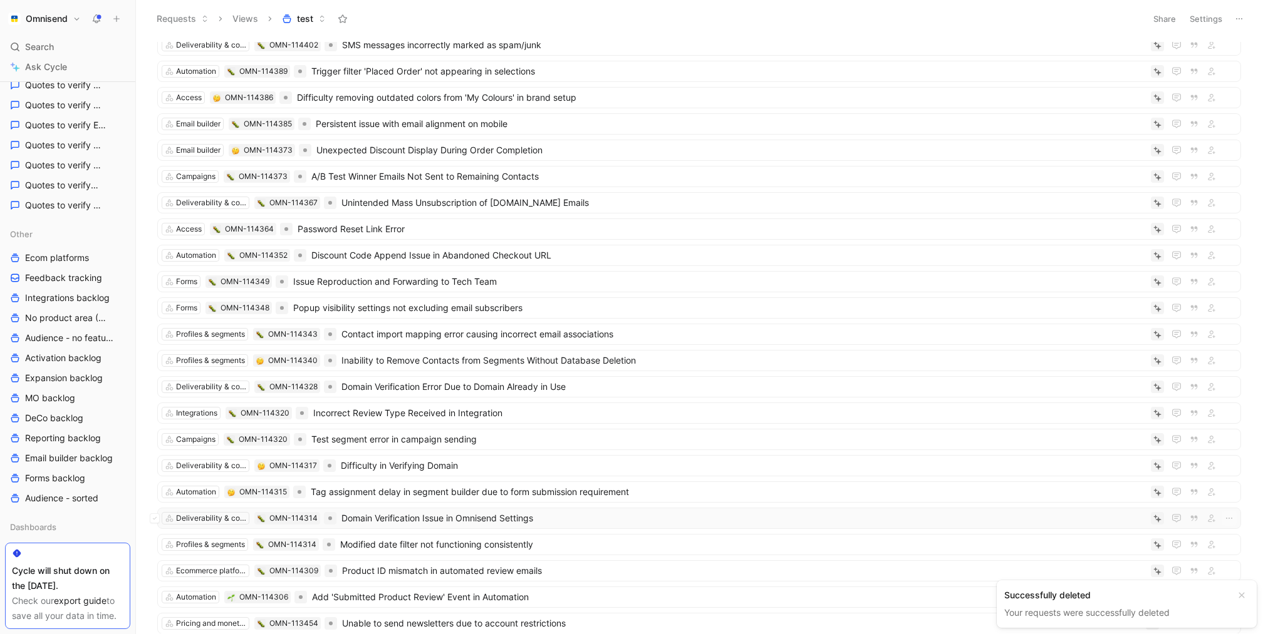
scroll to position [294, 0]
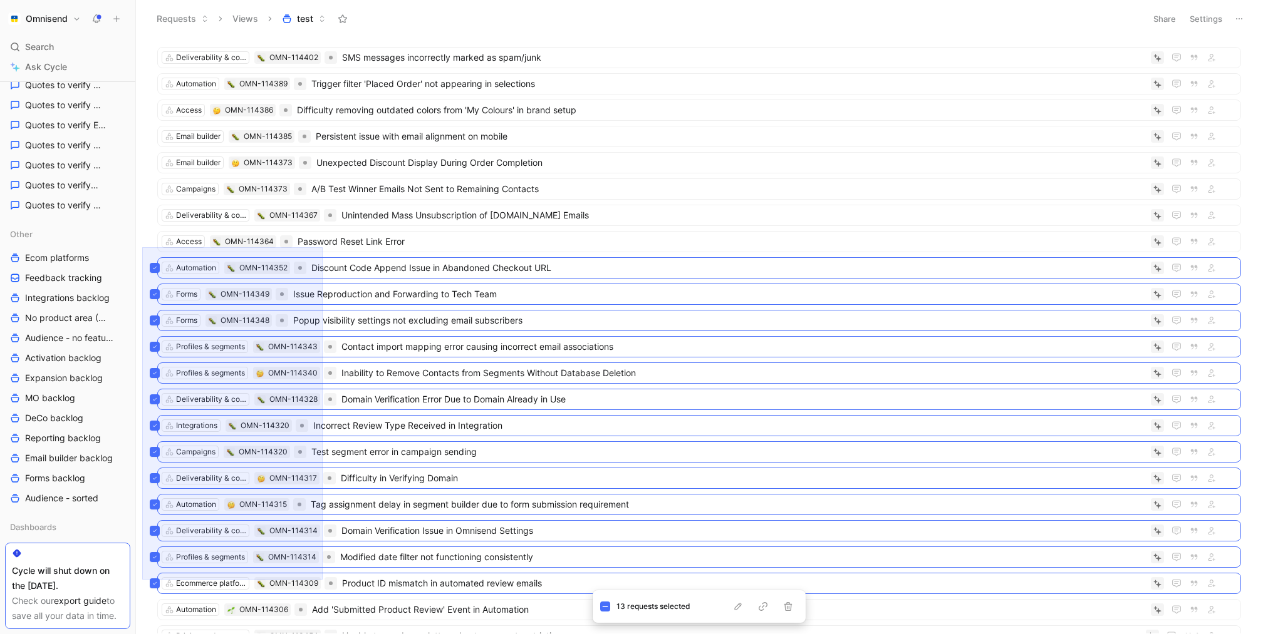
drag, startPoint x: 142, startPoint y: 580, endPoint x: 322, endPoint y: 247, distance: 378.1
click at [322, 247] on div "Access OMN-114509 Password Displayed as Name in Emails 1 SMS message editor OMN…" at bounding box center [698, 338] width 1110 height 592
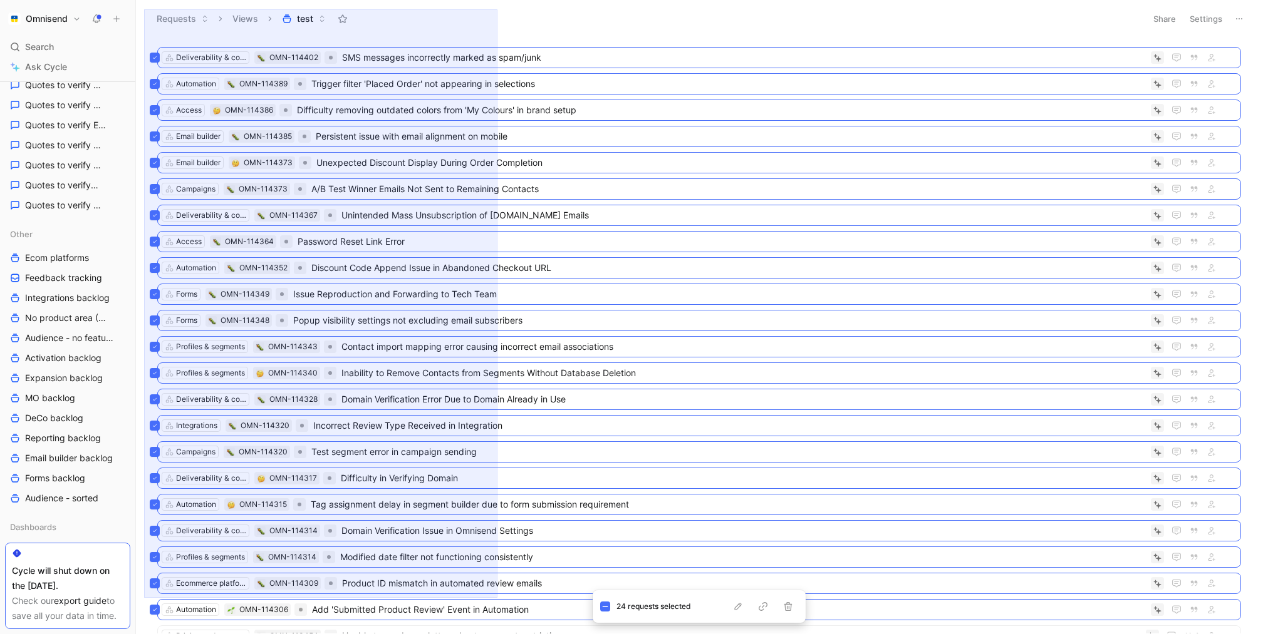
drag, startPoint x: 144, startPoint y: 598, endPoint x: 497, endPoint y: 9, distance: 686.6
click at [497, 9] on div "Requests Views test Share Settings Access OMN-114509 Password Displayed as Name…" at bounding box center [699, 317] width 1127 height 634
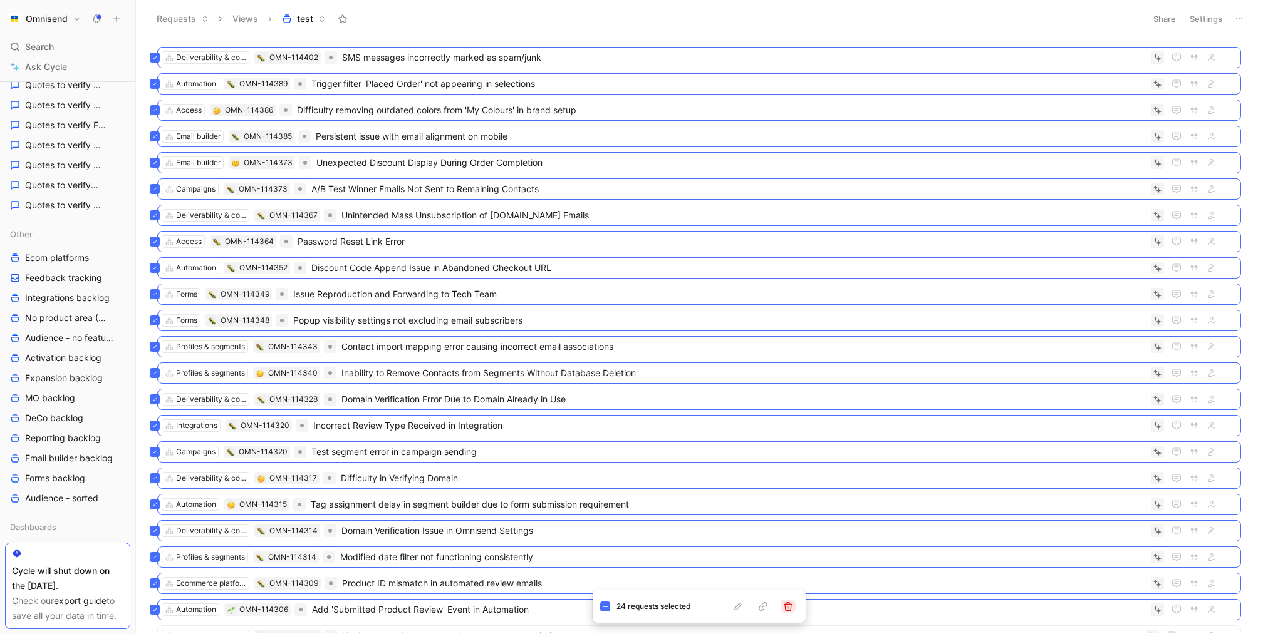
click at [785, 608] on icon "button" at bounding box center [788, 607] width 8 height 9
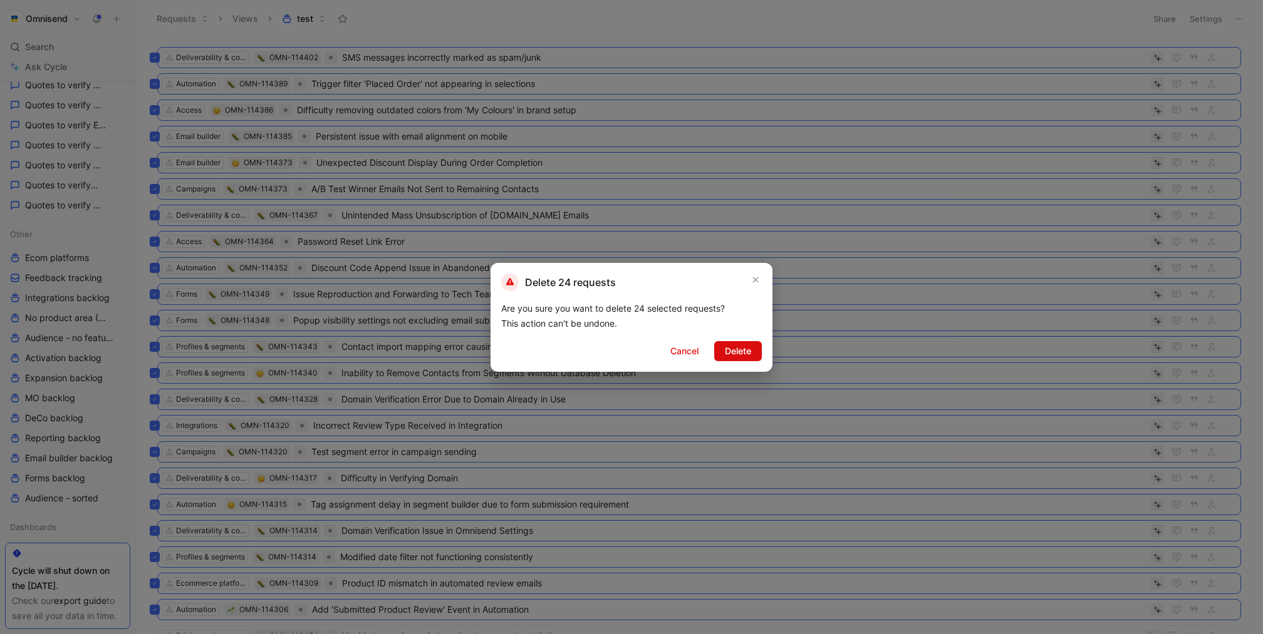
click at [738, 347] on span "Delete" at bounding box center [738, 351] width 26 height 15
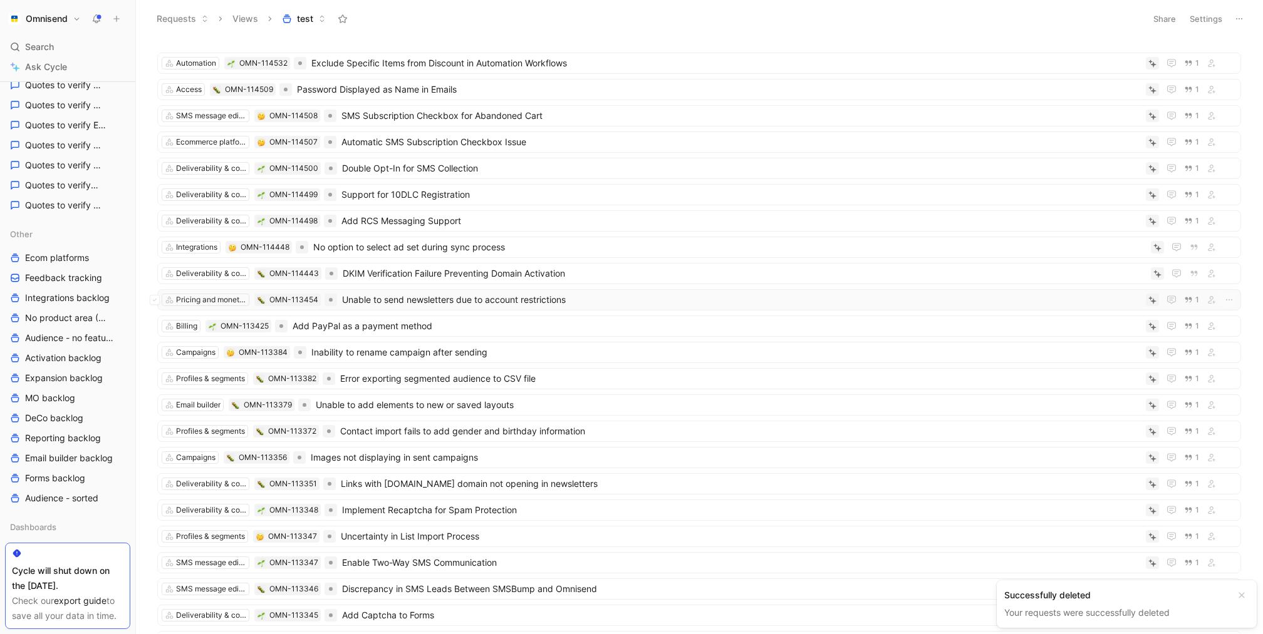
scroll to position [28, 0]
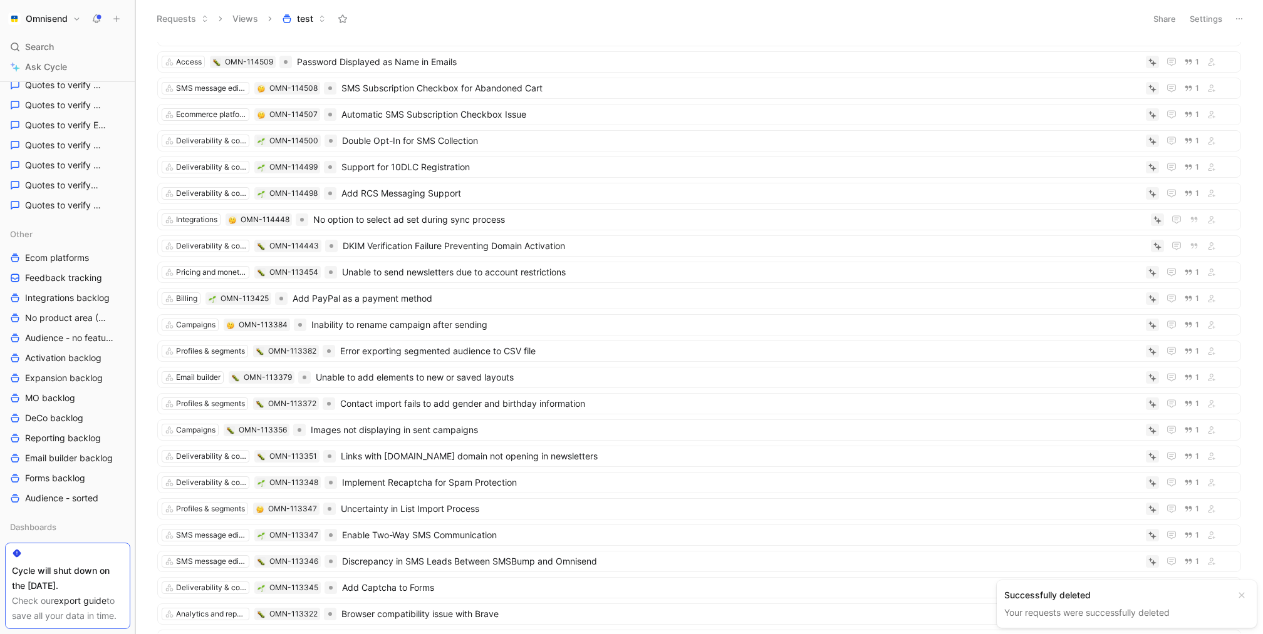
click at [136, 252] on div at bounding box center [135, 317] width 5 height 634
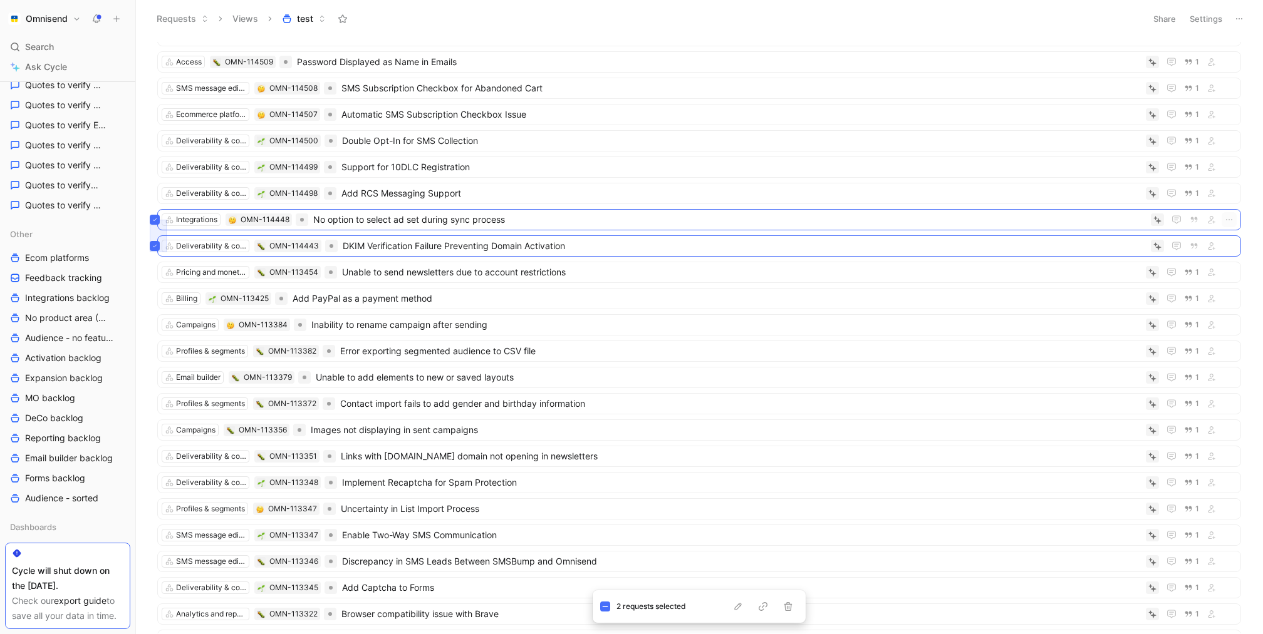
drag, startPoint x: 150, startPoint y: 252, endPoint x: 167, endPoint y: 220, distance: 36.7
click at [167, 220] on div "Automation OMN-114532 Exclude Specific Items from Discount in Automation Workfl…" at bounding box center [698, 338] width 1110 height 592
click at [785, 606] on icon "button" at bounding box center [788, 607] width 10 height 10
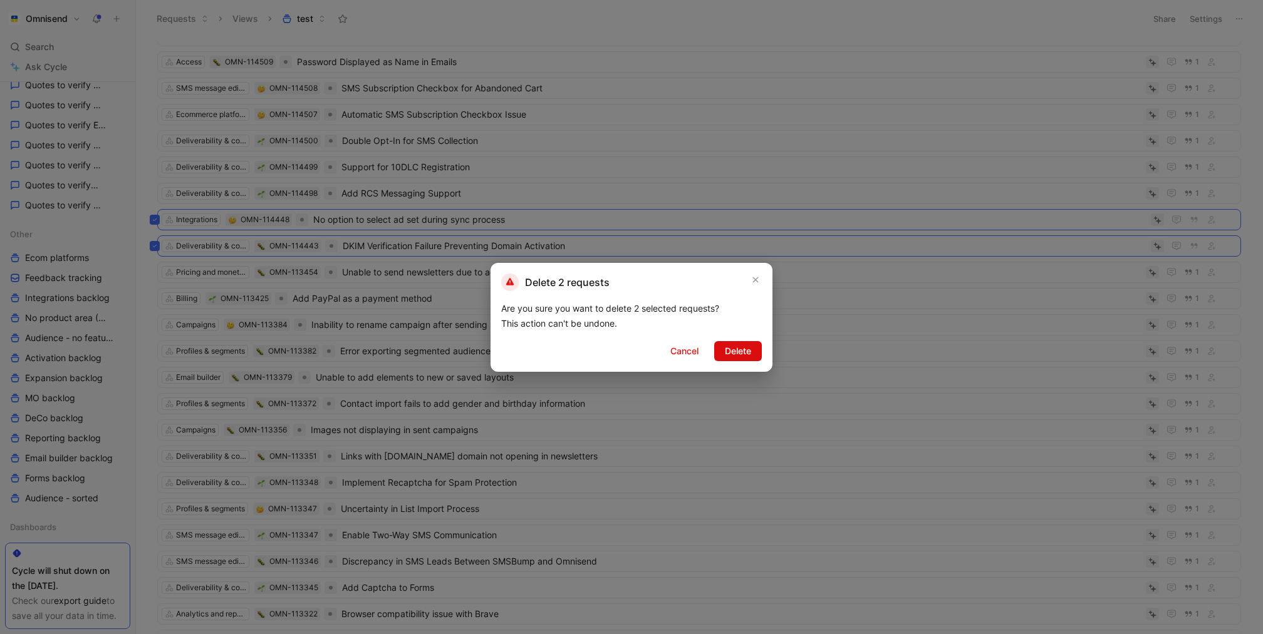
click at [736, 347] on span "Delete" at bounding box center [738, 351] width 26 height 15
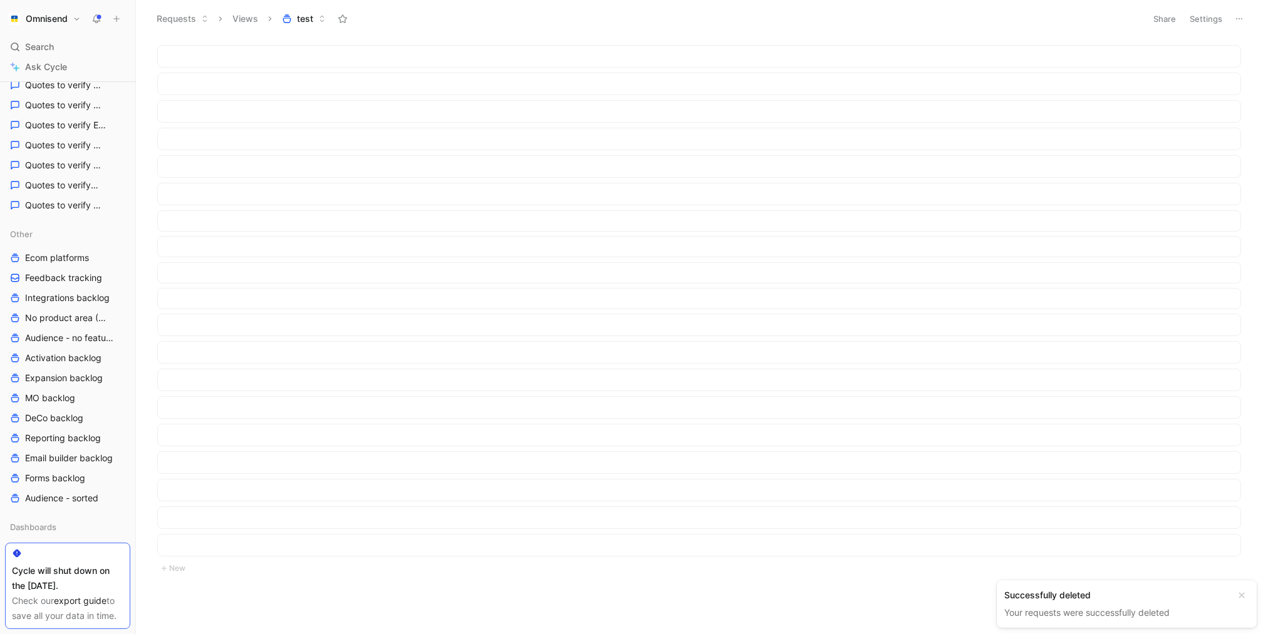
scroll to position [0, 0]
